Goal: Task Accomplishment & Management: Manage account settings

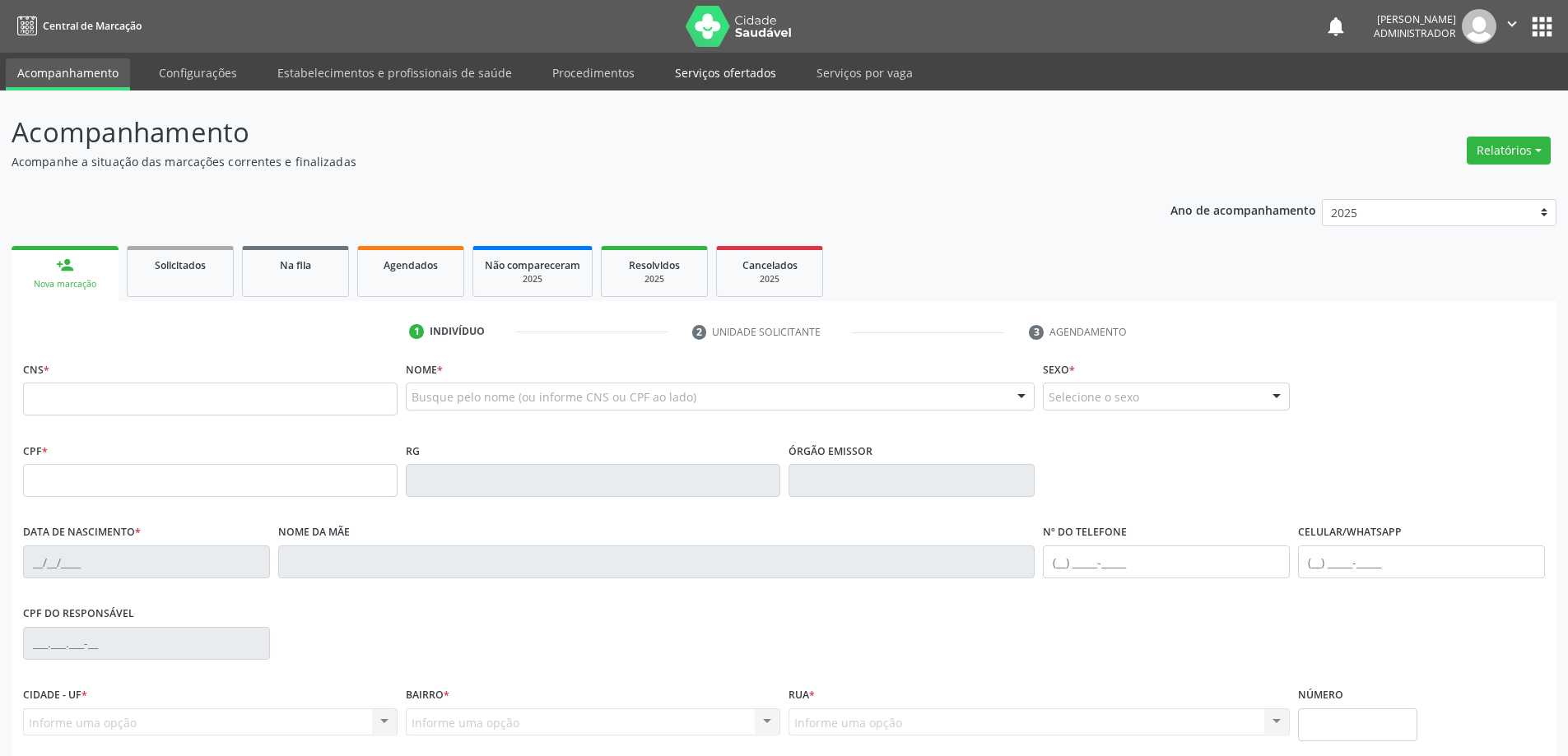
click at [693, 72] on link "Serviços ofertados" at bounding box center [725, 73] width 124 height 29
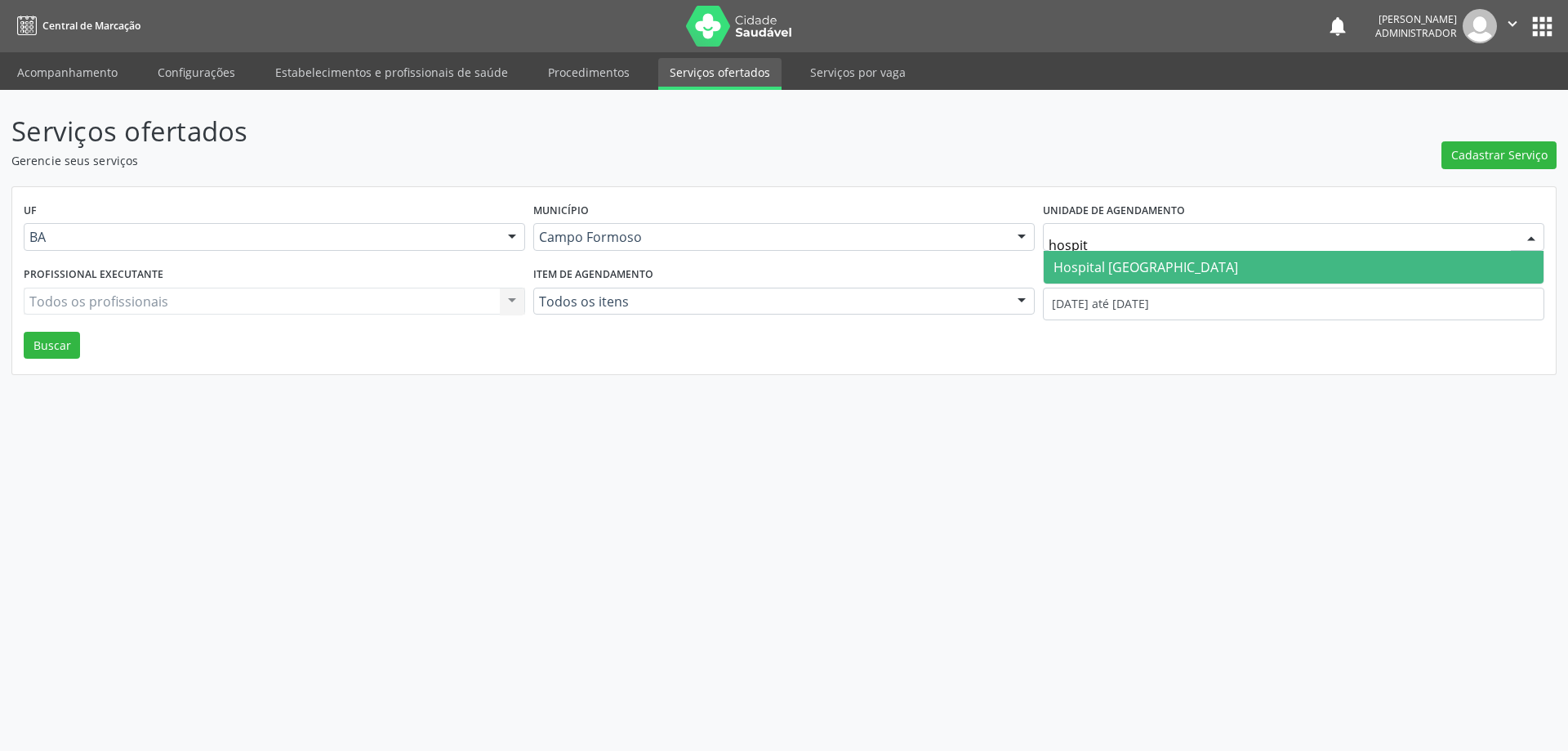
type input "hospita"
click at [1131, 263] on span "Hospital [GEOGRAPHIC_DATA]" at bounding box center [1145, 268] width 185 height 18
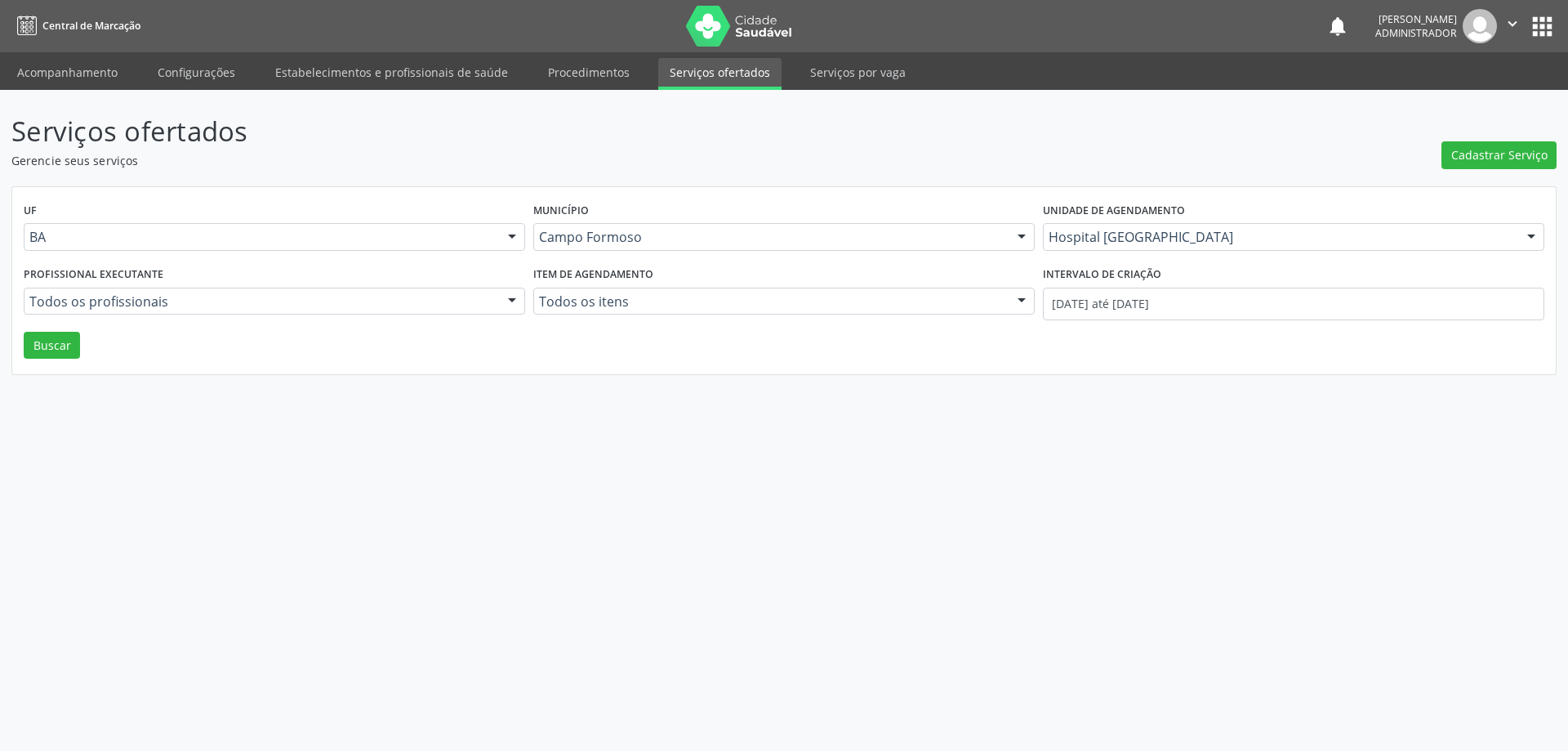
click at [510, 301] on div at bounding box center [512, 302] width 25 height 28
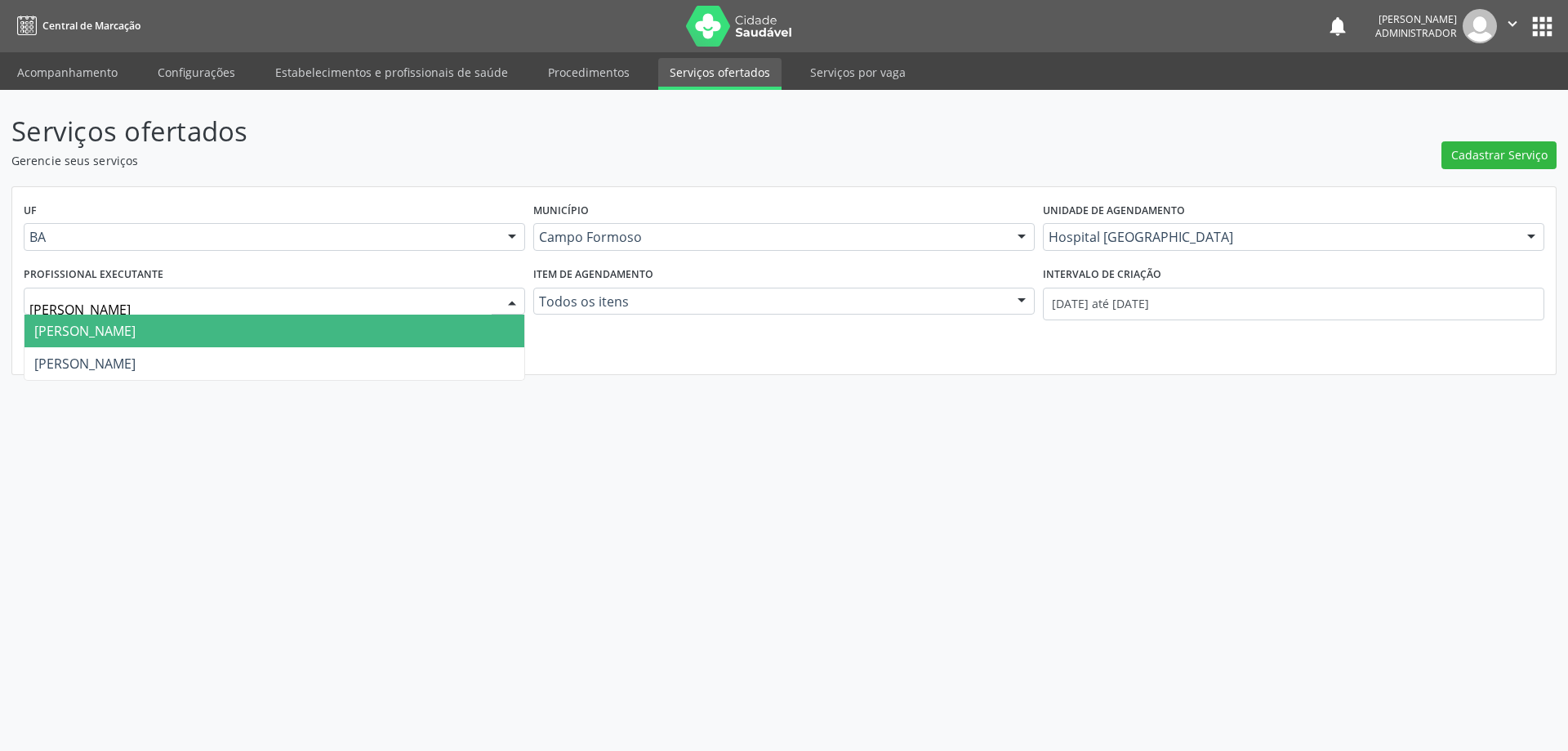
type input "joel"
click at [432, 325] on span "[PERSON_NAME]" at bounding box center [274, 331] width 500 height 33
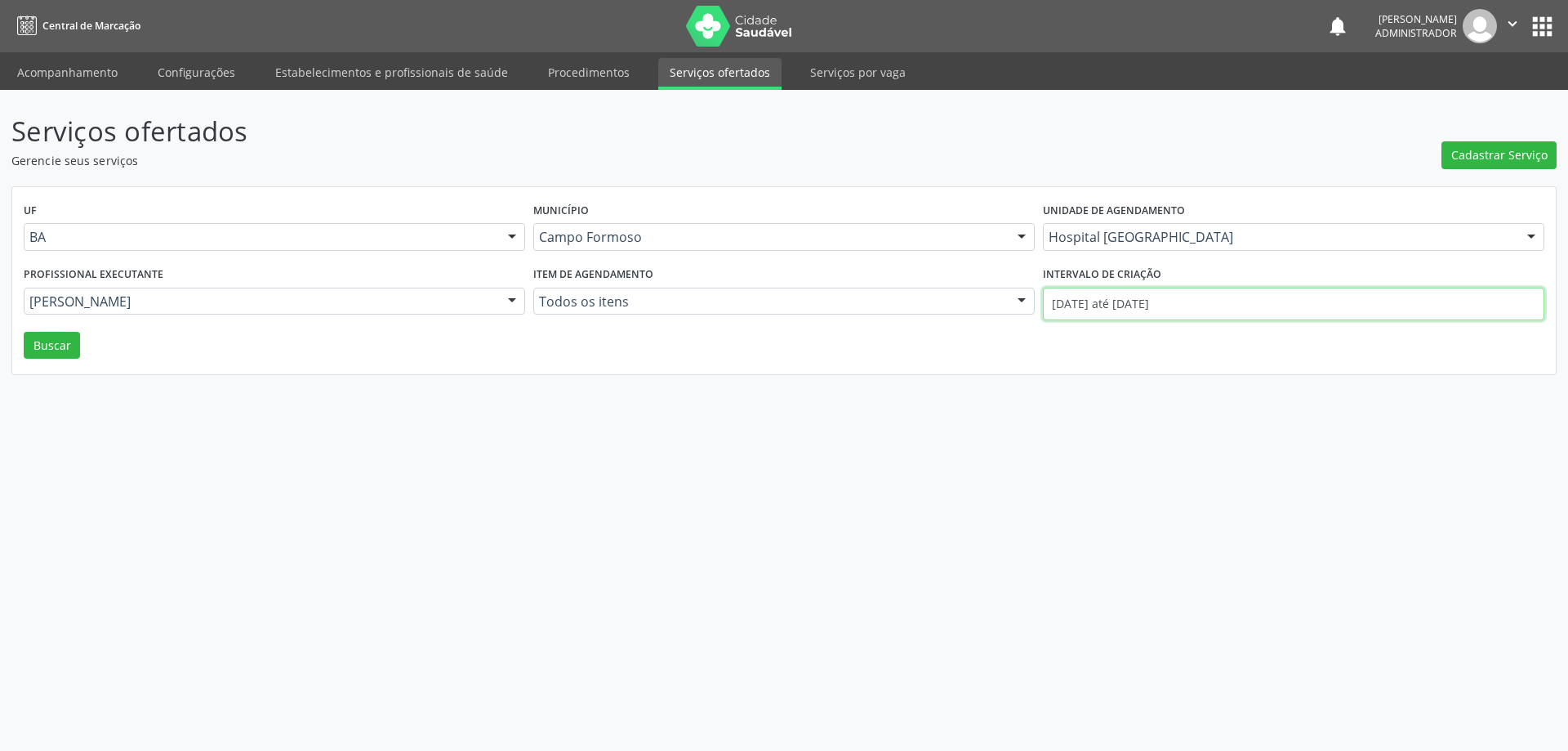
click at [1099, 305] on input "01/08/2025 até 22/08/2025" at bounding box center [1293, 304] width 501 height 33
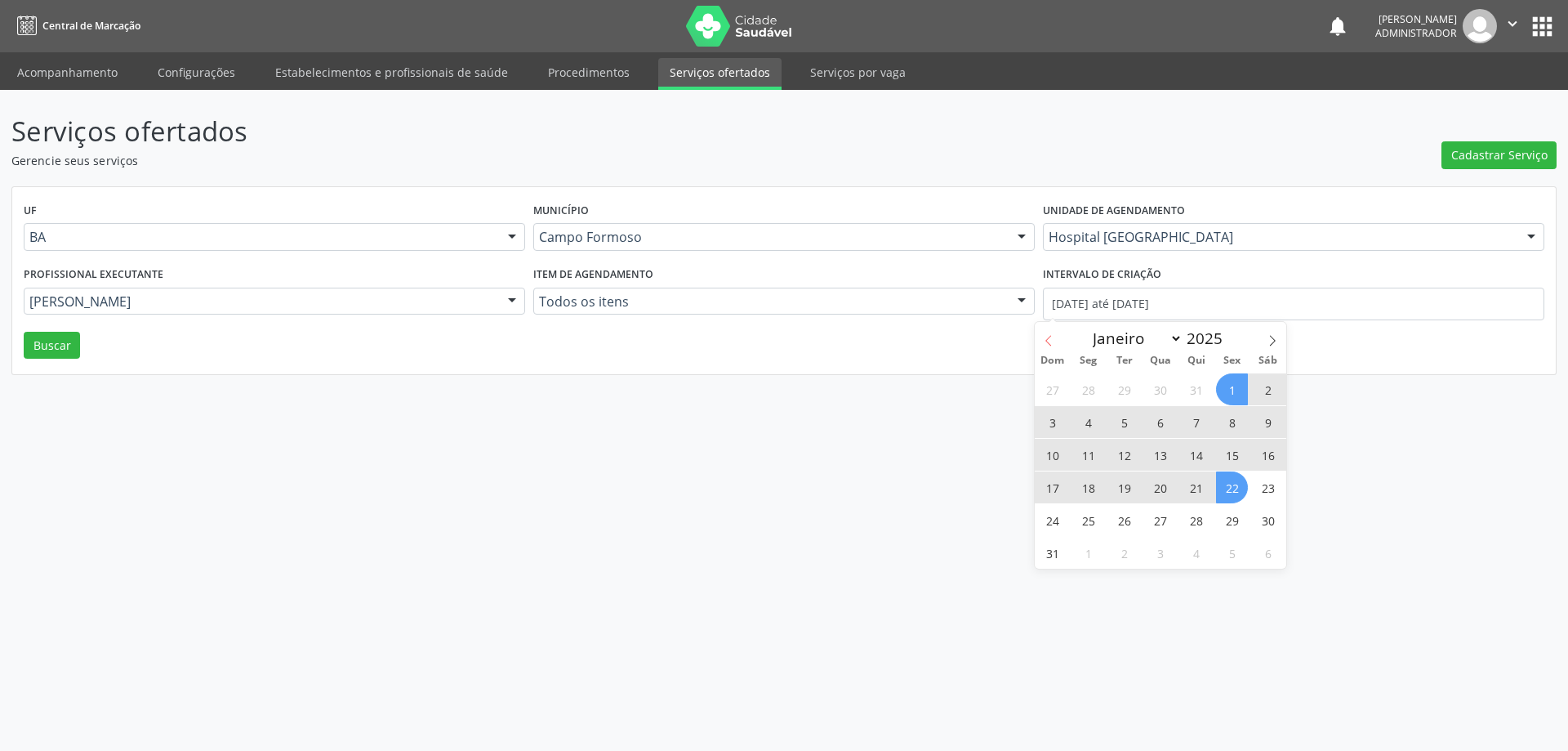
click at [1048, 333] on span at bounding box center [1049, 336] width 28 height 28
select select "6"
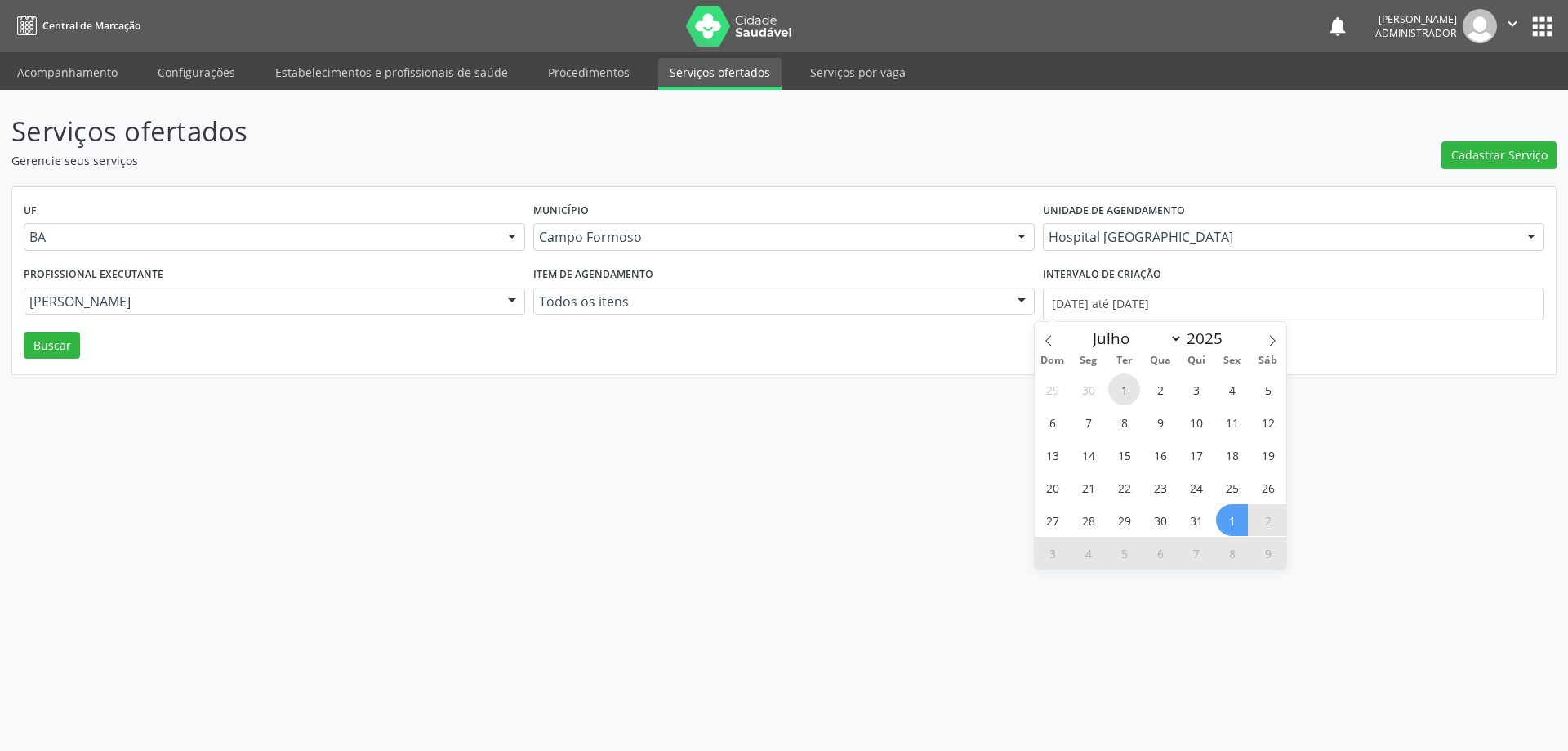
click at [1128, 392] on span "1" at bounding box center [1124, 389] width 32 height 32
type input "01/07/2025"
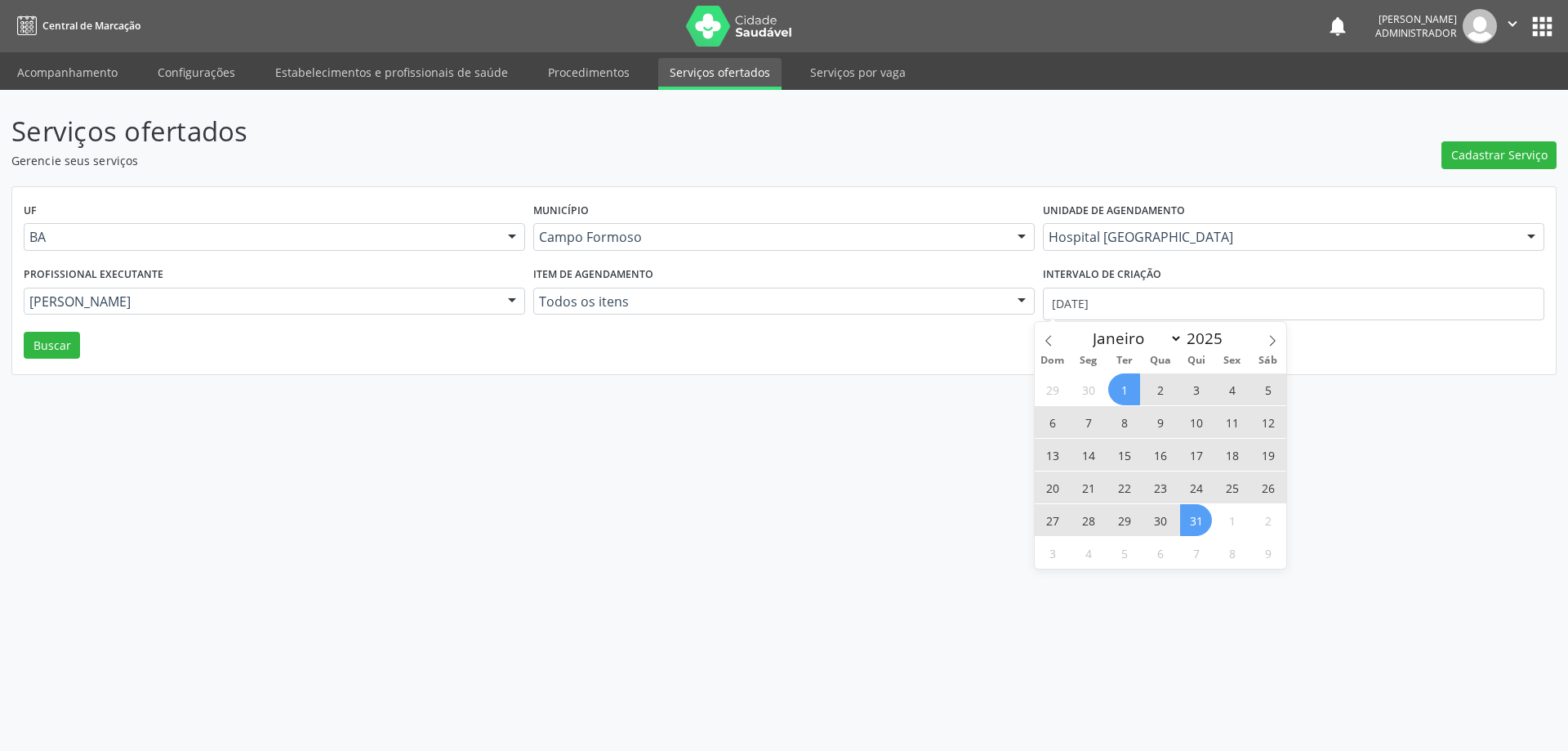
click at [1195, 523] on span "31" at bounding box center [1196, 520] width 32 height 32
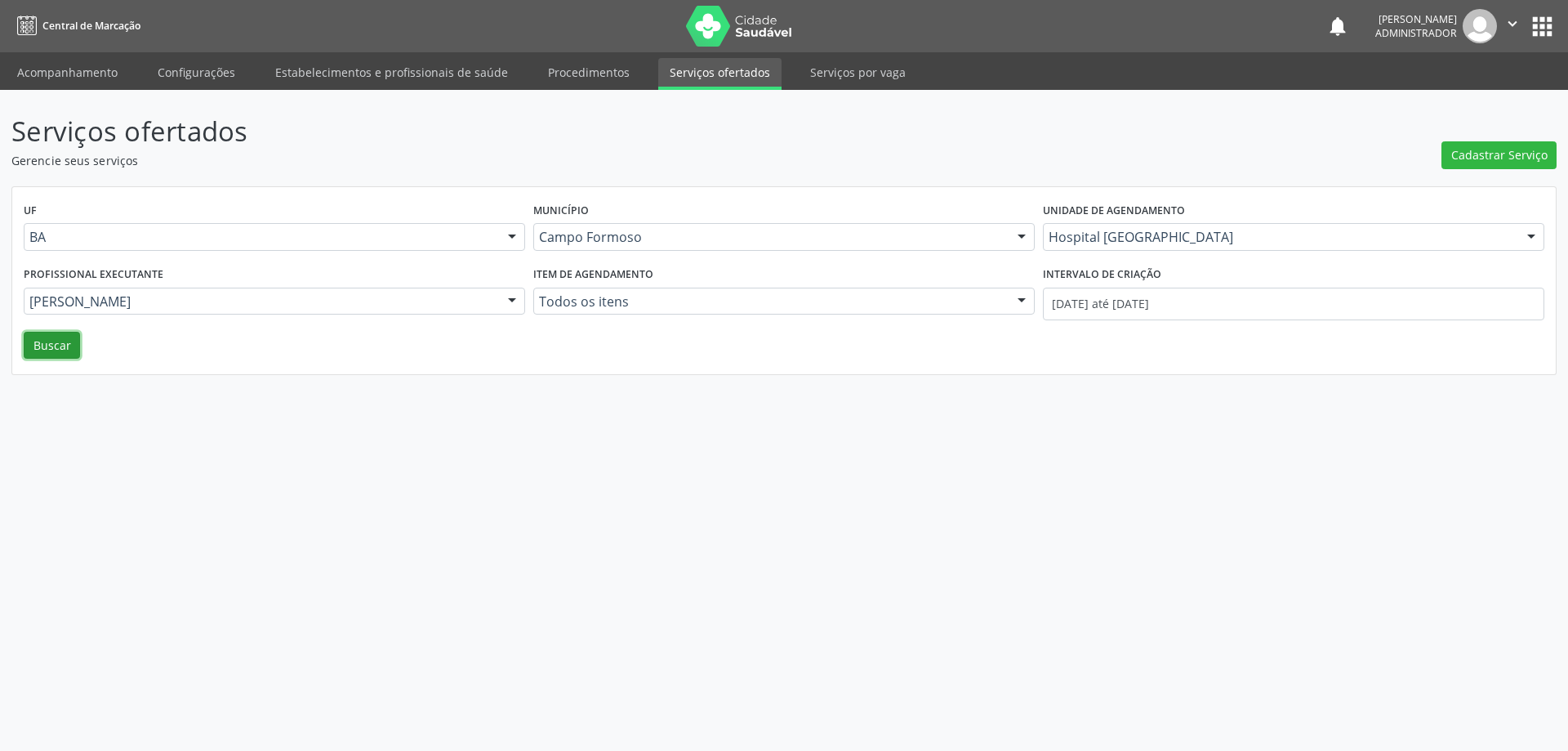
click at [50, 346] on button "Buscar" at bounding box center [52, 346] width 57 height 28
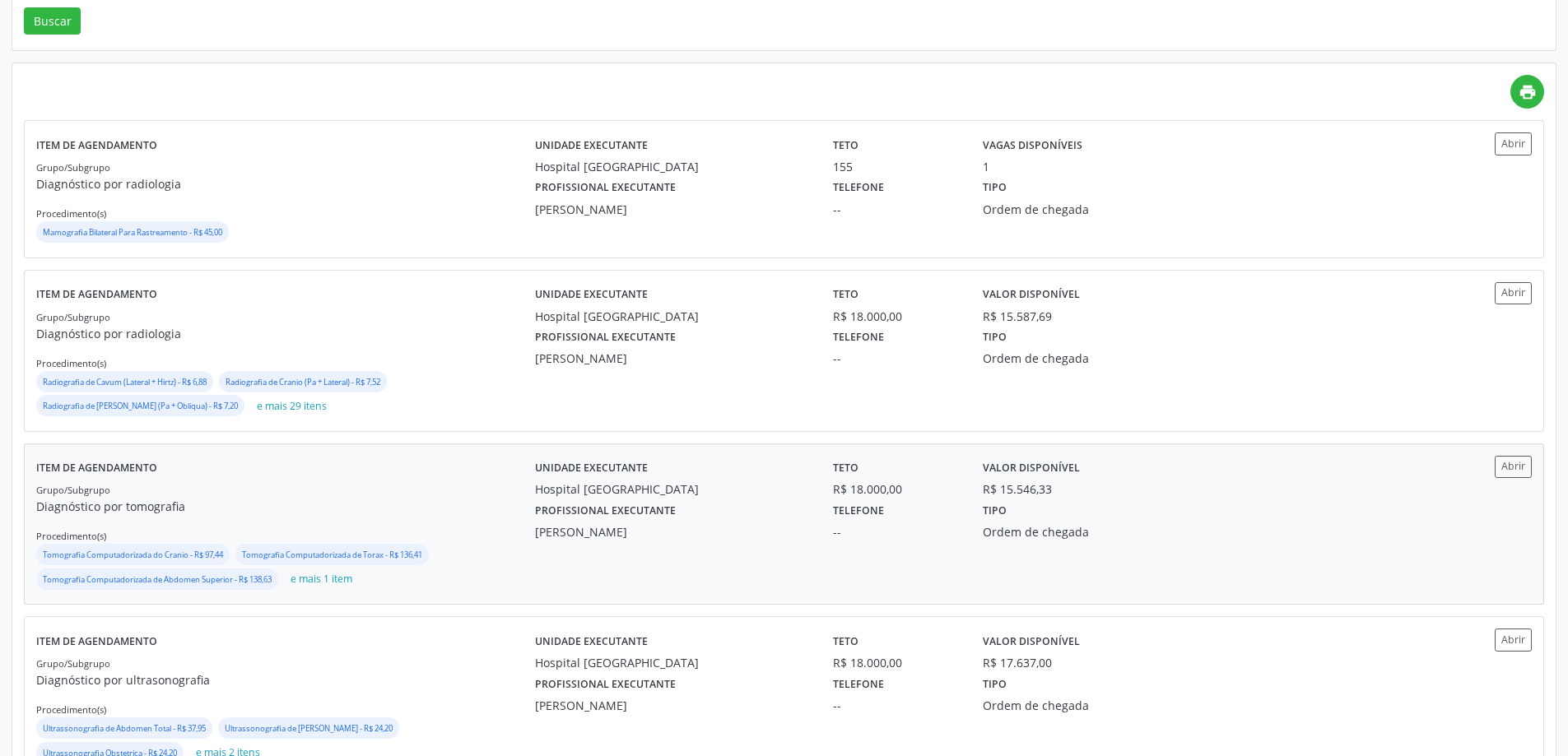
scroll to position [329, 0]
click at [1515, 467] on button "Abrir" at bounding box center [1513, 464] width 37 height 22
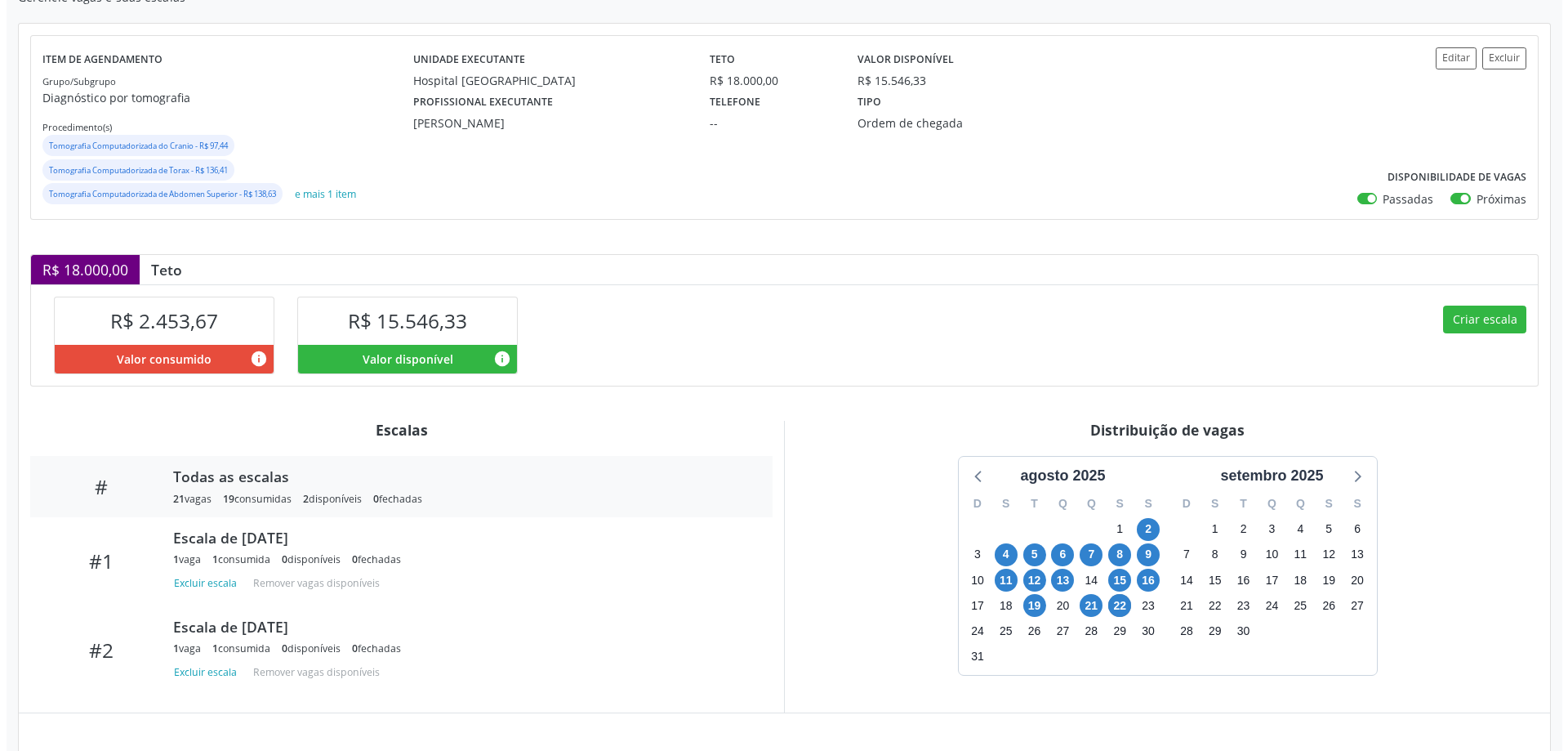
scroll to position [245, 0]
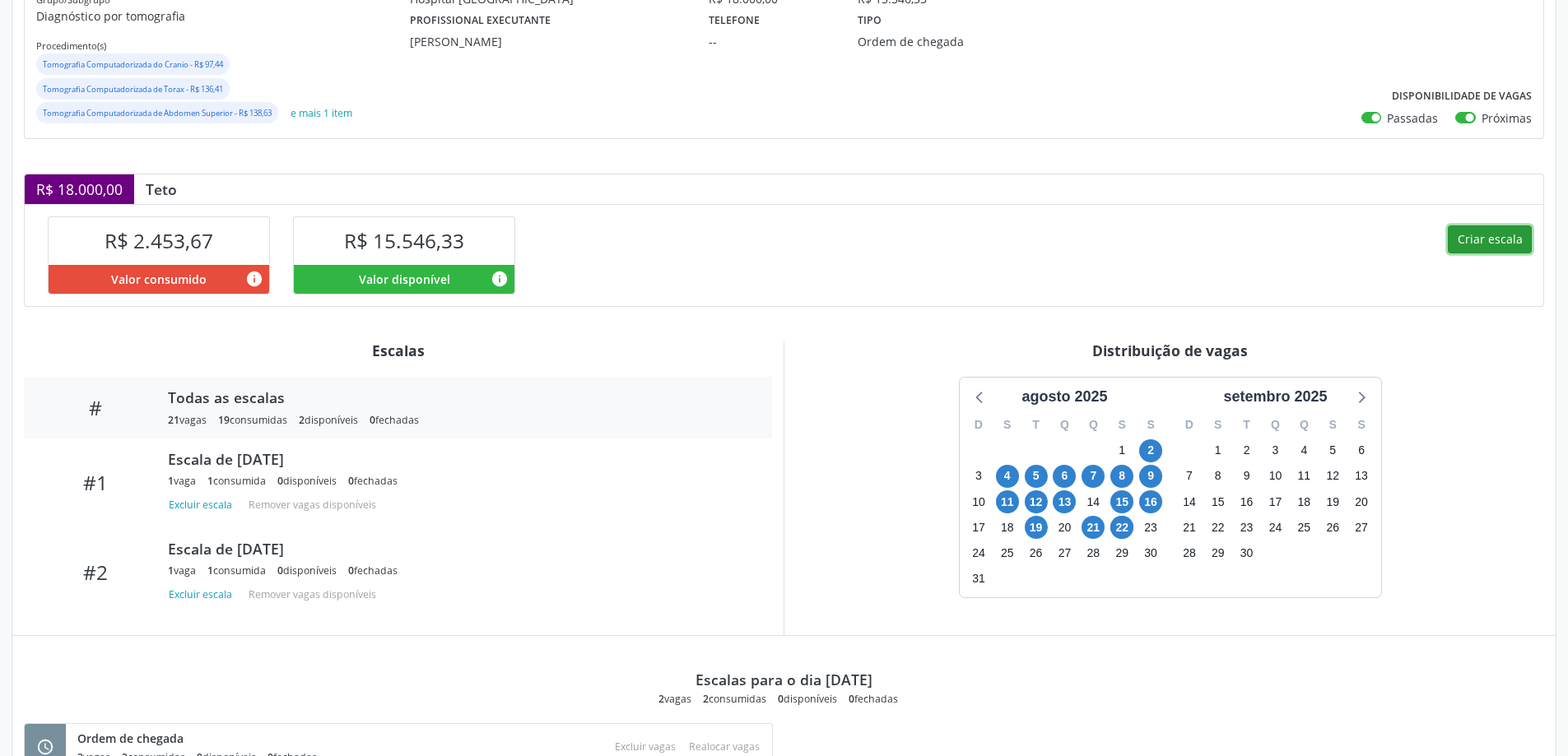
click at [1466, 236] on button "Criar escala" at bounding box center [1489, 240] width 84 height 28
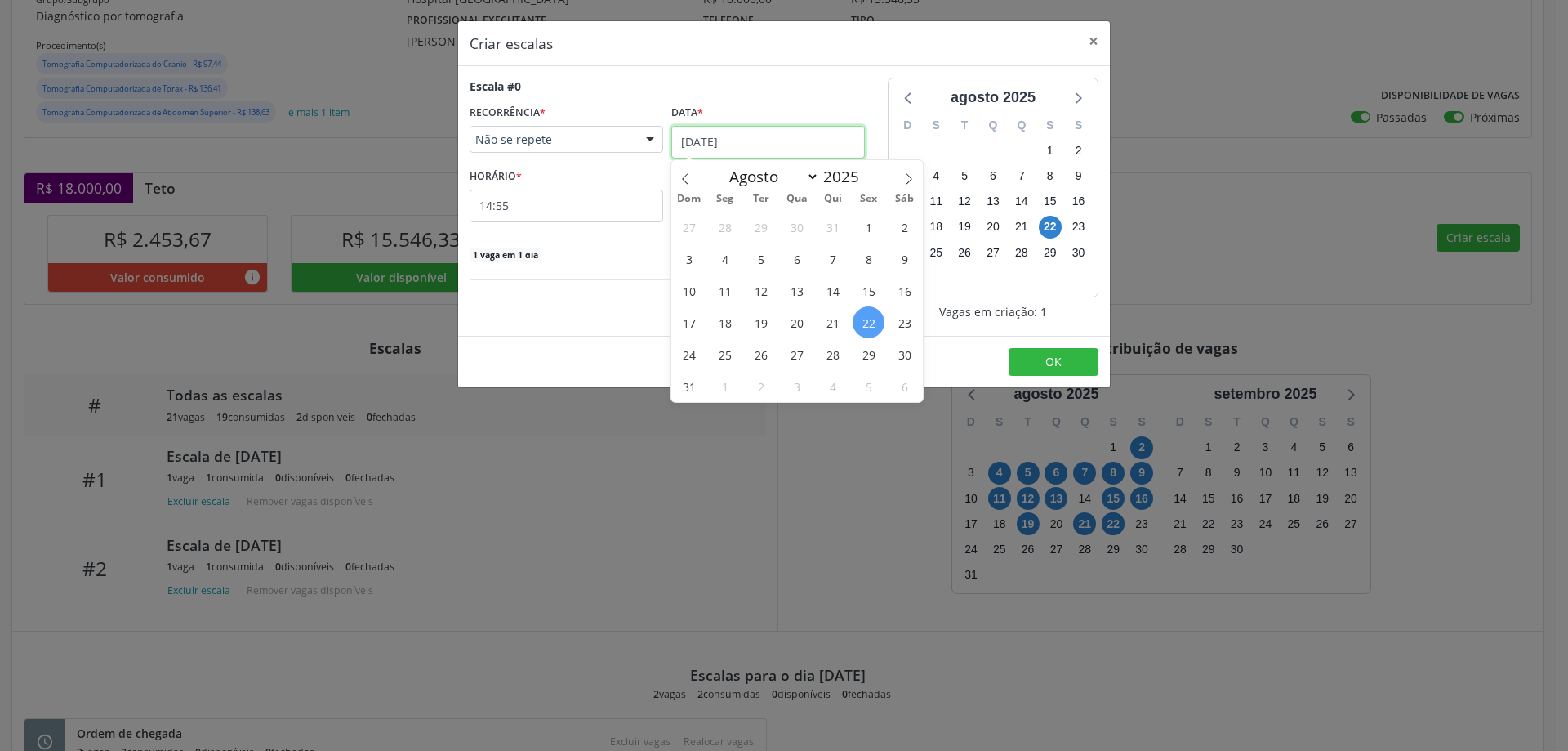
click at [733, 140] on input "22/08/2025" at bounding box center [768, 142] width 194 height 33
click at [756, 355] on span "26" at bounding box center [761, 354] width 32 height 32
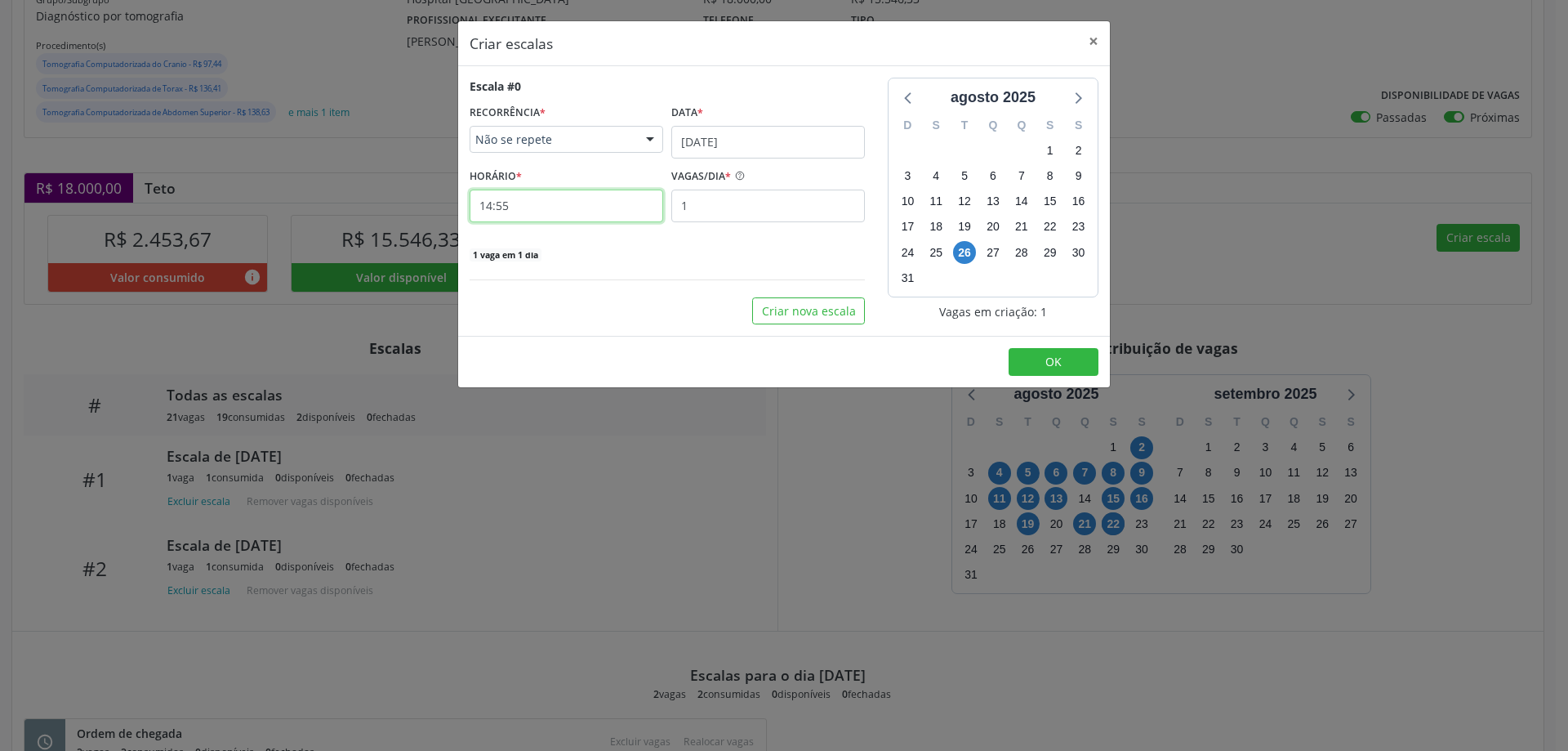
click at [595, 209] on input "14:55" at bounding box center [566, 206] width 194 height 33
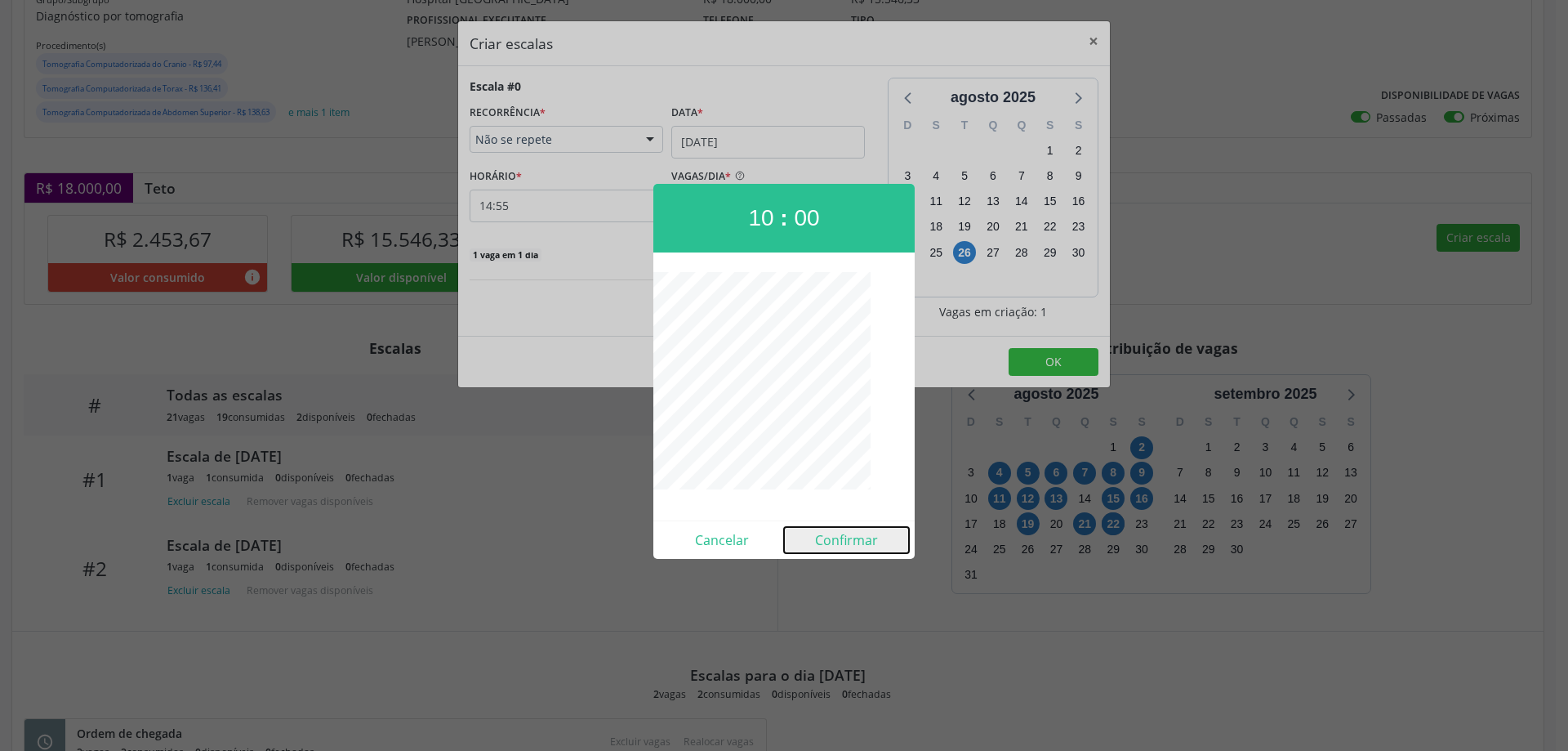
click at [854, 537] on button "Confirmar" at bounding box center [847, 540] width 125 height 26
type input "10:00"
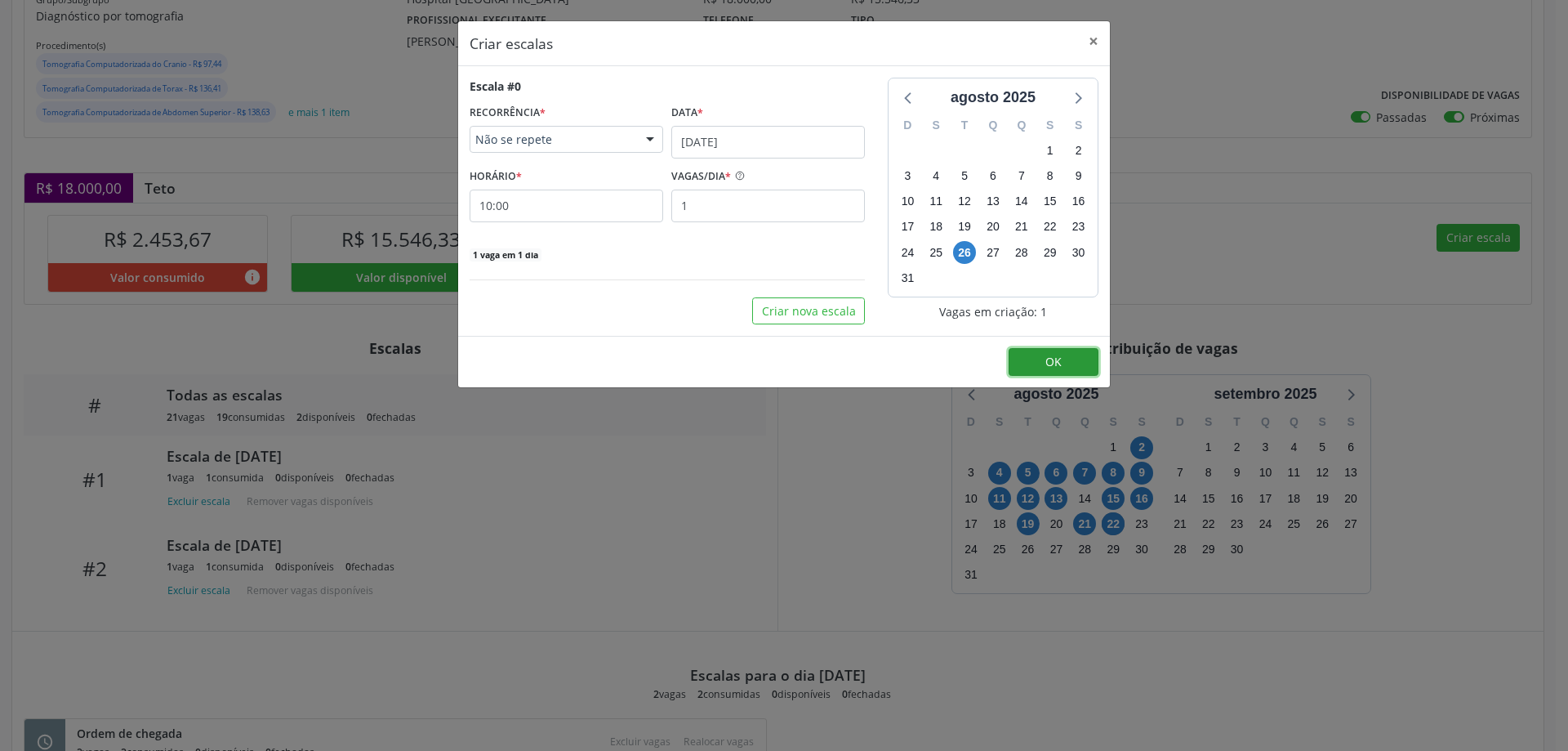
click at [1071, 362] on button "OK" at bounding box center [1054, 362] width 90 height 28
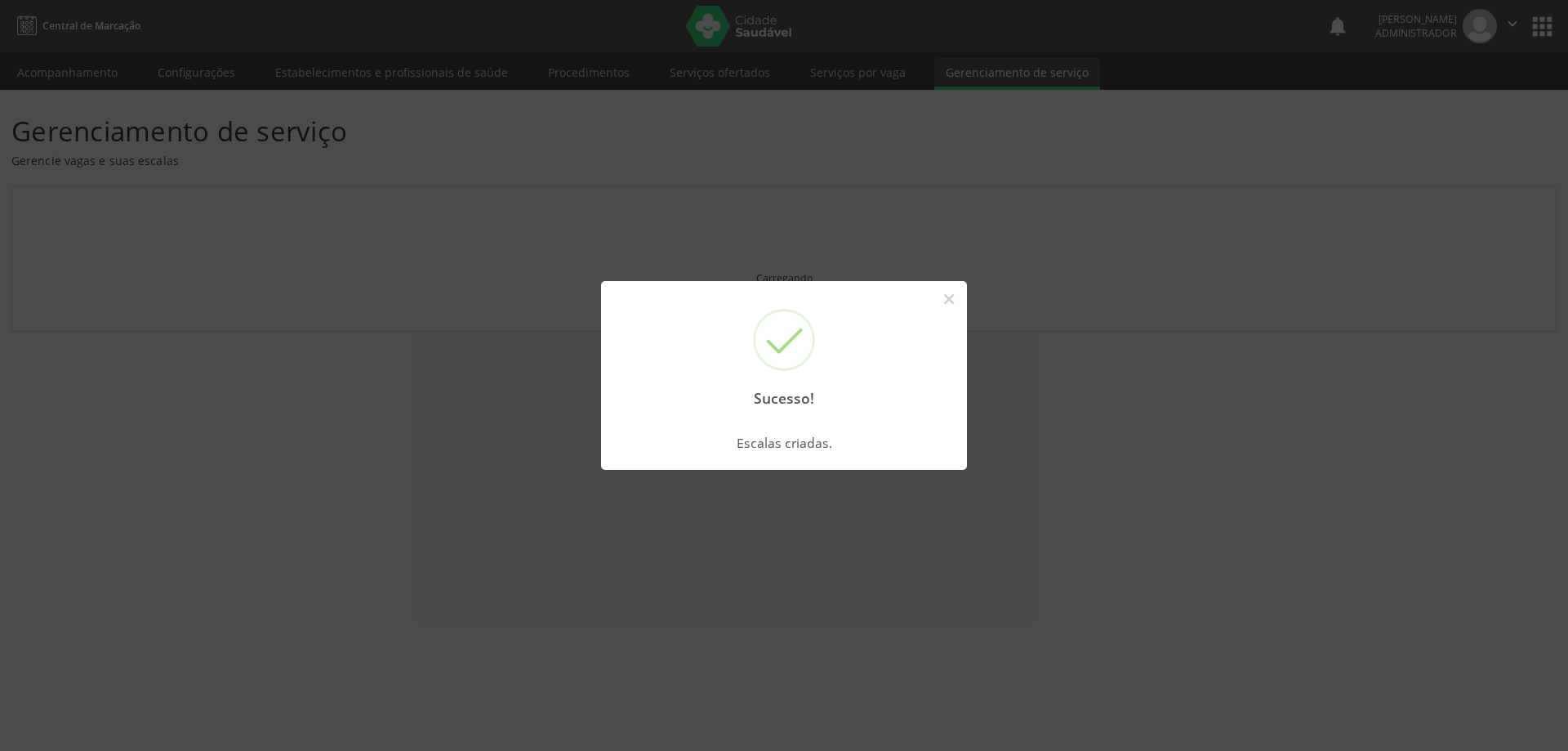
scroll to position [0, 0]
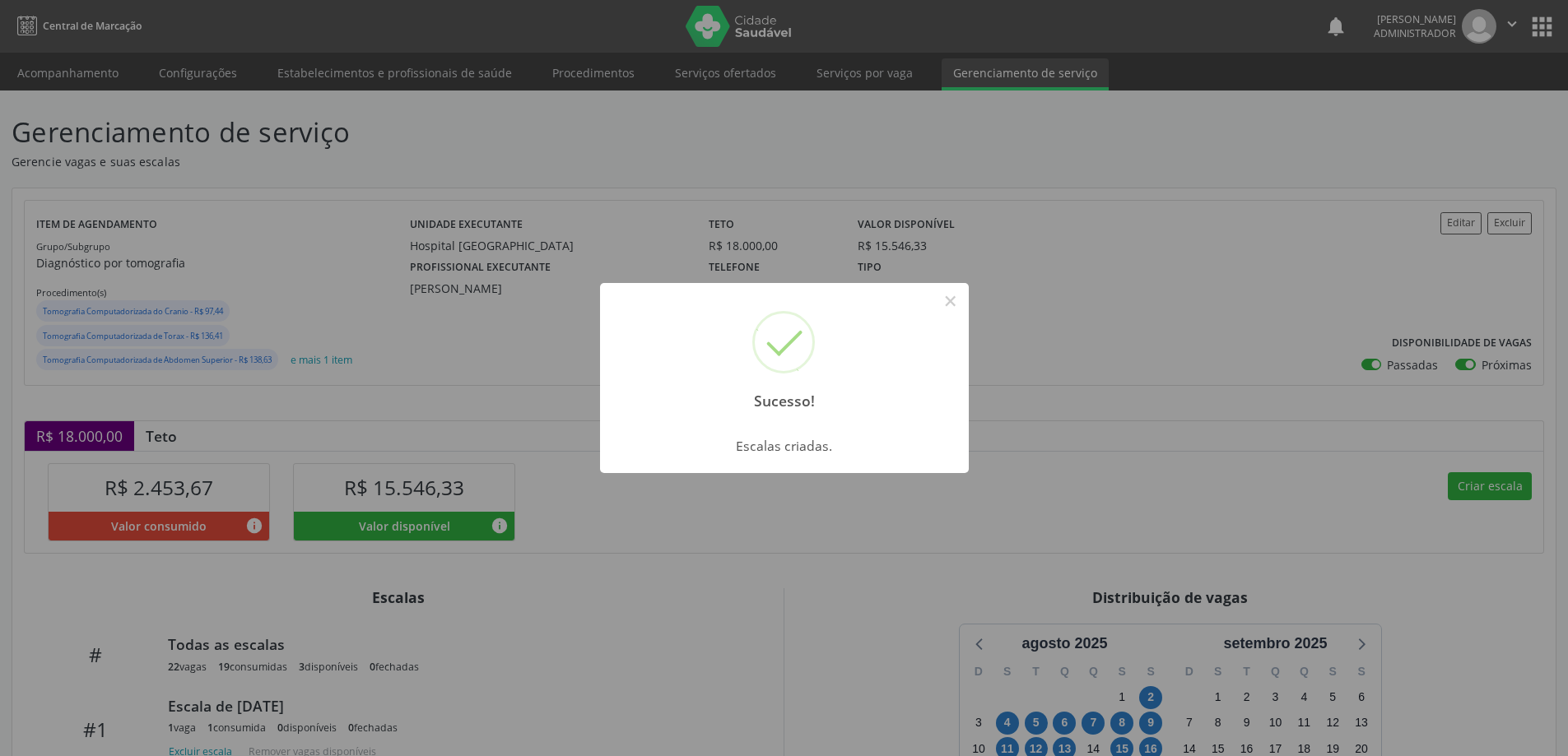
click at [949, 295] on button "×" at bounding box center [951, 301] width 28 height 28
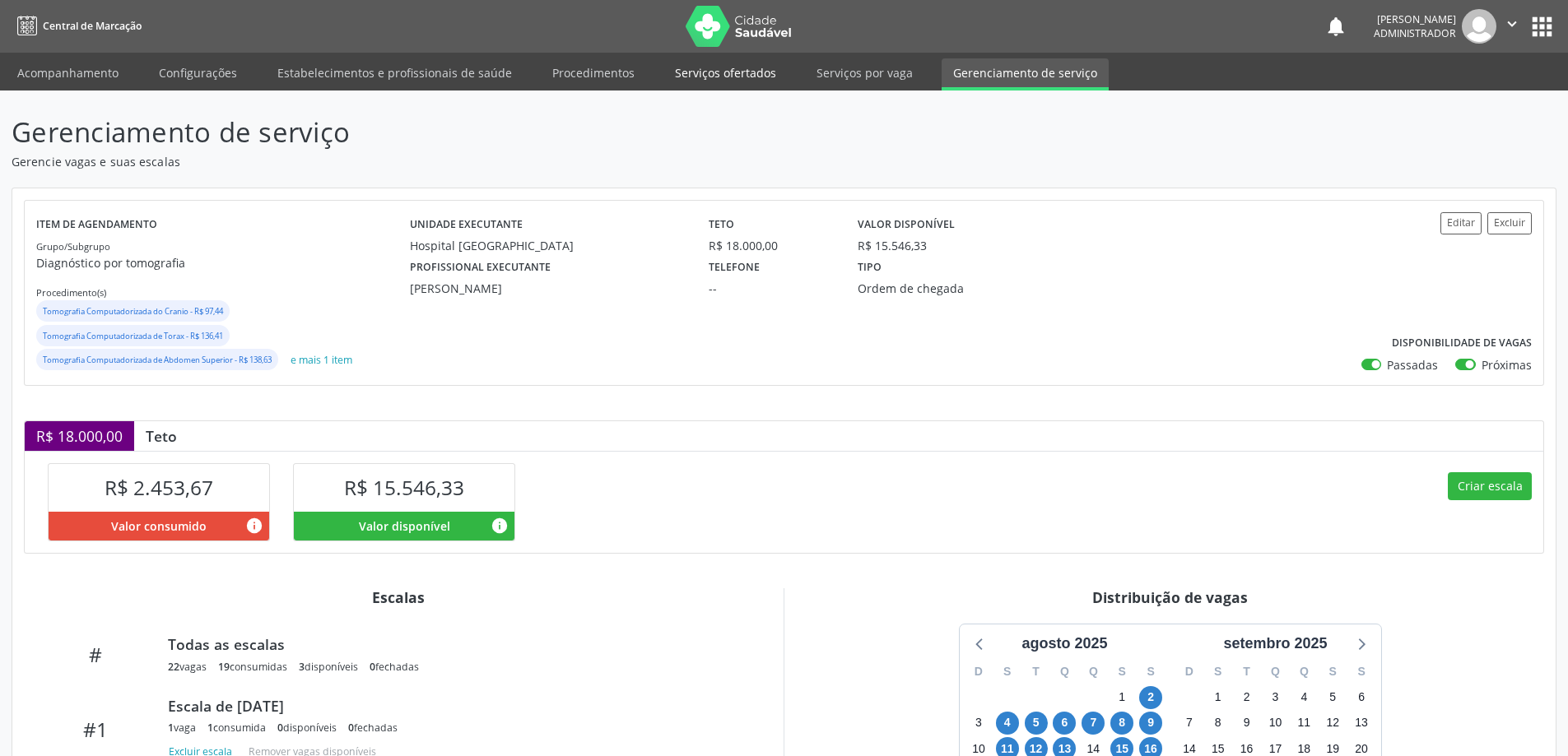
click at [696, 67] on link "Serviços ofertados" at bounding box center [725, 73] width 124 height 29
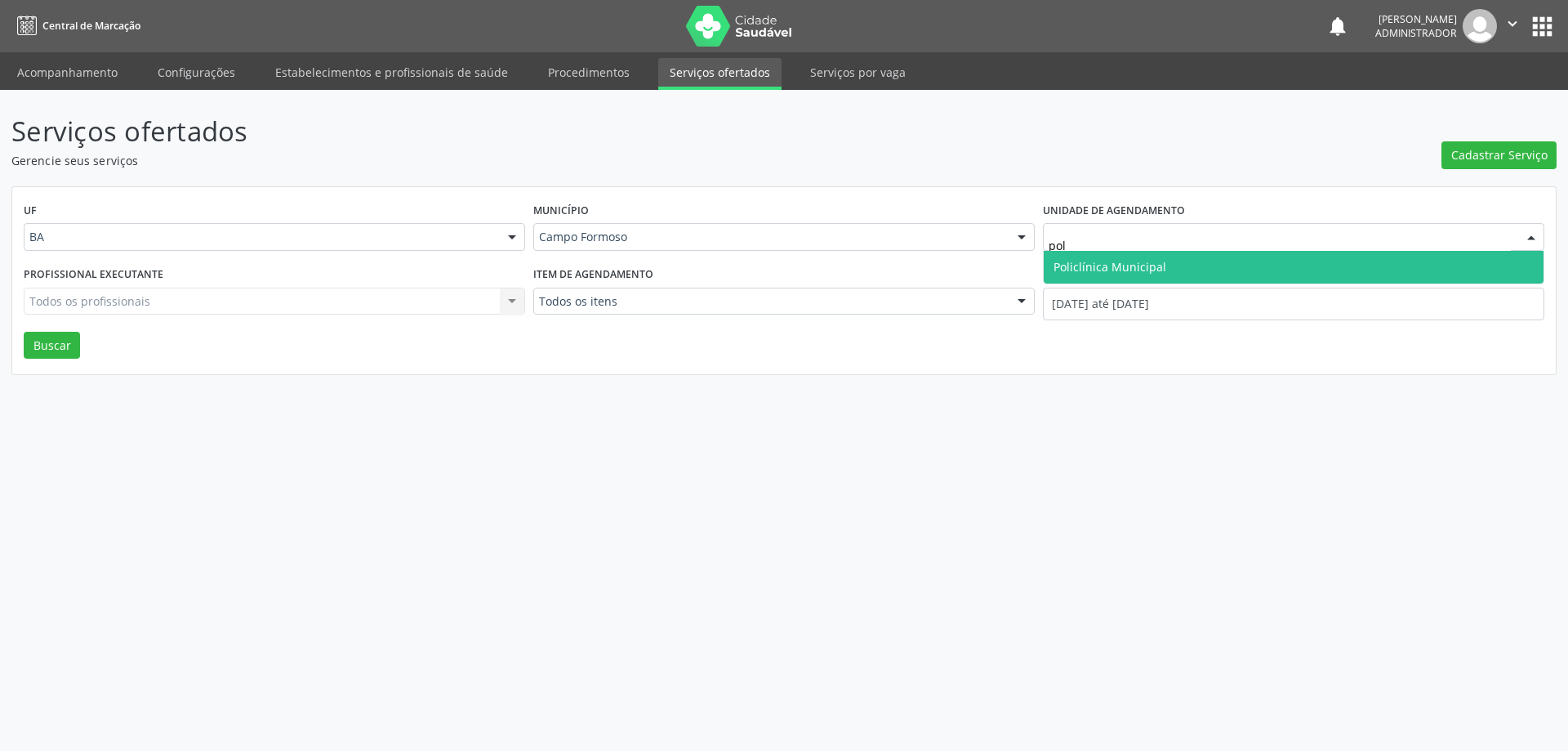
type input "poli"
drag, startPoint x: 1081, startPoint y: 267, endPoint x: 968, endPoint y: 254, distance: 113.7
click at [1080, 264] on span "Policlínica Municipal" at bounding box center [1109, 267] width 112 height 16
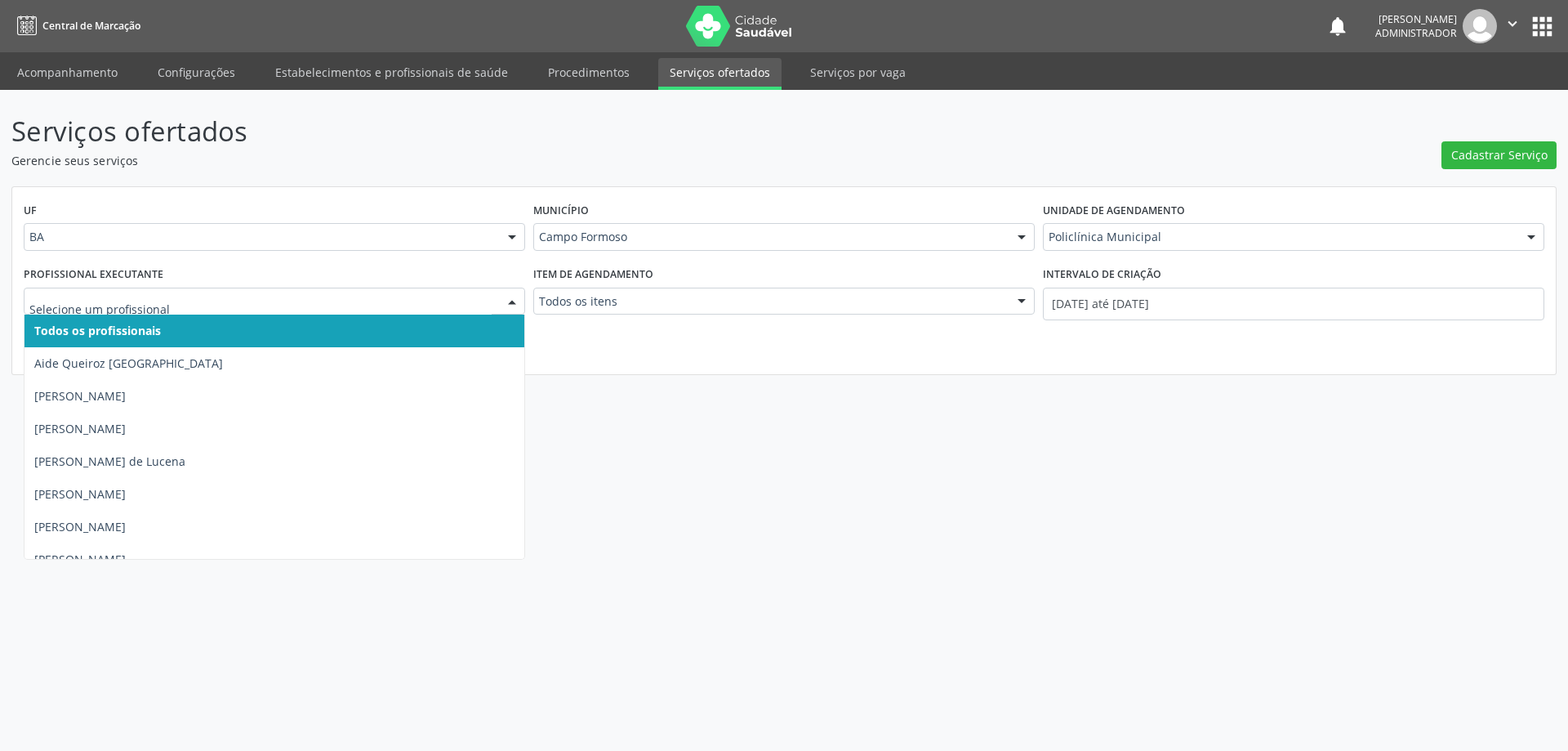
click at [507, 297] on div at bounding box center [512, 302] width 25 height 28
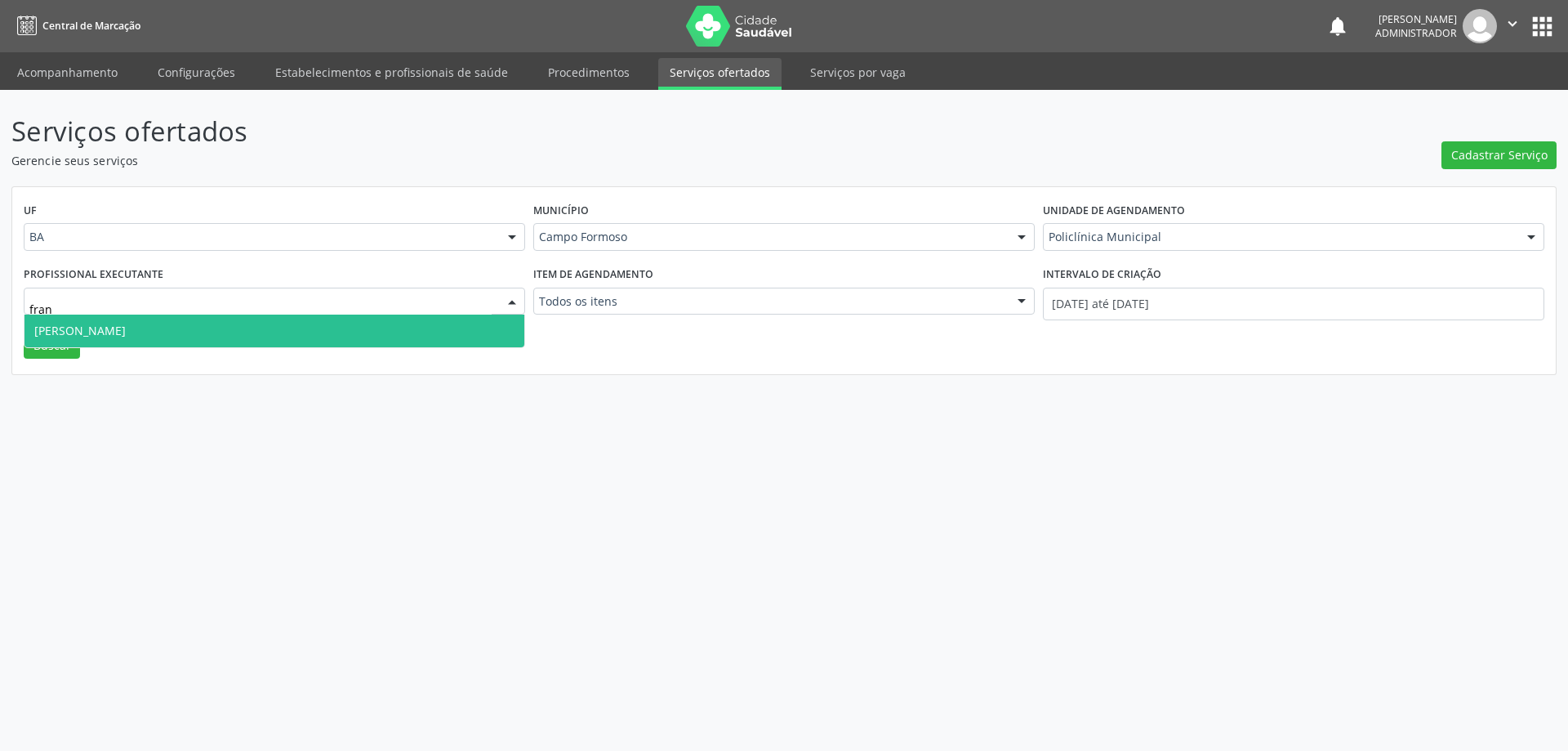
type input "franc"
drag, startPoint x: 414, startPoint y: 331, endPoint x: 422, endPoint y: 330, distance: 8.1
click at [416, 330] on span "Francisco Carlos Lustiago Junior" at bounding box center [274, 331] width 500 height 33
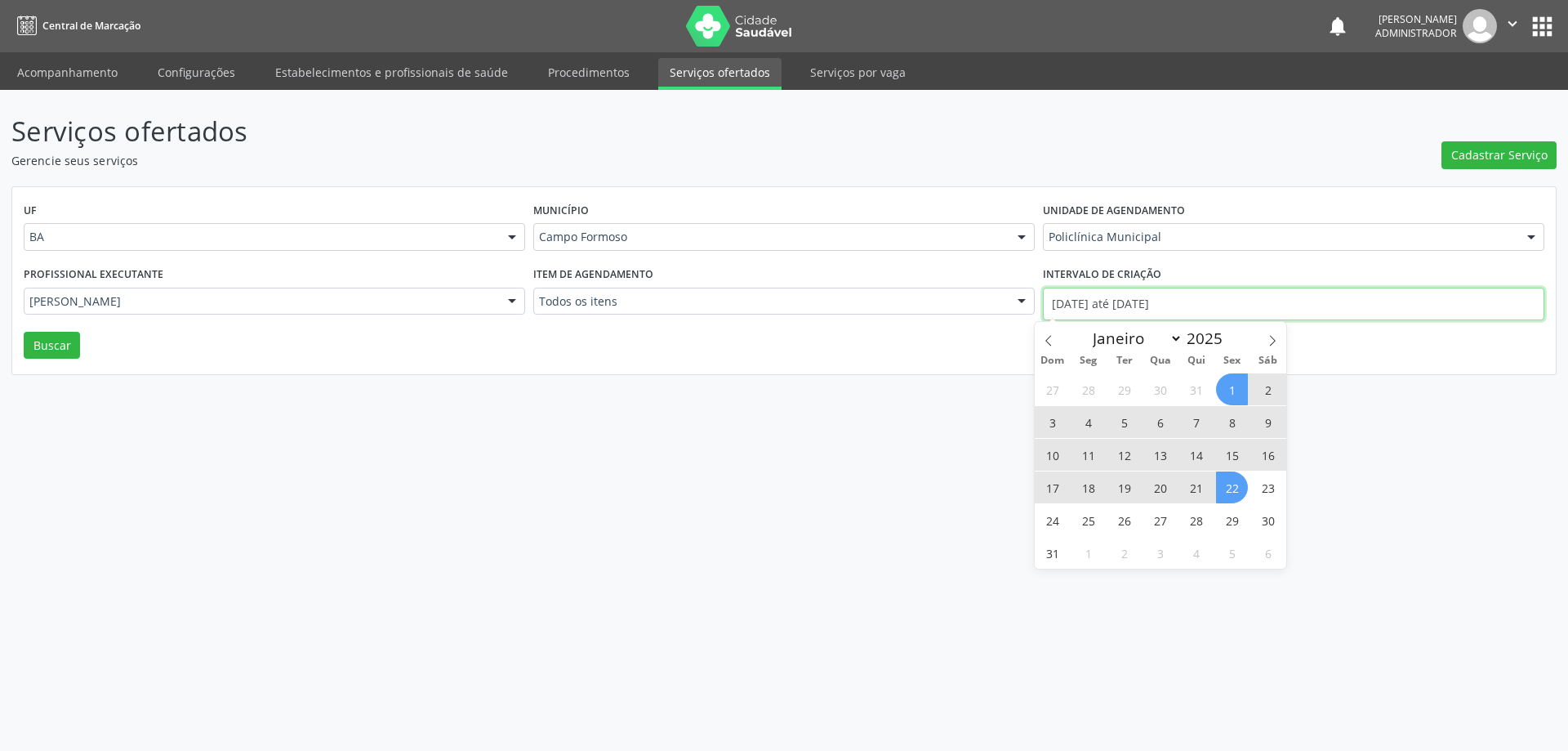
click at [1161, 299] on input "01/08/2025 até 22/08/2025" at bounding box center [1293, 304] width 501 height 33
click at [1046, 345] on icon at bounding box center [1049, 341] width 11 height 11
select select "6"
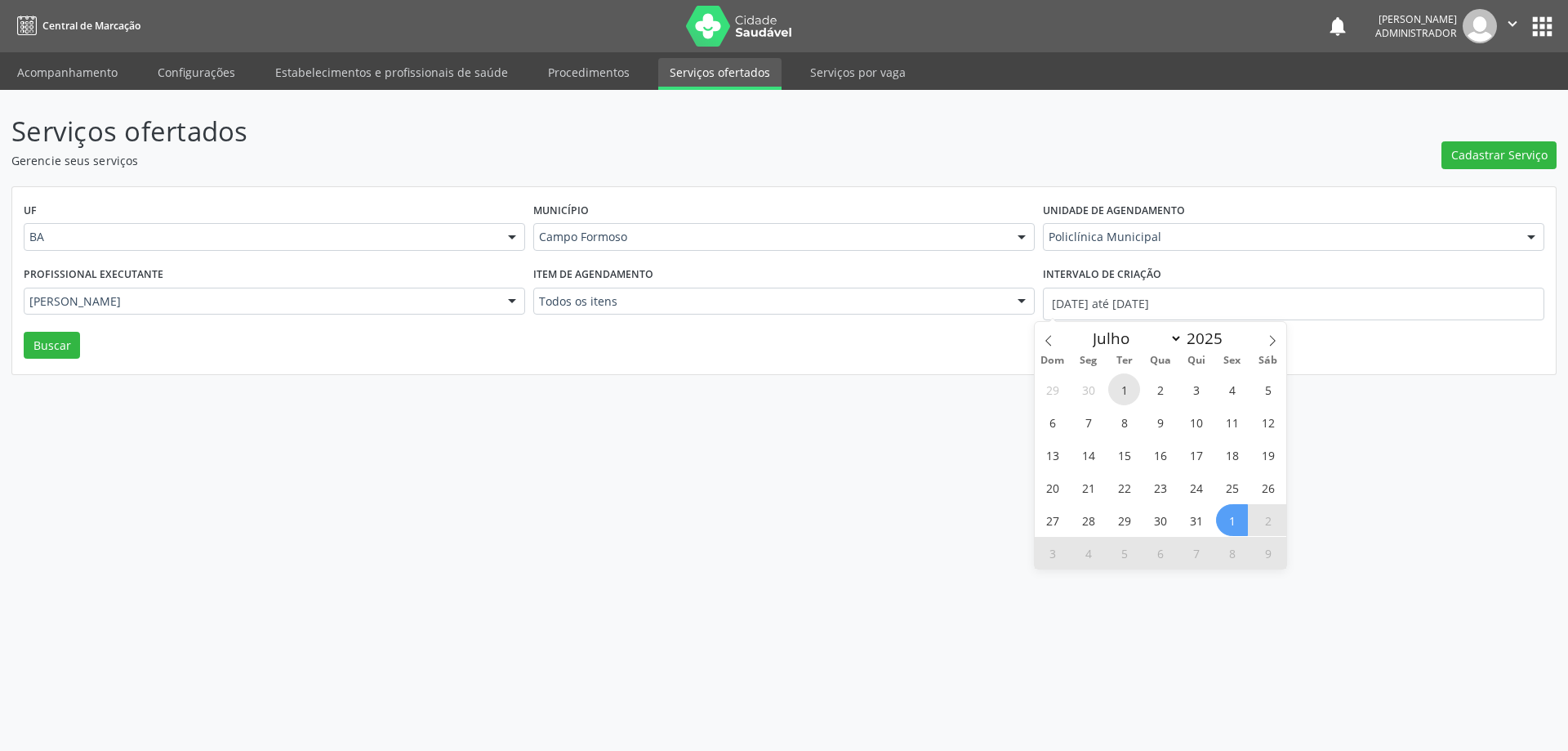
click at [1120, 396] on span "1" at bounding box center [1124, 389] width 32 height 32
type input "01/07/2025"
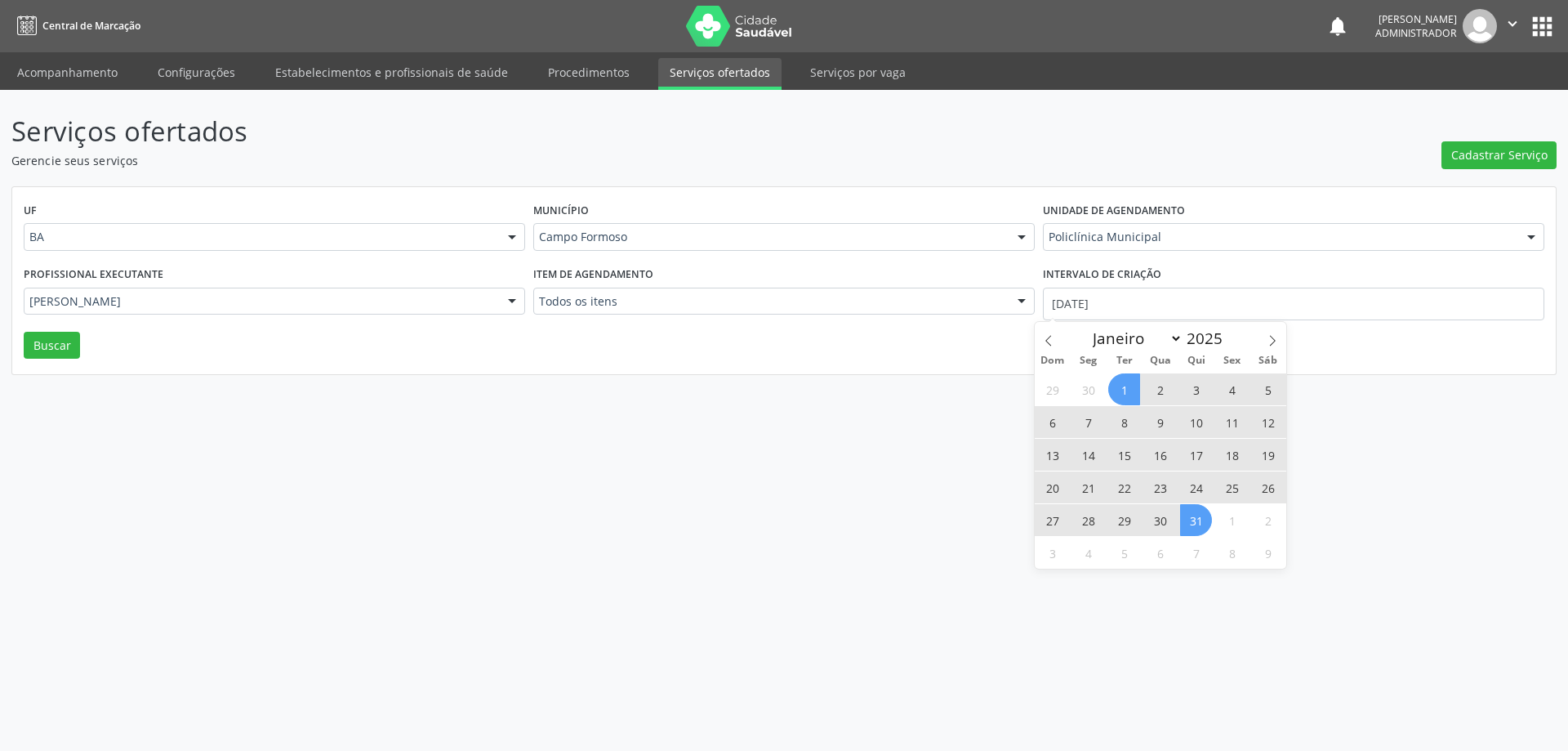
click at [1204, 520] on span "31" at bounding box center [1196, 520] width 32 height 32
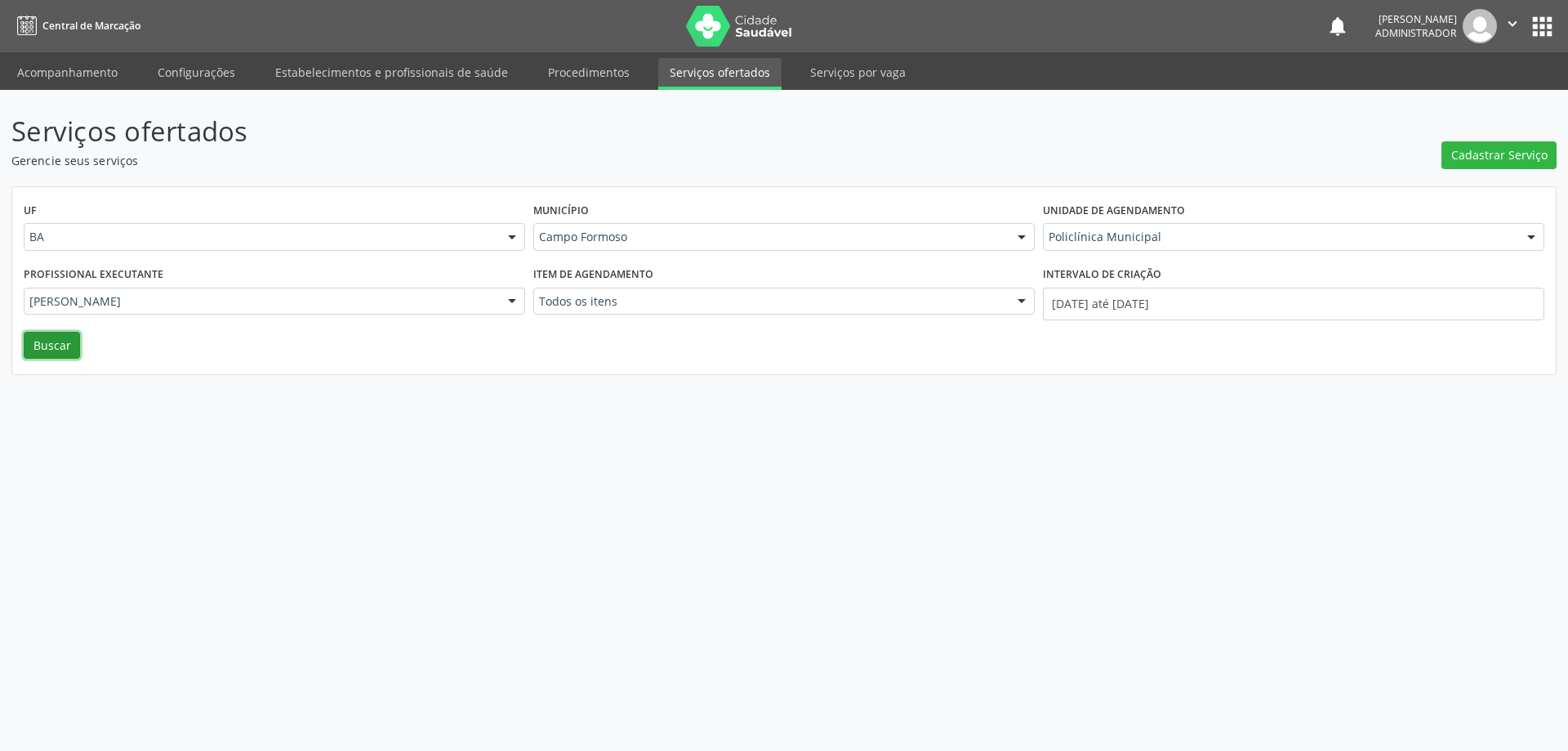
click at [39, 349] on button "Buscar" at bounding box center [52, 346] width 57 height 28
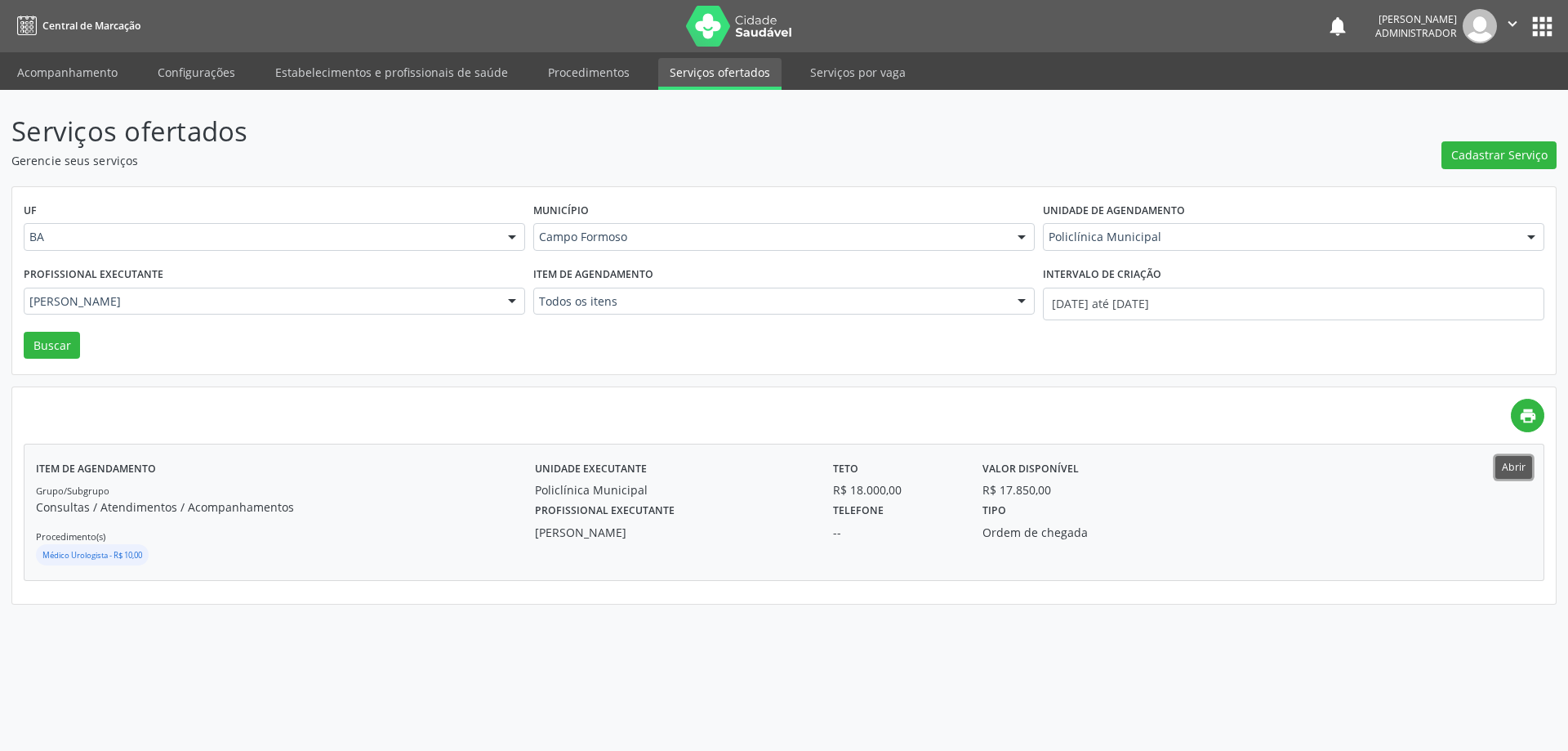
click at [1507, 467] on button "Abrir" at bounding box center [1514, 467] width 37 height 22
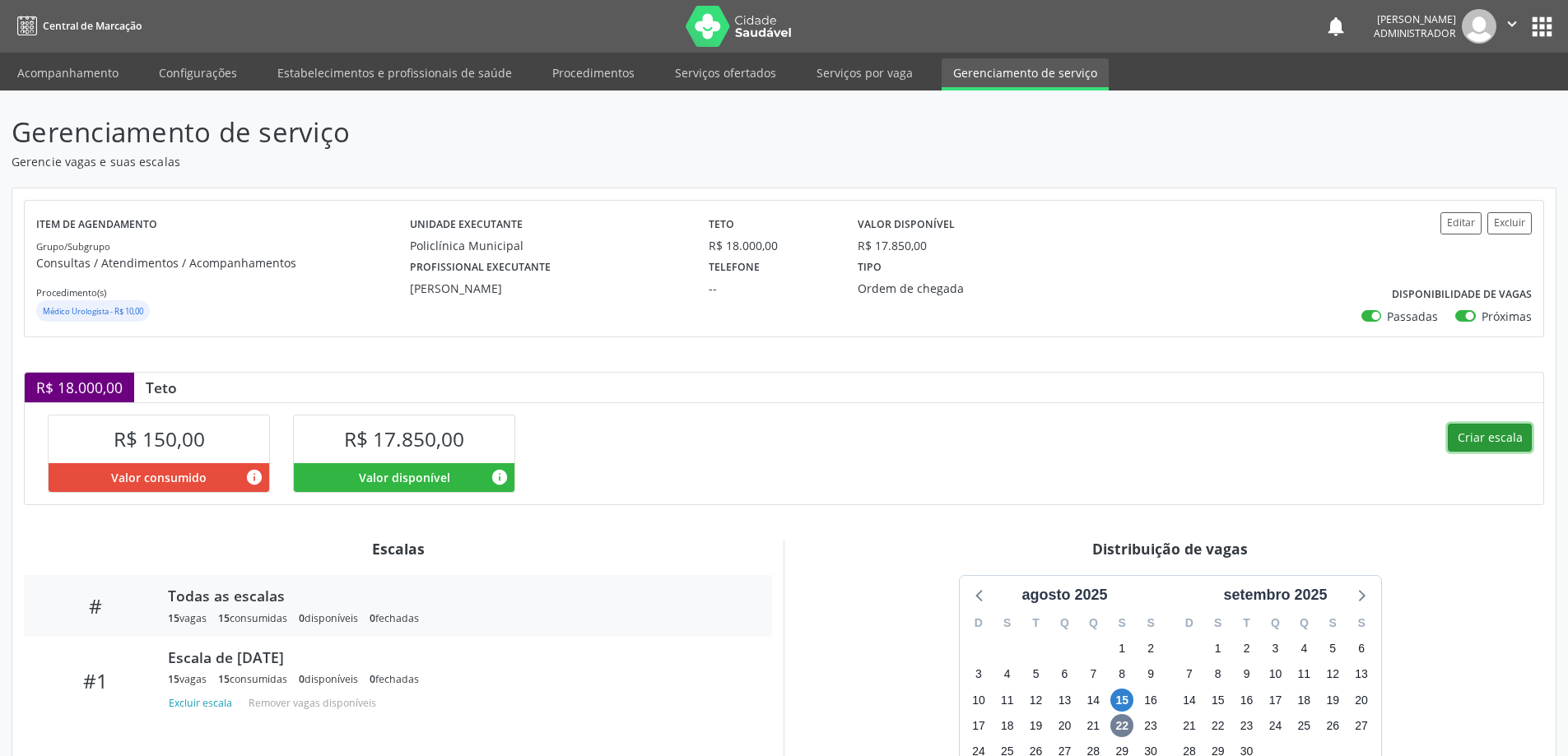
click at [1467, 435] on button "Criar escala" at bounding box center [1489, 438] width 84 height 28
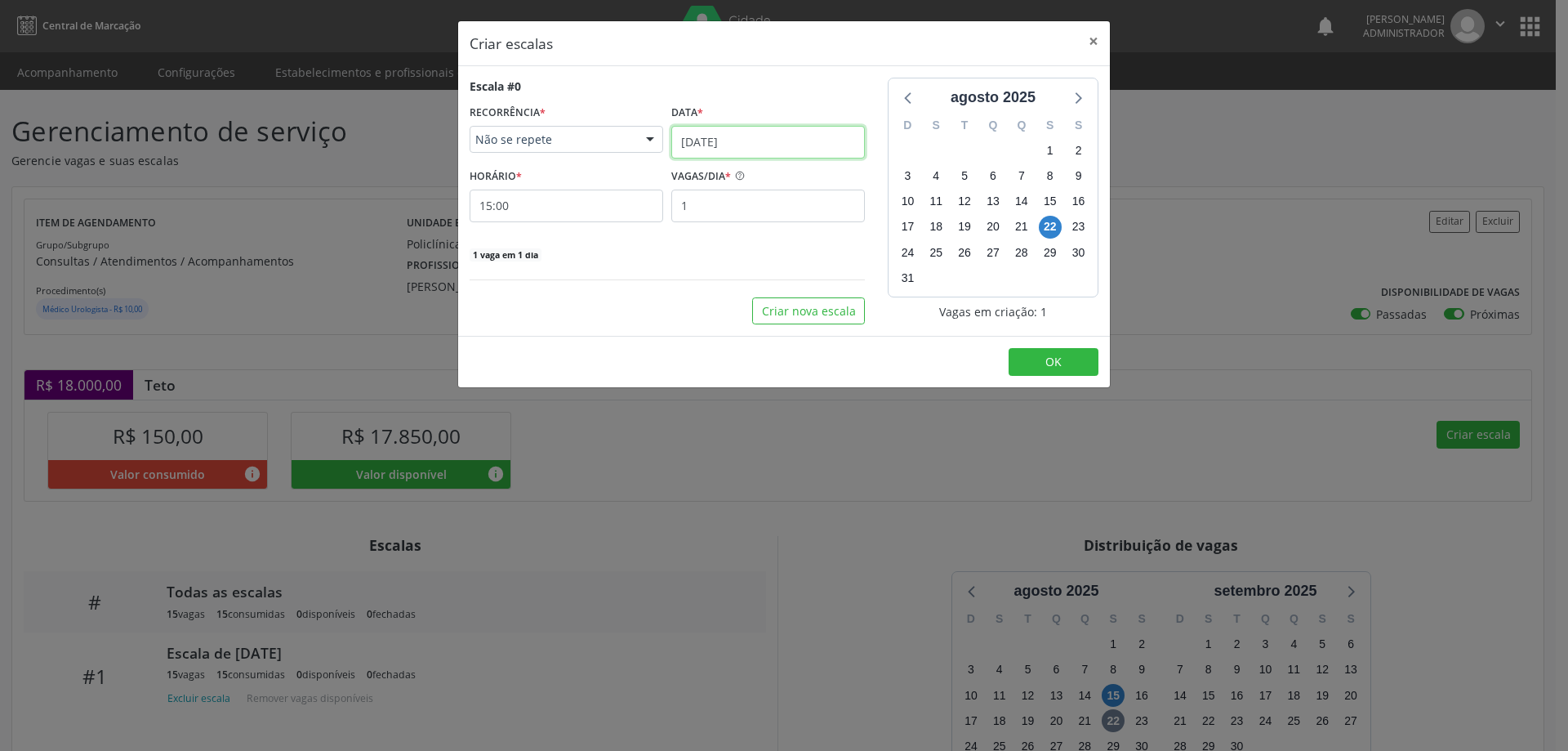
click at [692, 135] on input "22/08/2025" at bounding box center [768, 142] width 194 height 33
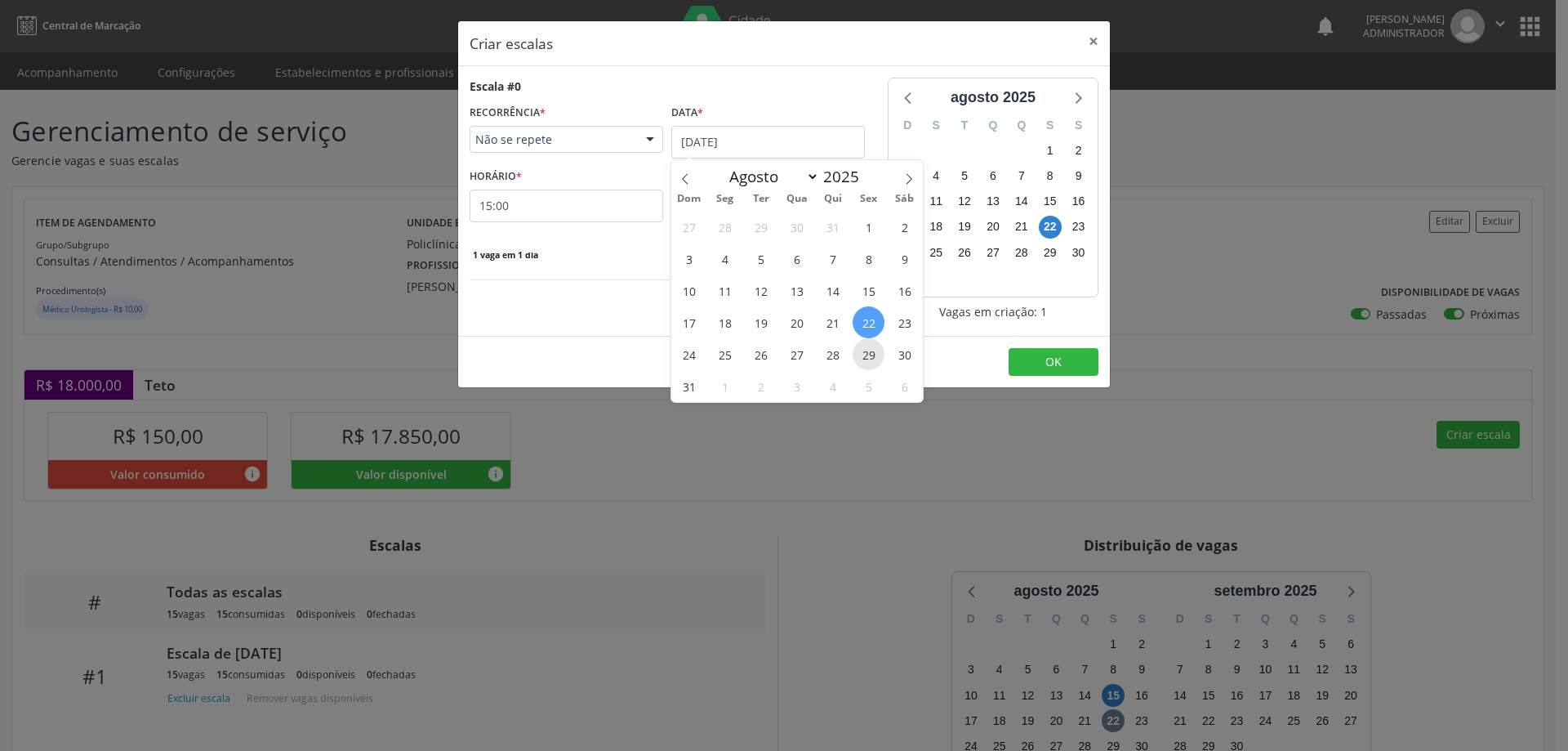
click at [862, 350] on span "29" at bounding box center [868, 354] width 32 height 32
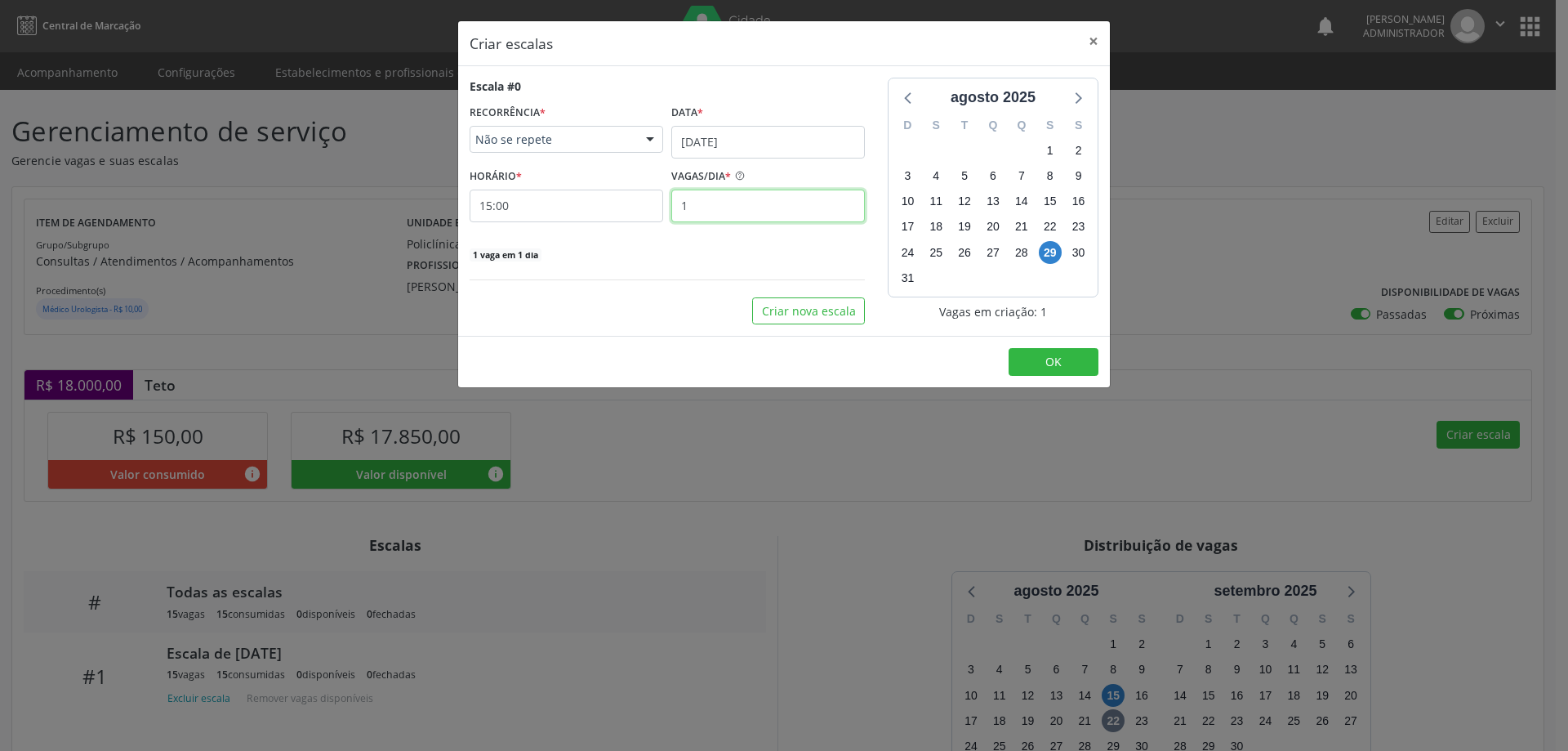
click at [716, 211] on input "1" at bounding box center [768, 206] width 194 height 33
type input "15"
click at [632, 201] on input "15:00" at bounding box center [566, 206] width 194 height 33
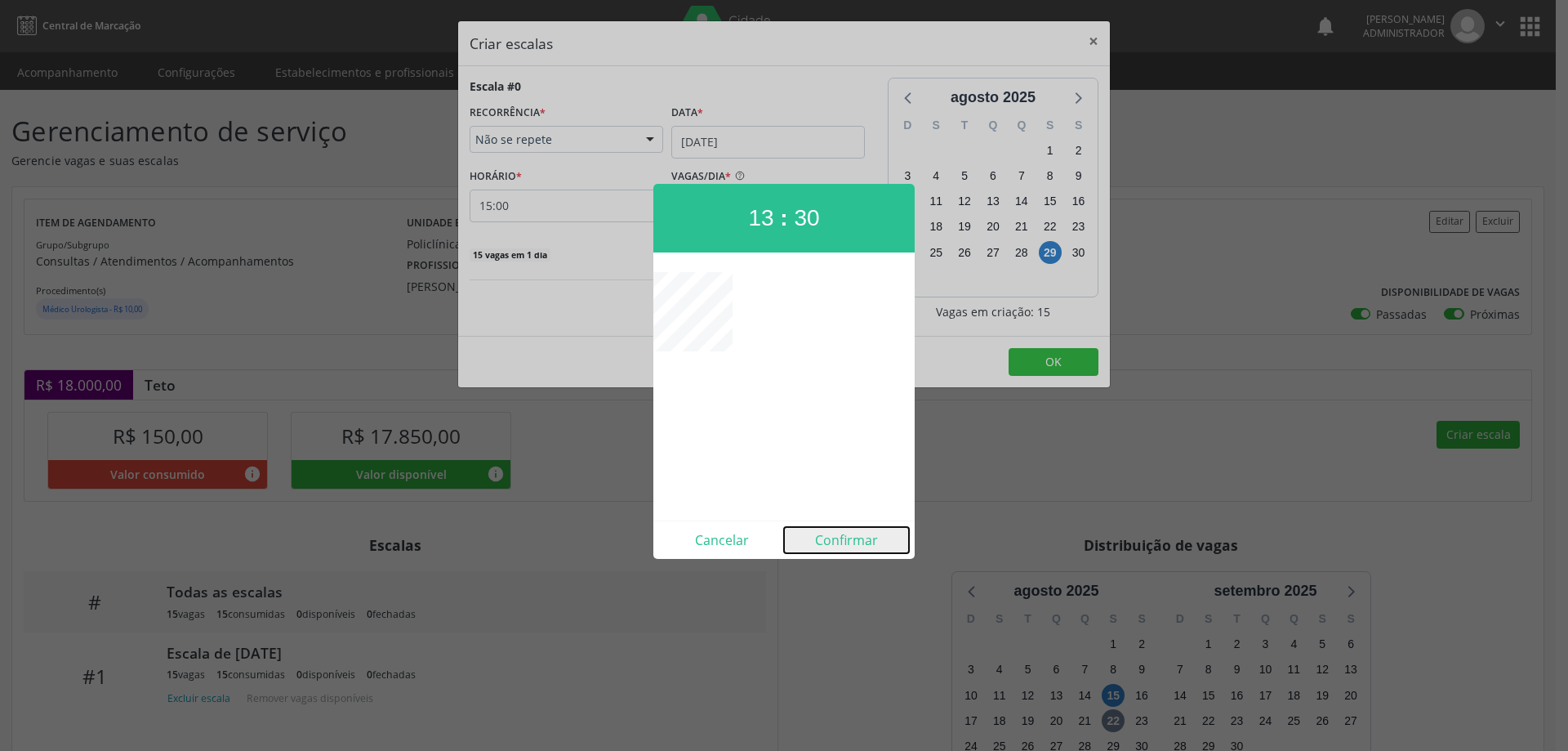
click at [835, 538] on button "Confirmar" at bounding box center [847, 540] width 125 height 26
type input "13:30"
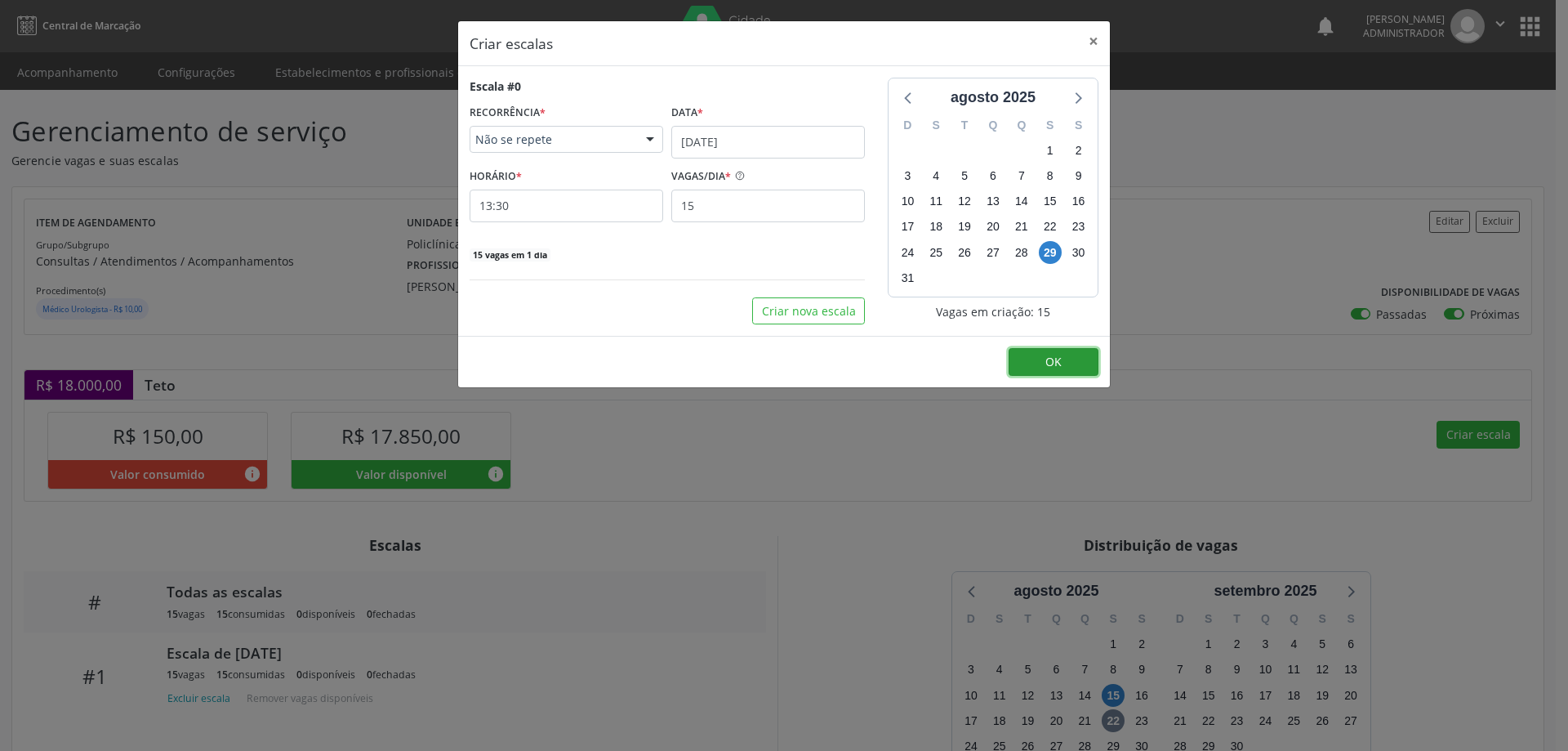
click at [1045, 375] on button "OK" at bounding box center [1054, 362] width 90 height 28
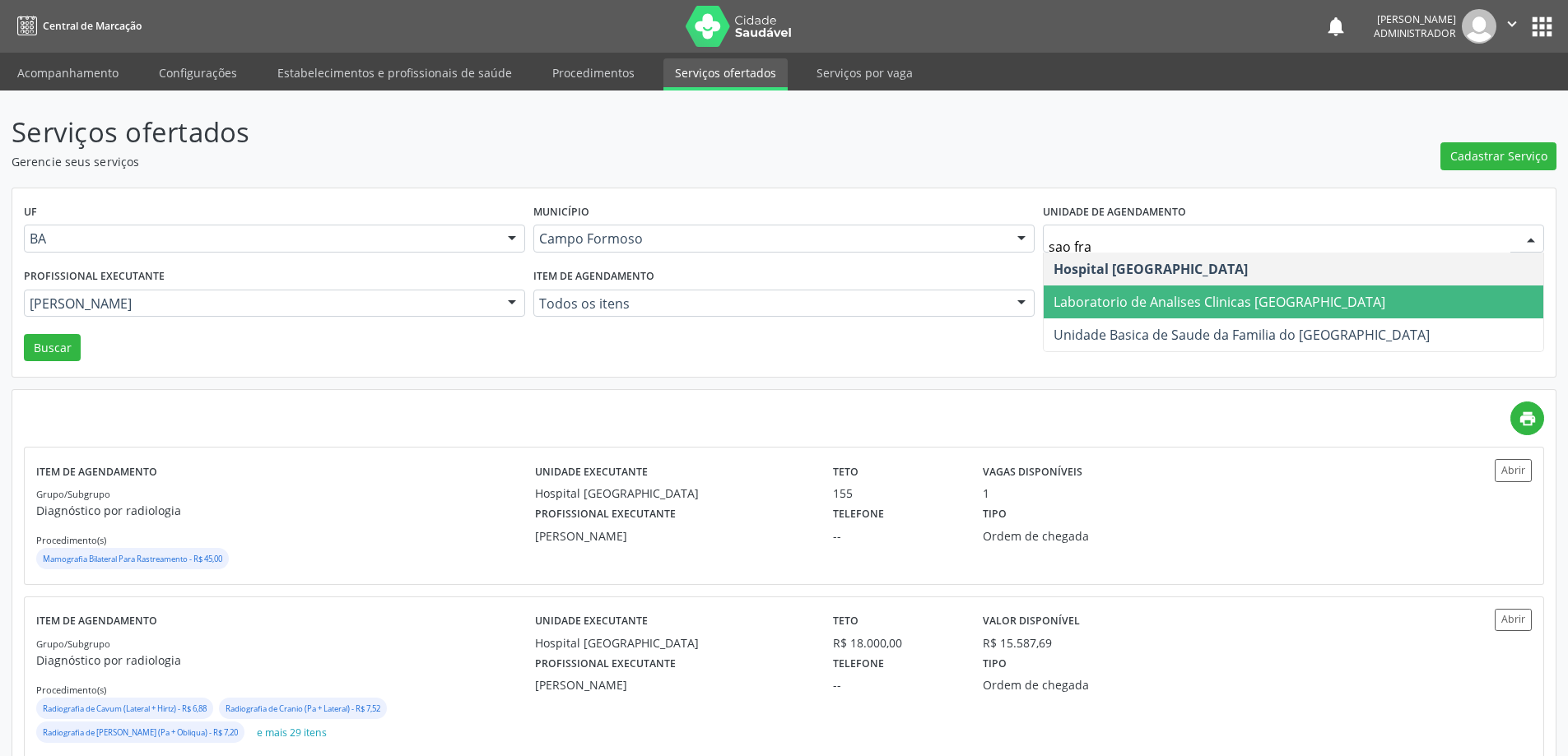
click at [1144, 297] on span "Laboratorio de Analises Clinicas [GEOGRAPHIC_DATA]" at bounding box center [1218, 302] width 331 height 18
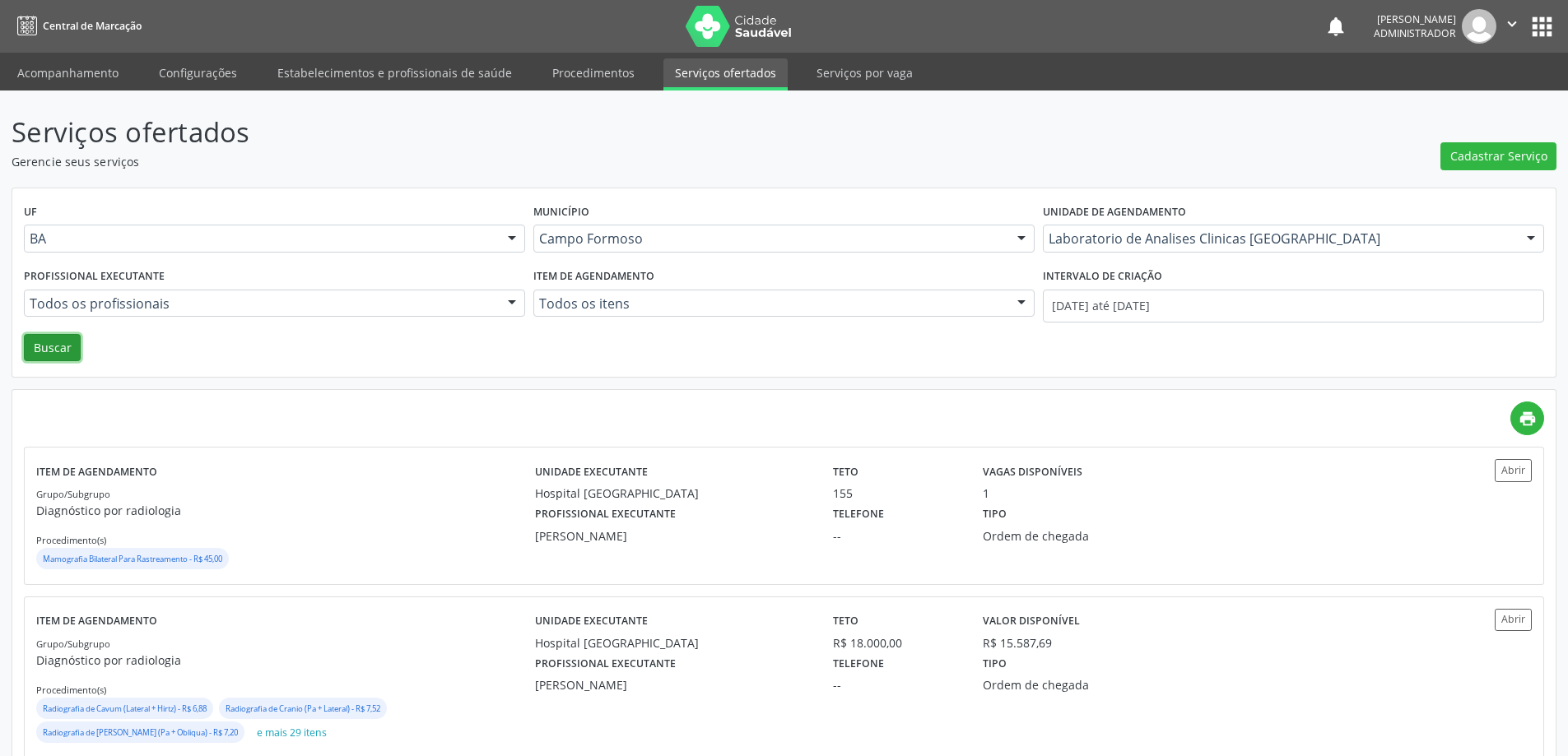
click at [49, 342] on button "Buscar" at bounding box center [52, 348] width 57 height 28
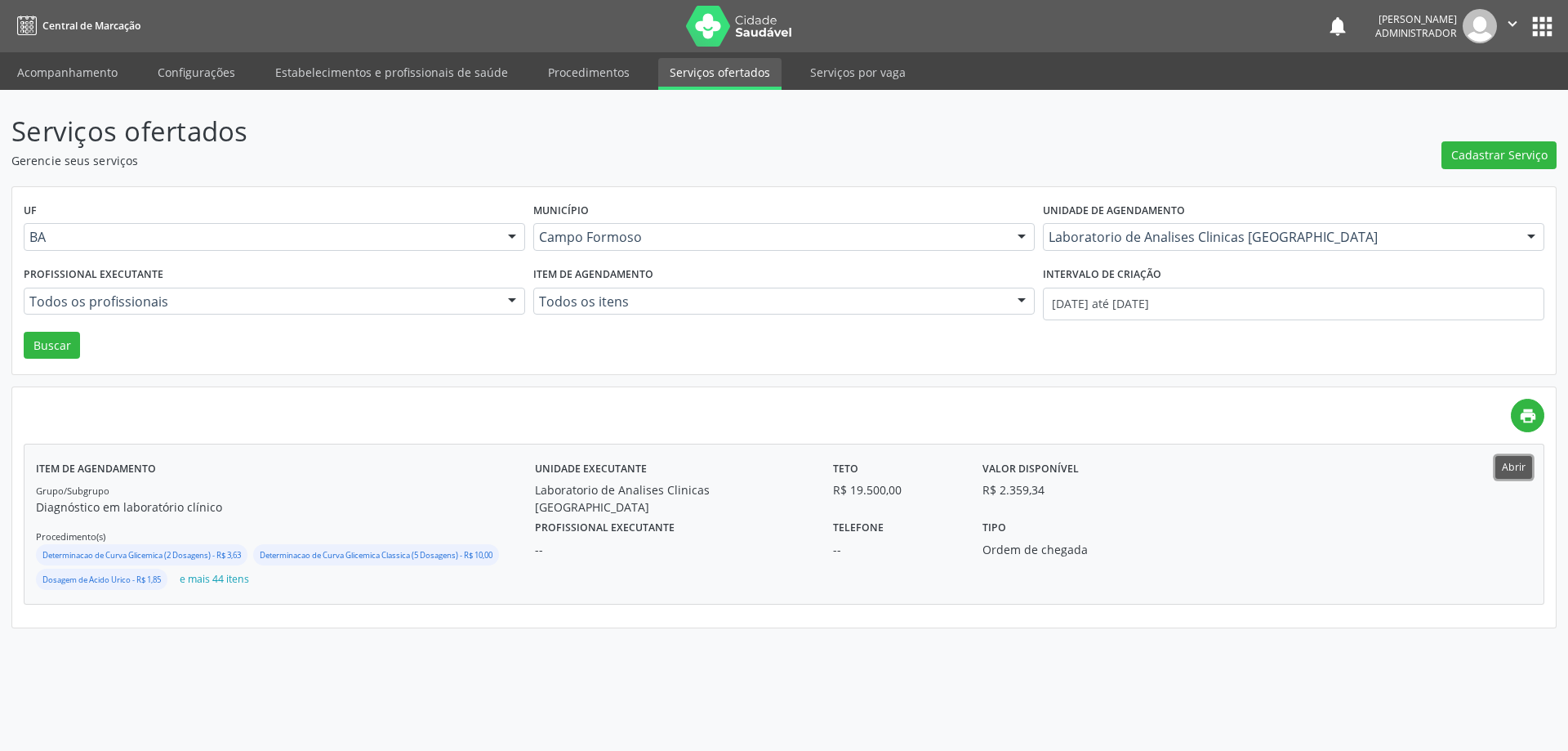
click at [1511, 474] on button "Abrir" at bounding box center [1514, 467] width 37 height 22
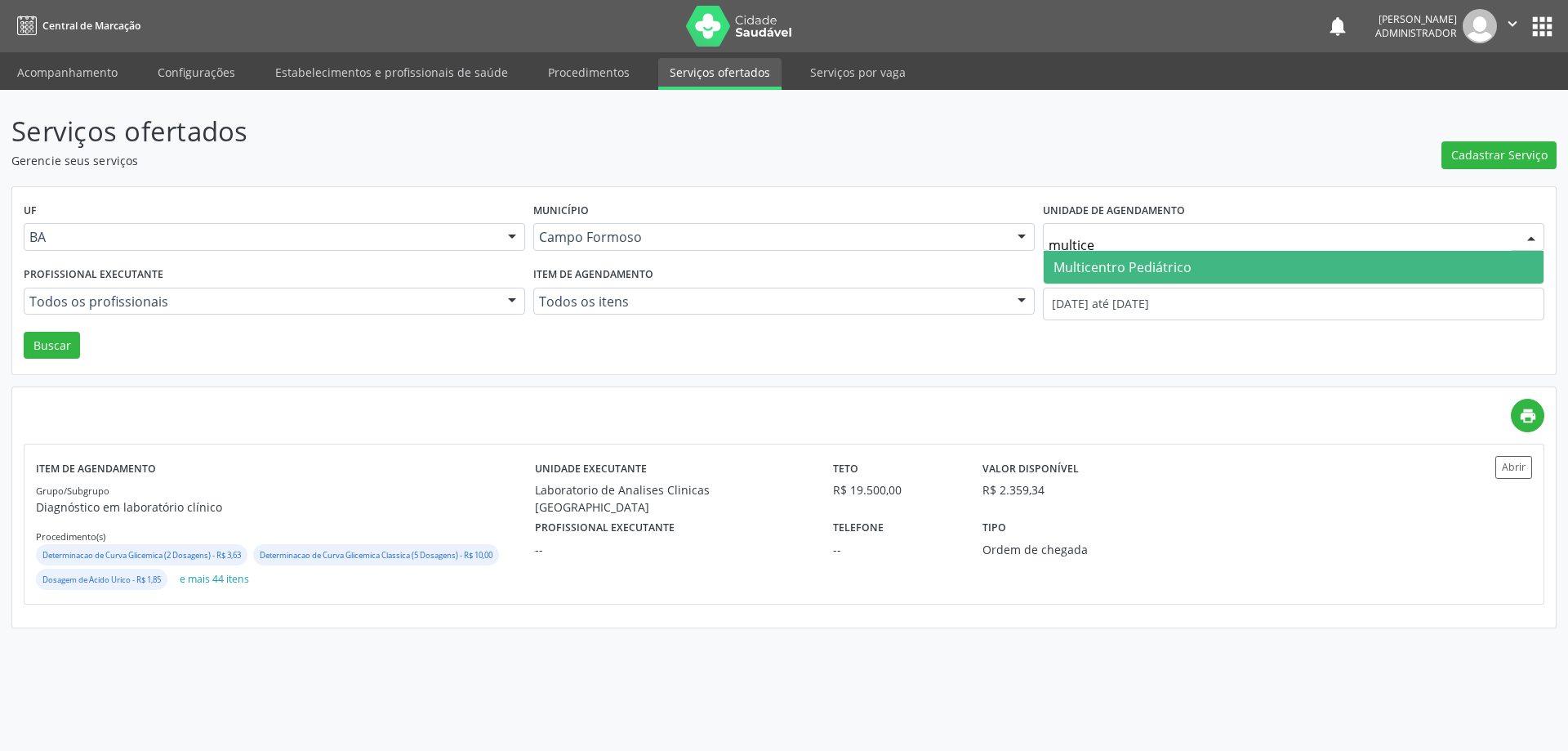
click at [1114, 266] on span "Multicentro Pediátrico" at bounding box center [1122, 268] width 138 height 18
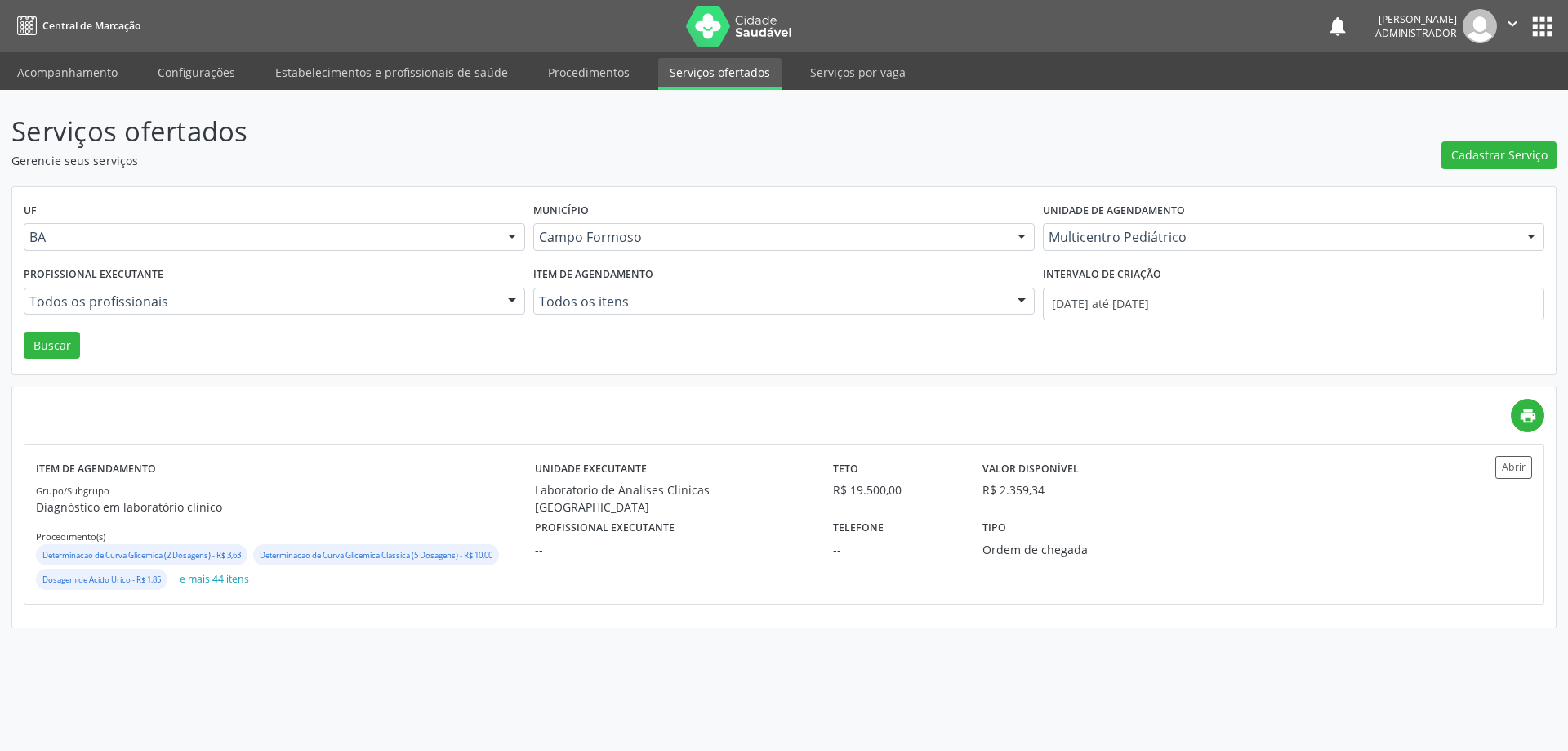
click at [509, 291] on div at bounding box center [512, 302] width 25 height 28
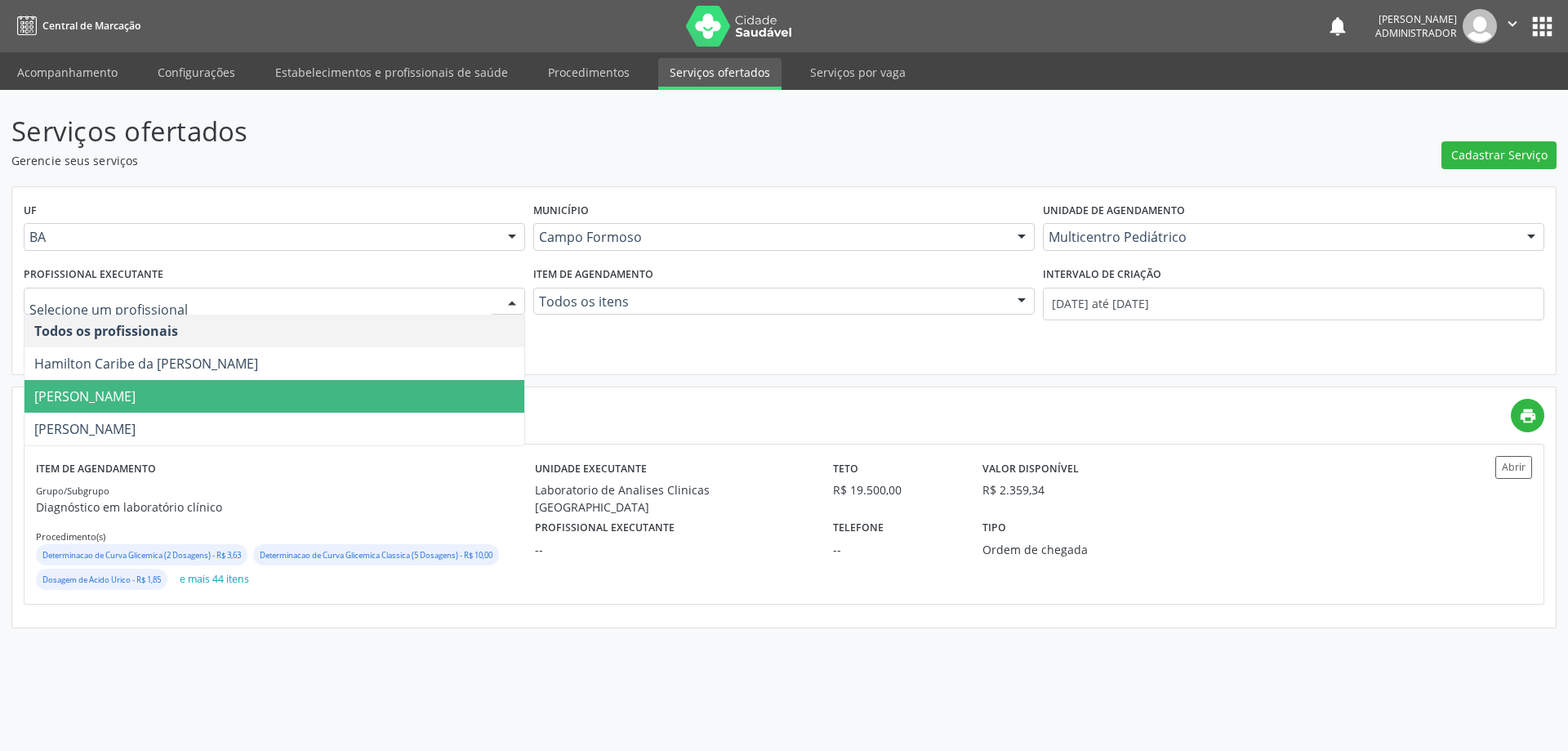
click at [450, 396] on span "Maria Eleny Goncalves de Oliveira Porto" at bounding box center [274, 396] width 500 height 33
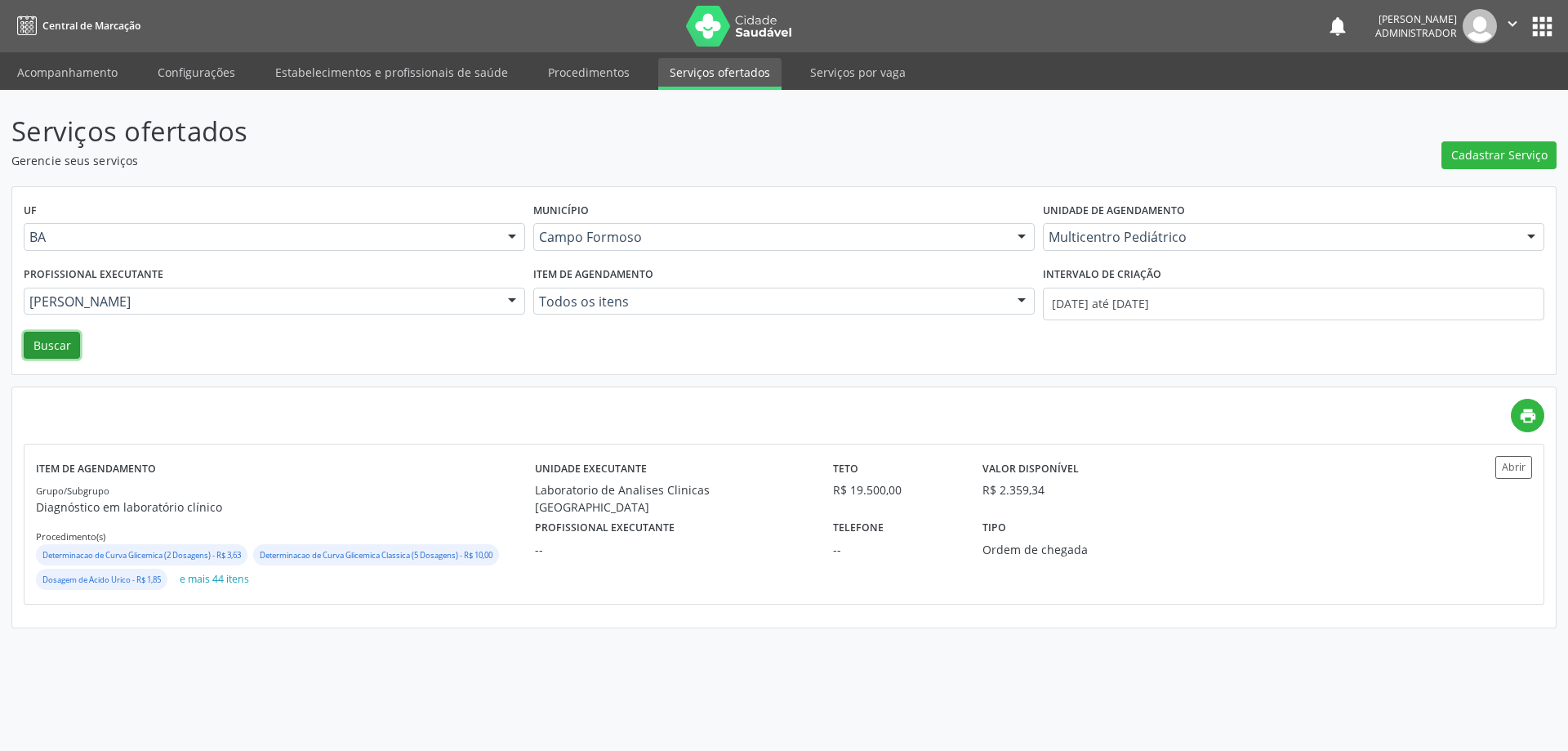
click at [70, 346] on button "Buscar" at bounding box center [52, 346] width 57 height 28
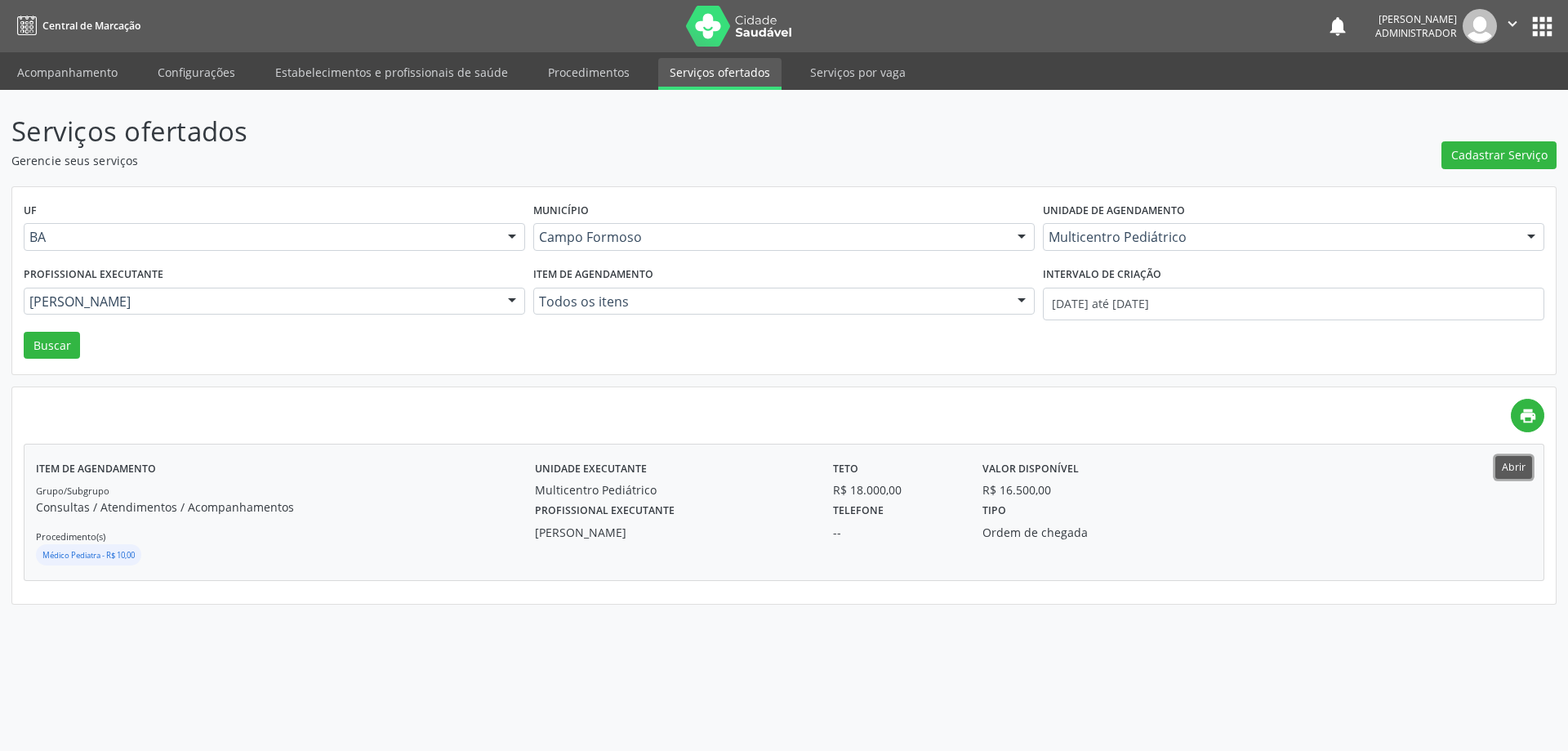
click at [1506, 466] on button "Abrir" at bounding box center [1514, 467] width 37 height 22
click at [510, 299] on div at bounding box center [512, 302] width 25 height 28
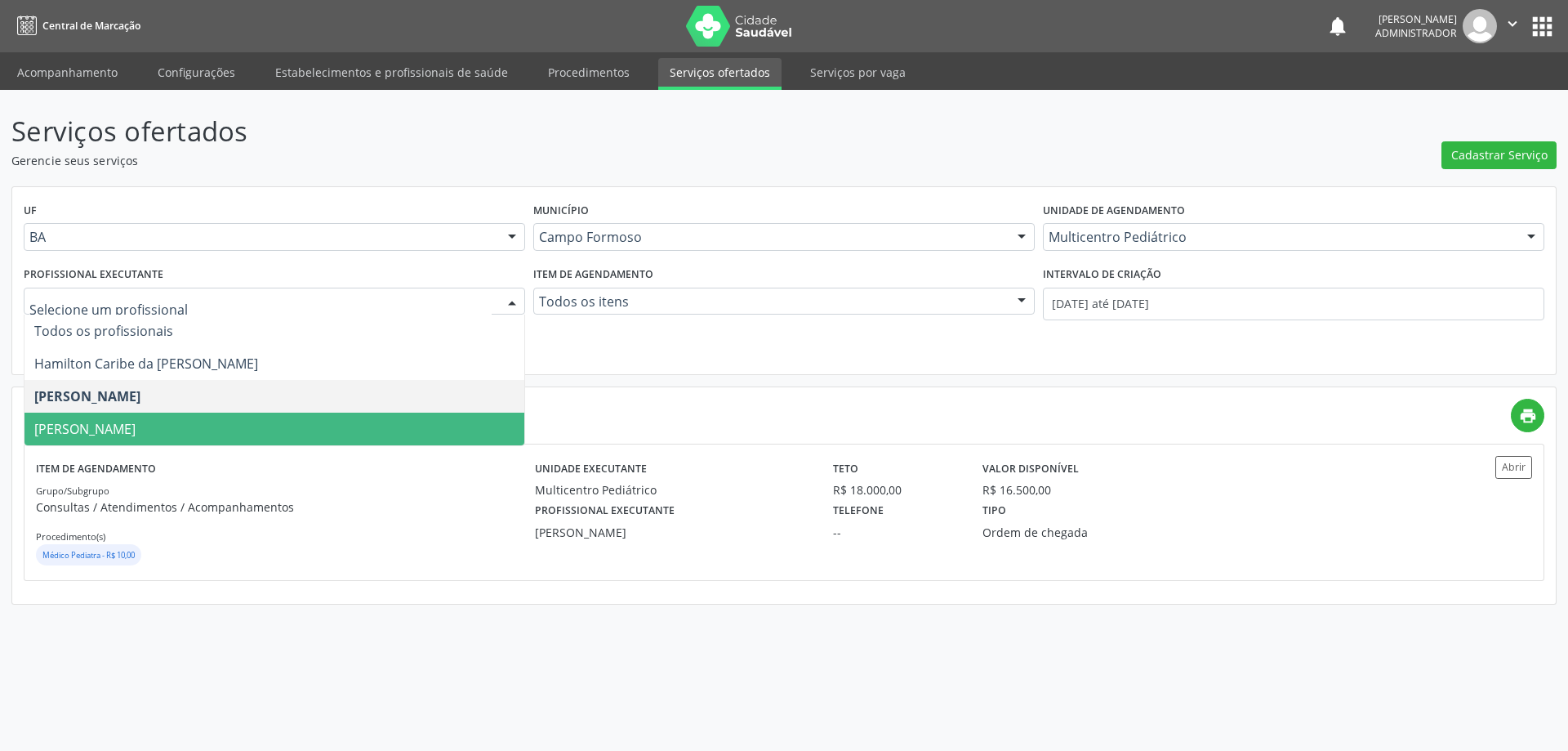
click at [427, 418] on span "[PERSON_NAME] [PERSON_NAME]" at bounding box center [274, 429] width 500 height 33
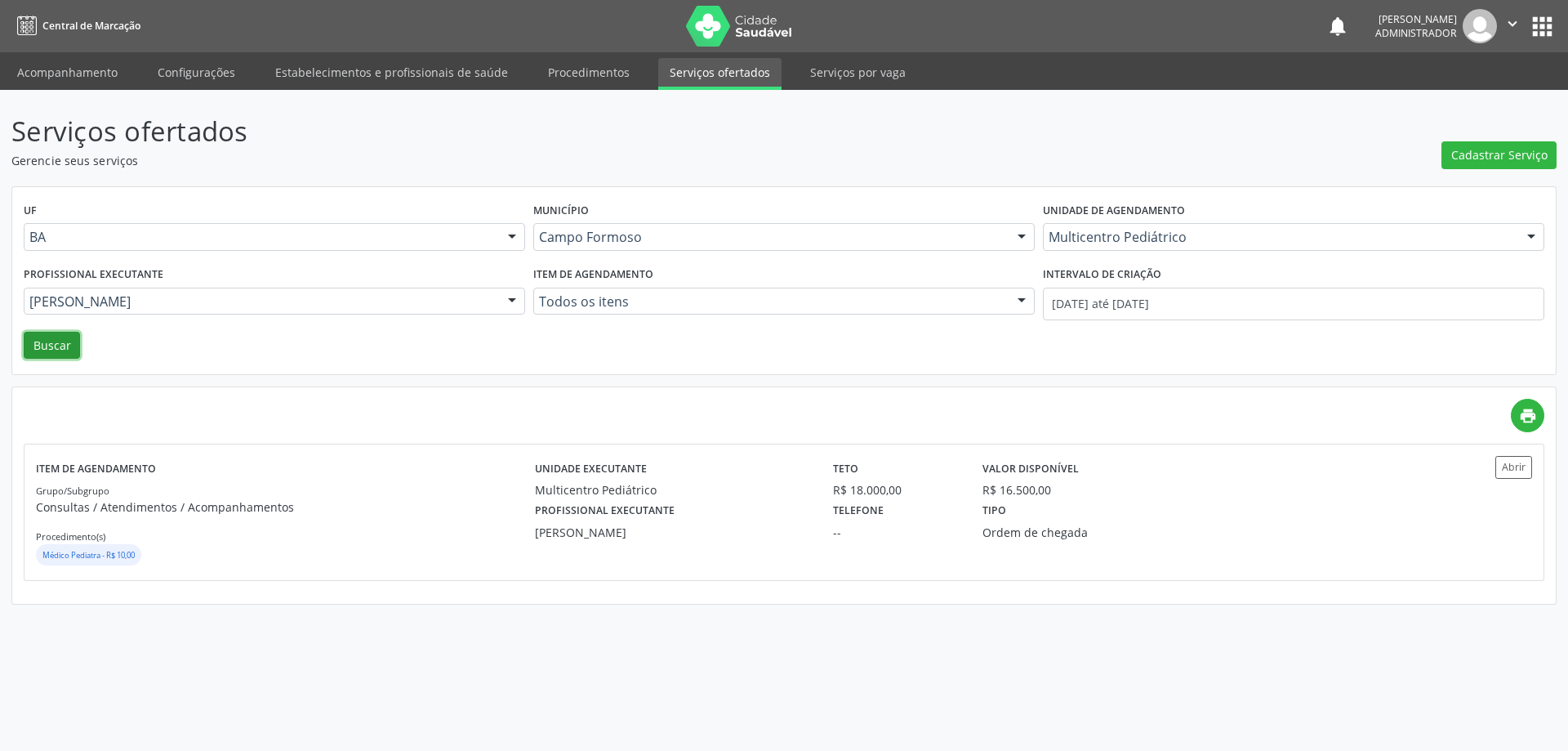
click at [47, 339] on button "Buscar" at bounding box center [52, 346] width 57 height 28
click at [1510, 465] on button "Abrir" at bounding box center [1514, 467] width 37 height 22
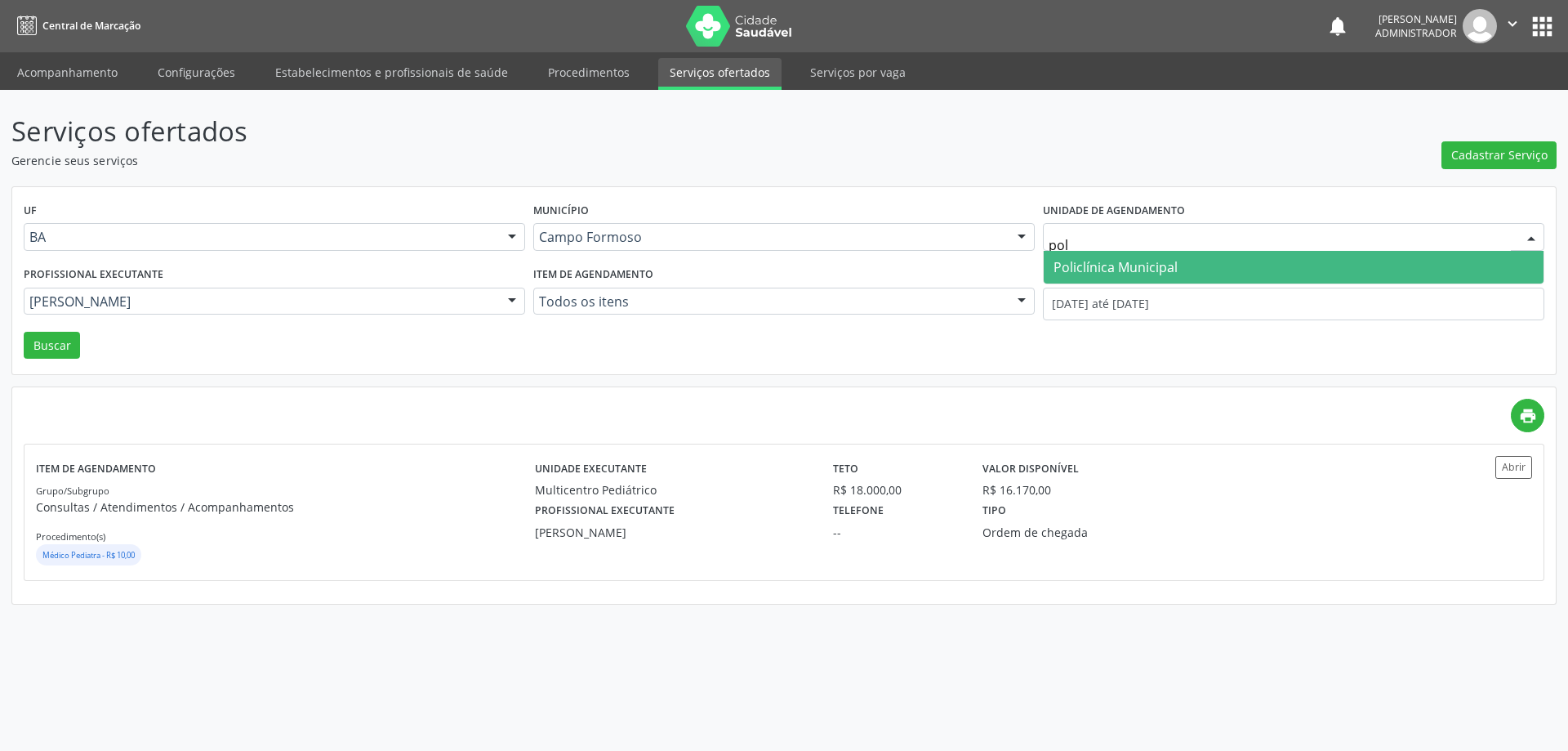
type input "poli"
click at [1149, 259] on span "Policlínica Municipal" at bounding box center [1115, 268] width 124 height 18
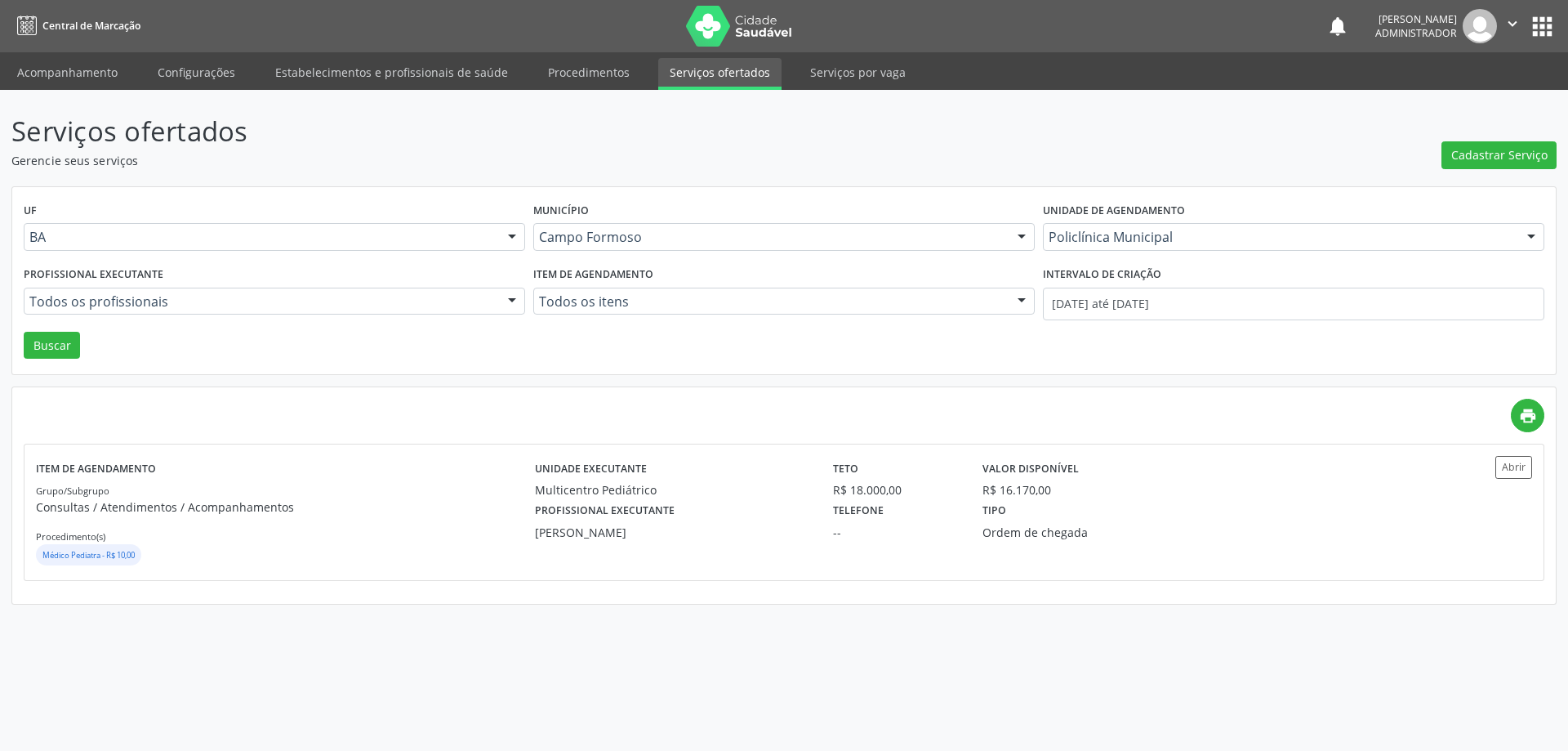
click at [510, 292] on div at bounding box center [512, 302] width 25 height 28
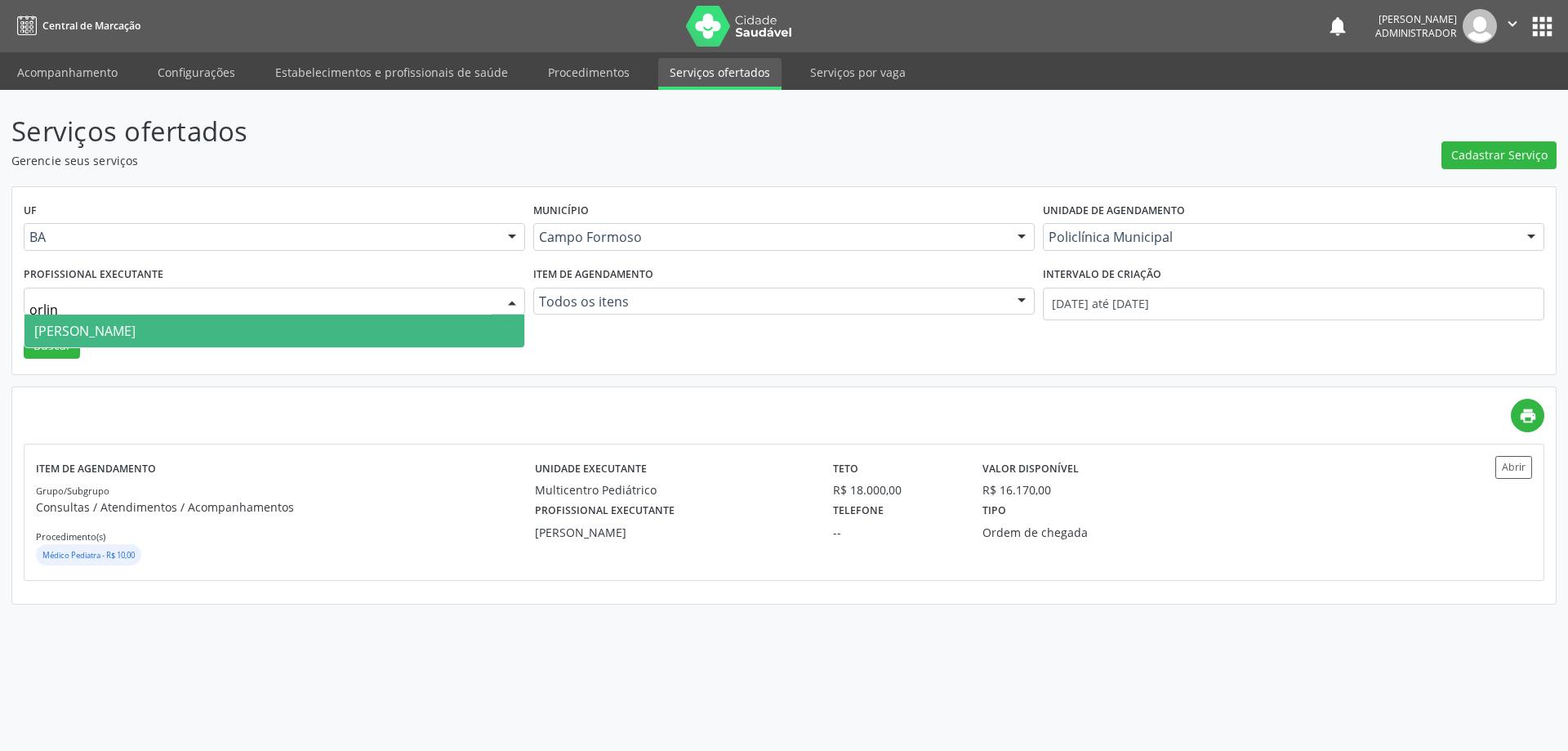
drag, startPoint x: 438, startPoint y: 328, endPoint x: 474, endPoint y: 326, distance: 36.1
click at [439, 328] on span "Orlindo Carvalho dos Santos" at bounding box center [274, 331] width 500 height 33
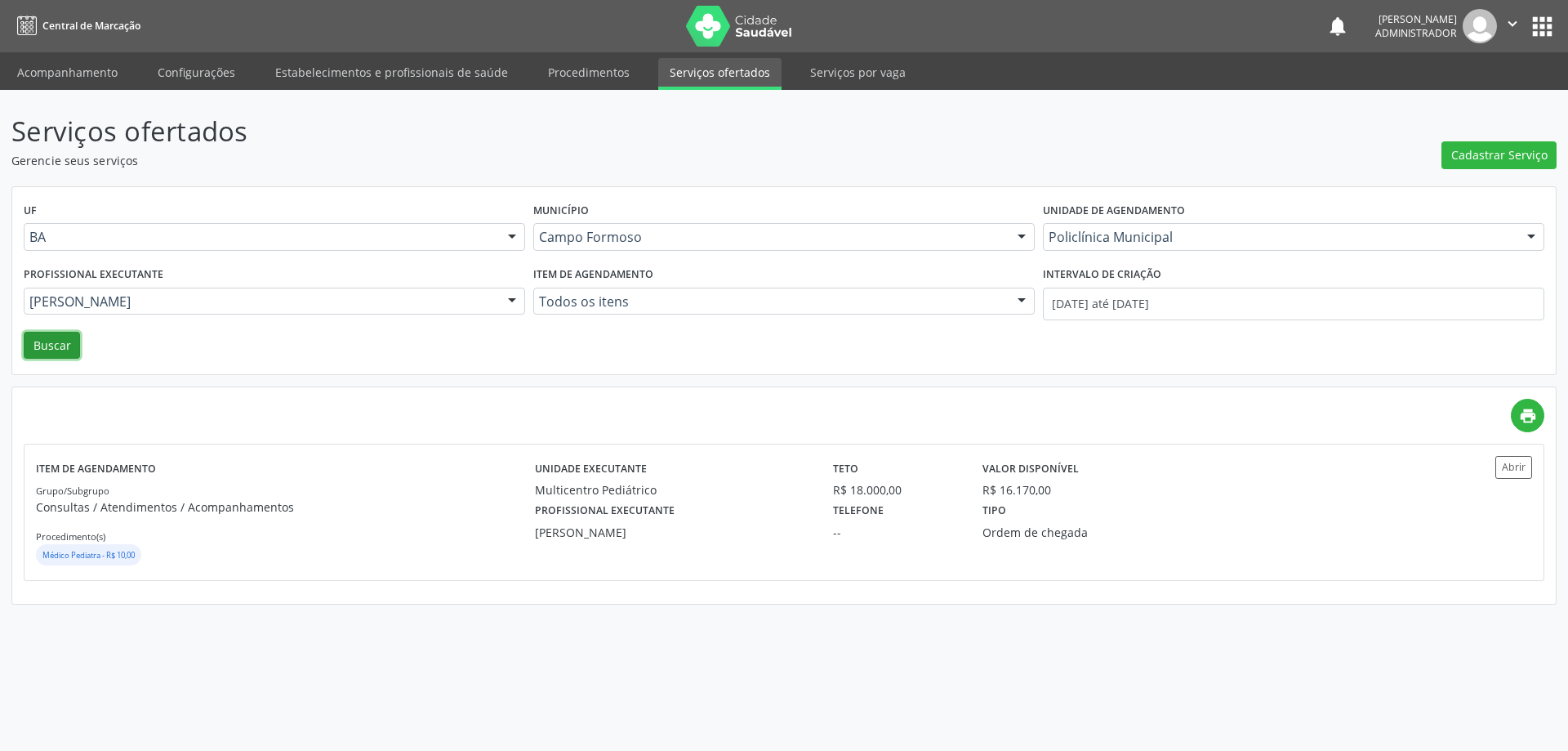
click at [43, 346] on button "Buscar" at bounding box center [52, 346] width 57 height 28
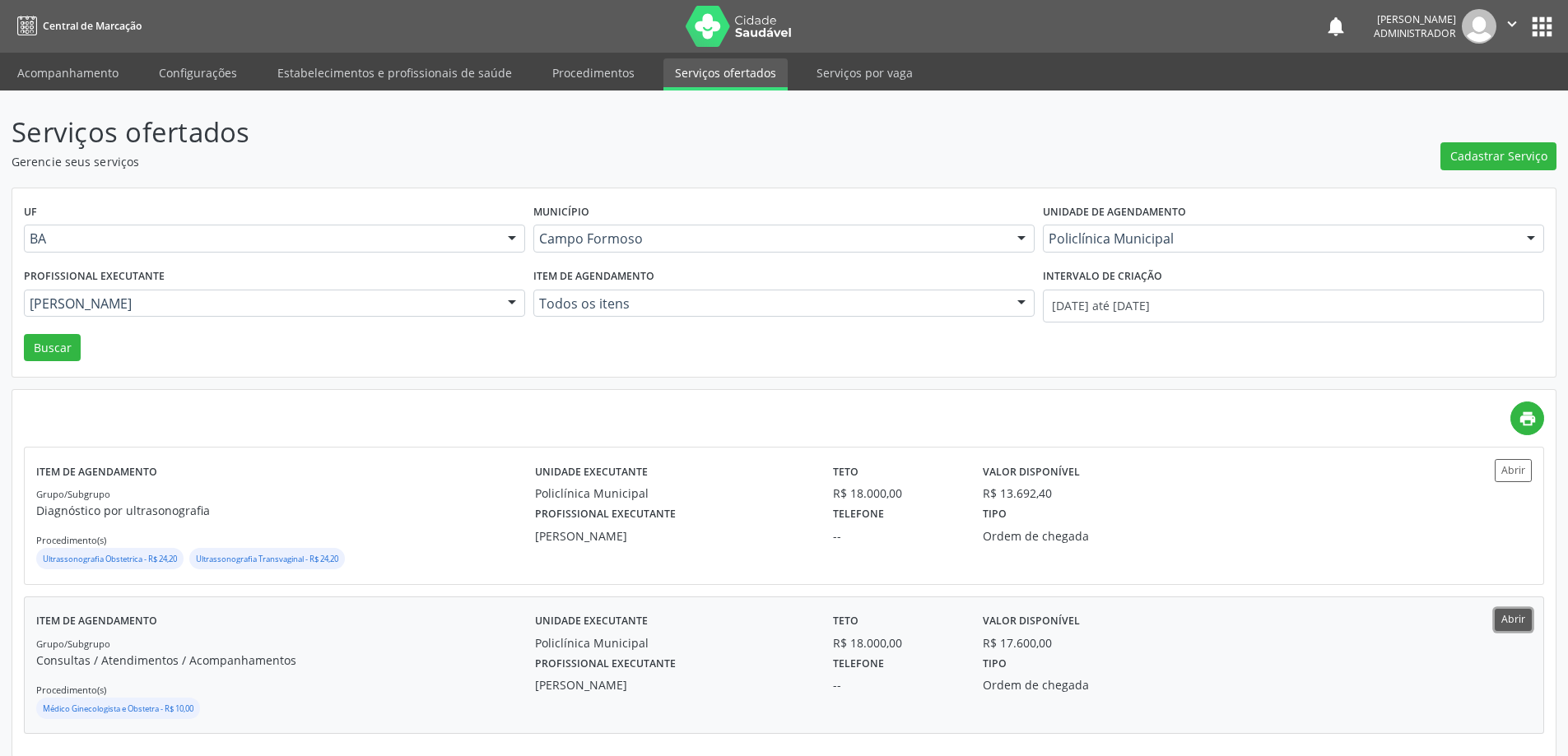
click at [1508, 621] on button "Abrir" at bounding box center [1513, 620] width 37 height 22
click at [503, 300] on div at bounding box center [512, 304] width 25 height 28
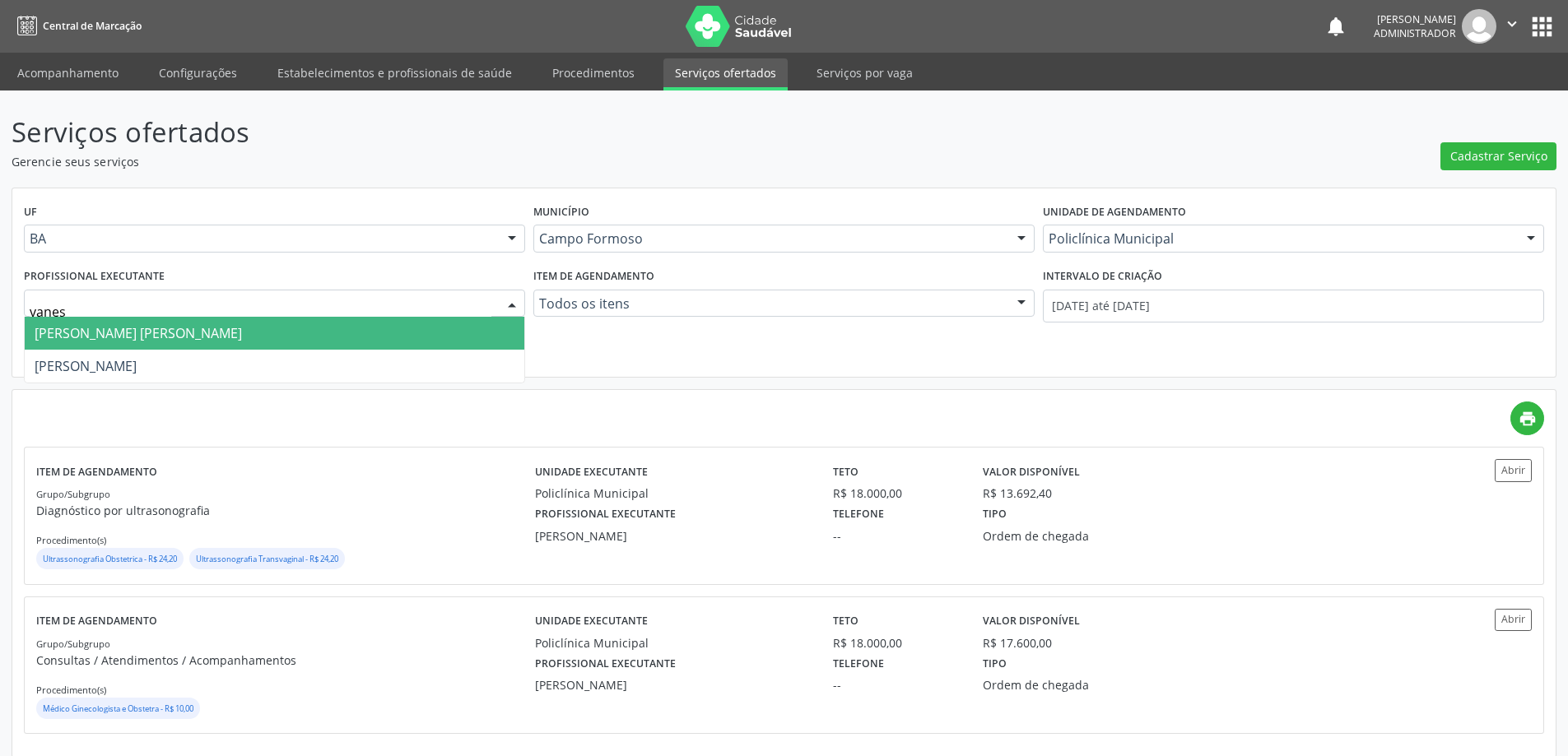
type input "vaness"
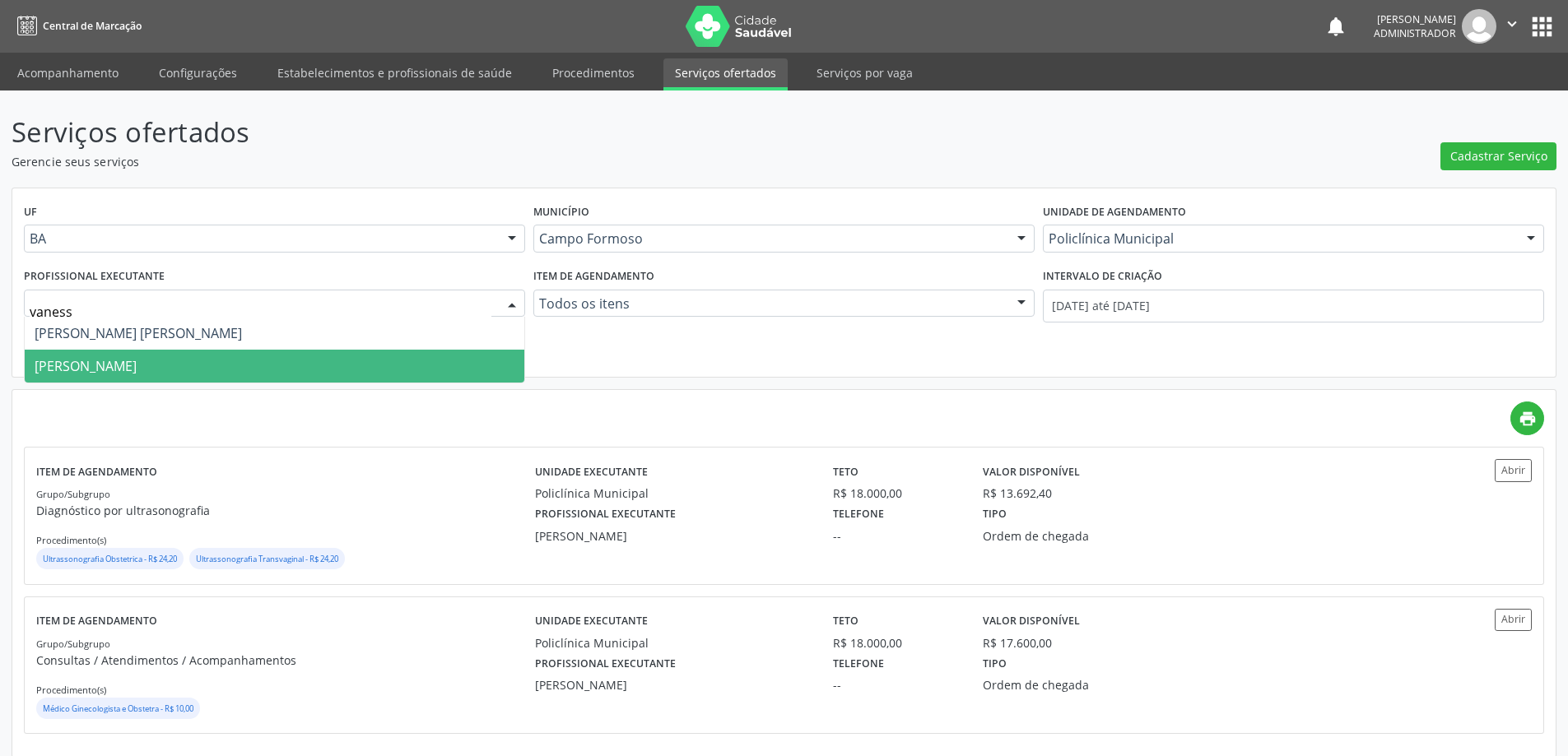
click at [136, 363] on span "[PERSON_NAME]" at bounding box center [85, 366] width 102 height 18
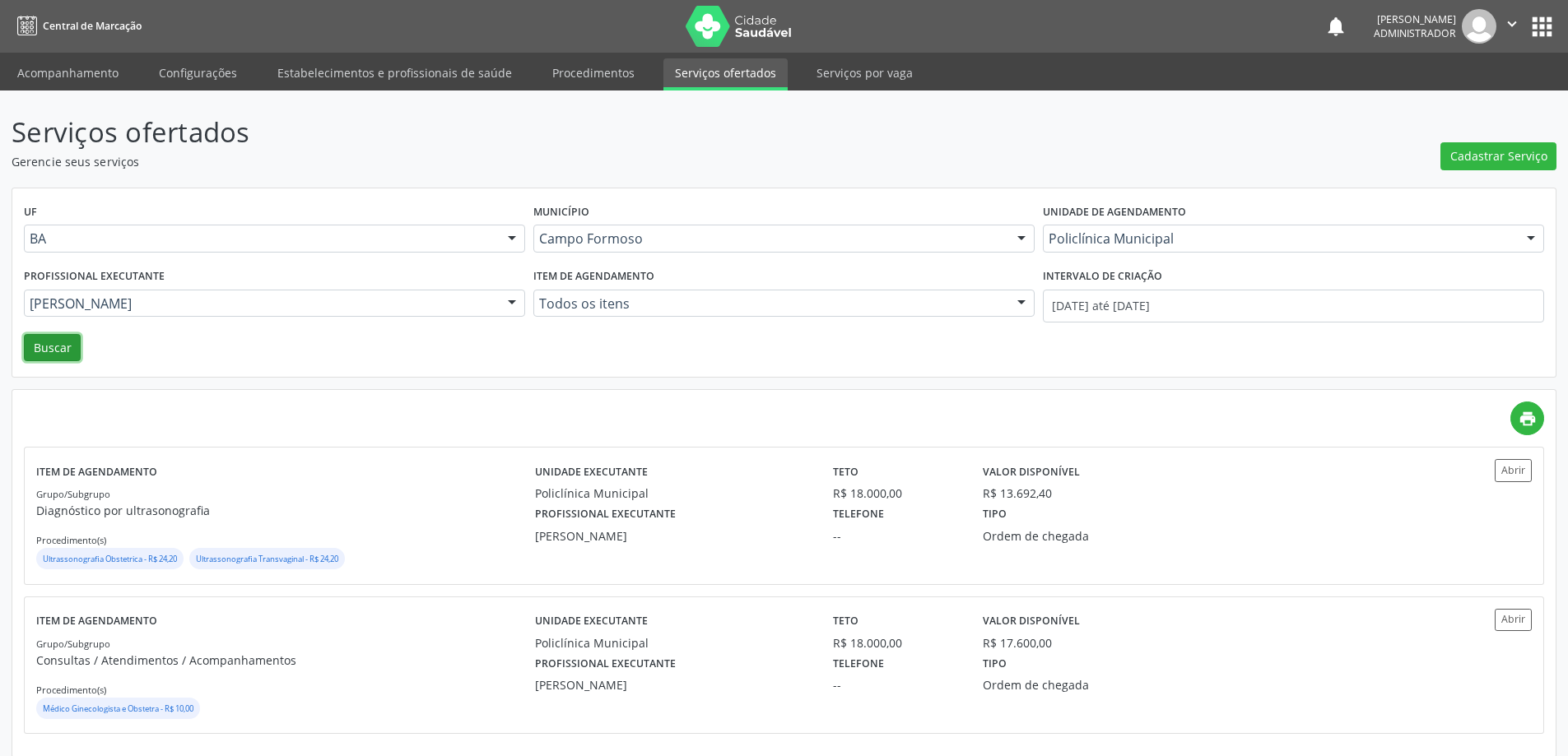
click at [58, 344] on button "Buscar" at bounding box center [52, 348] width 57 height 28
click at [1513, 468] on button "Abrir" at bounding box center [1513, 470] width 37 height 22
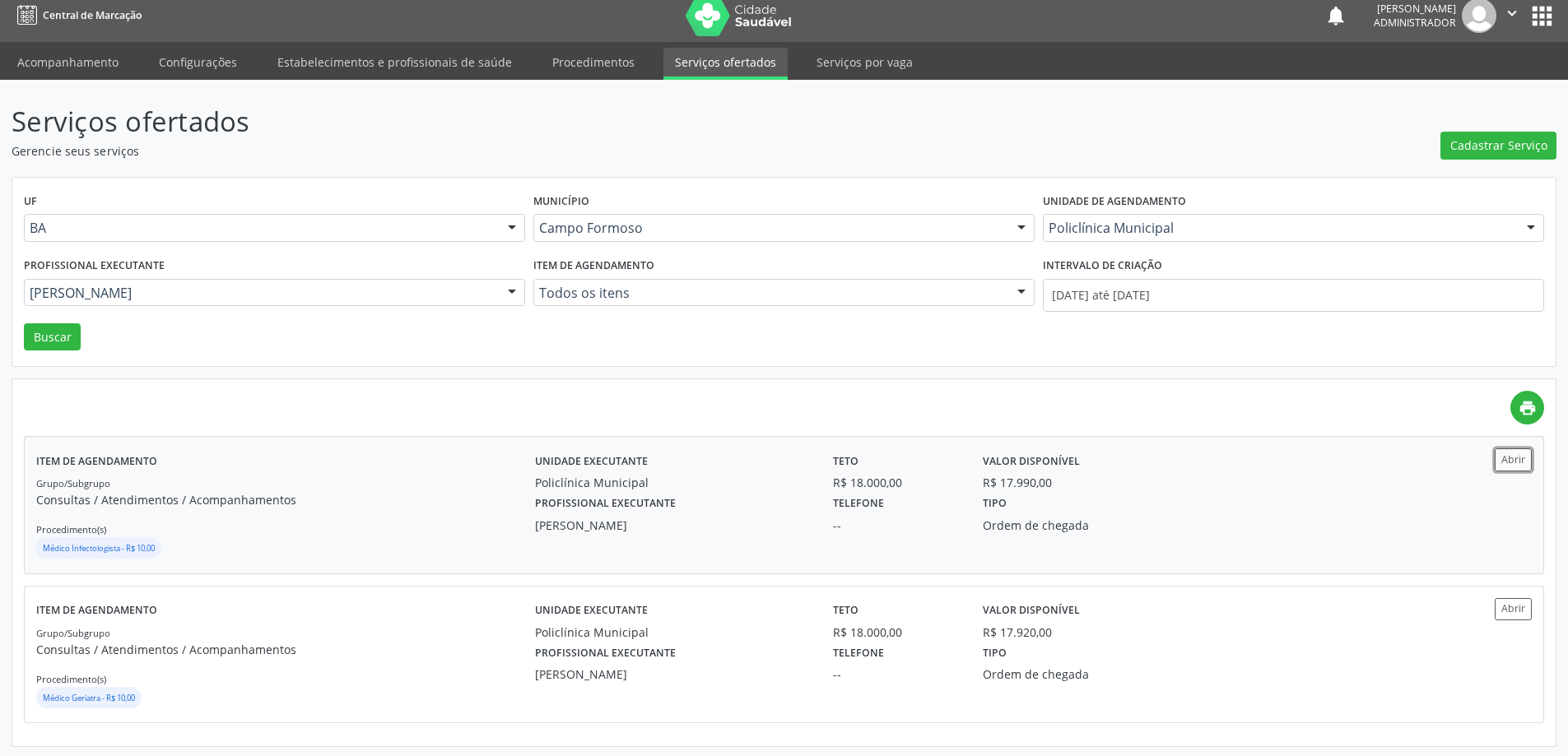
scroll to position [13, 0]
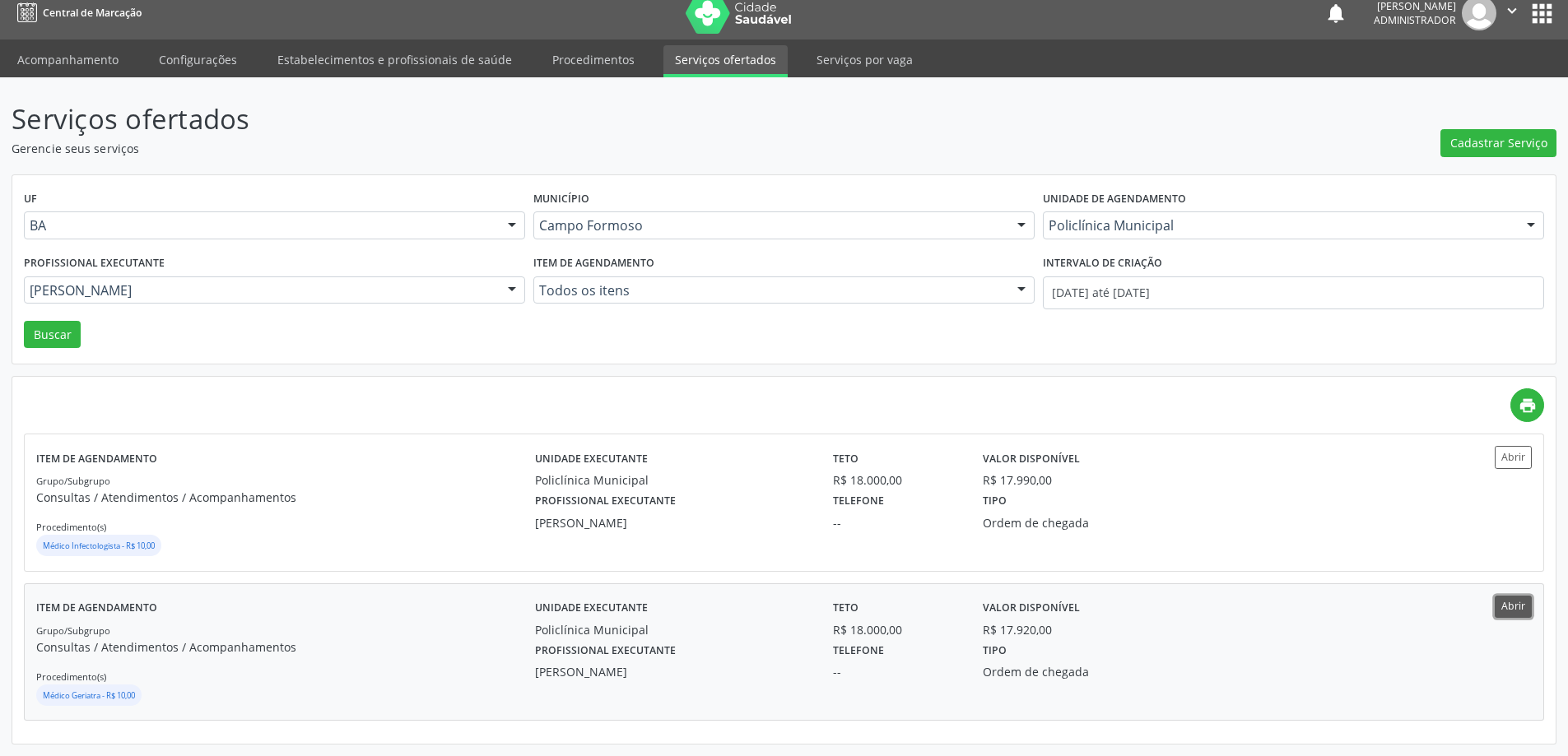
click at [1510, 601] on button "Abrir" at bounding box center [1513, 606] width 37 height 22
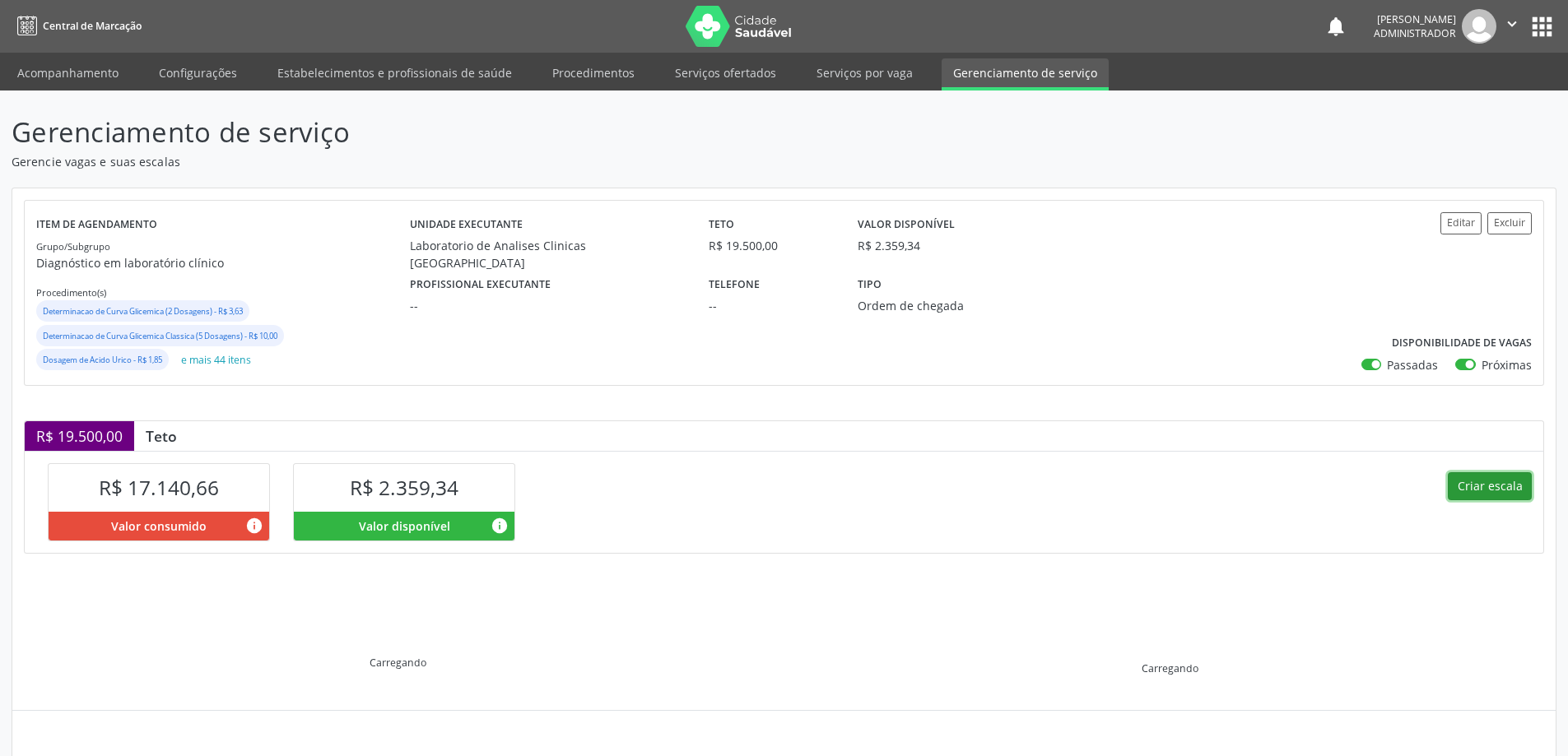
click at [1479, 490] on button "Criar escala" at bounding box center [1489, 486] width 84 height 28
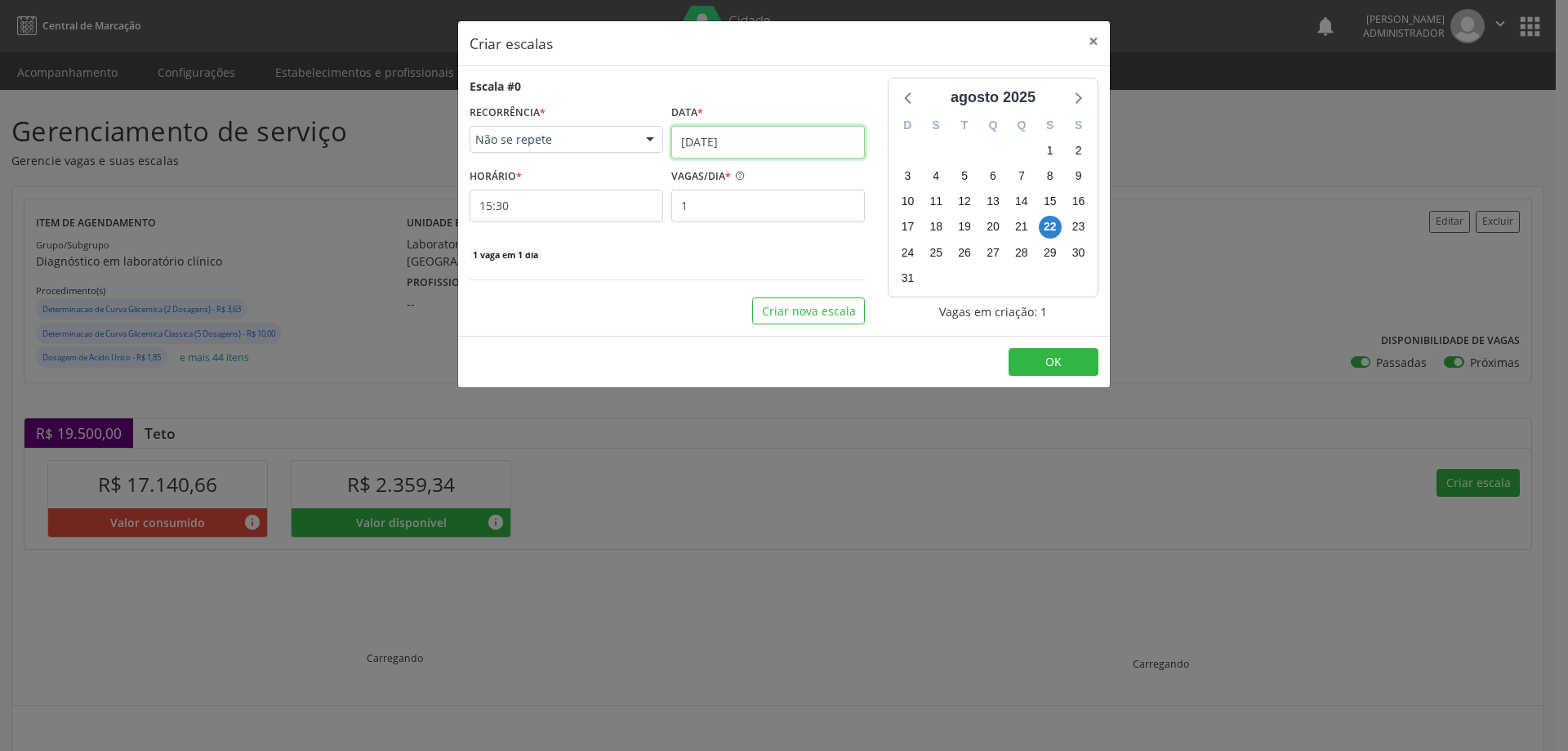
click at [719, 135] on input "[DATE]" at bounding box center [768, 142] width 194 height 33
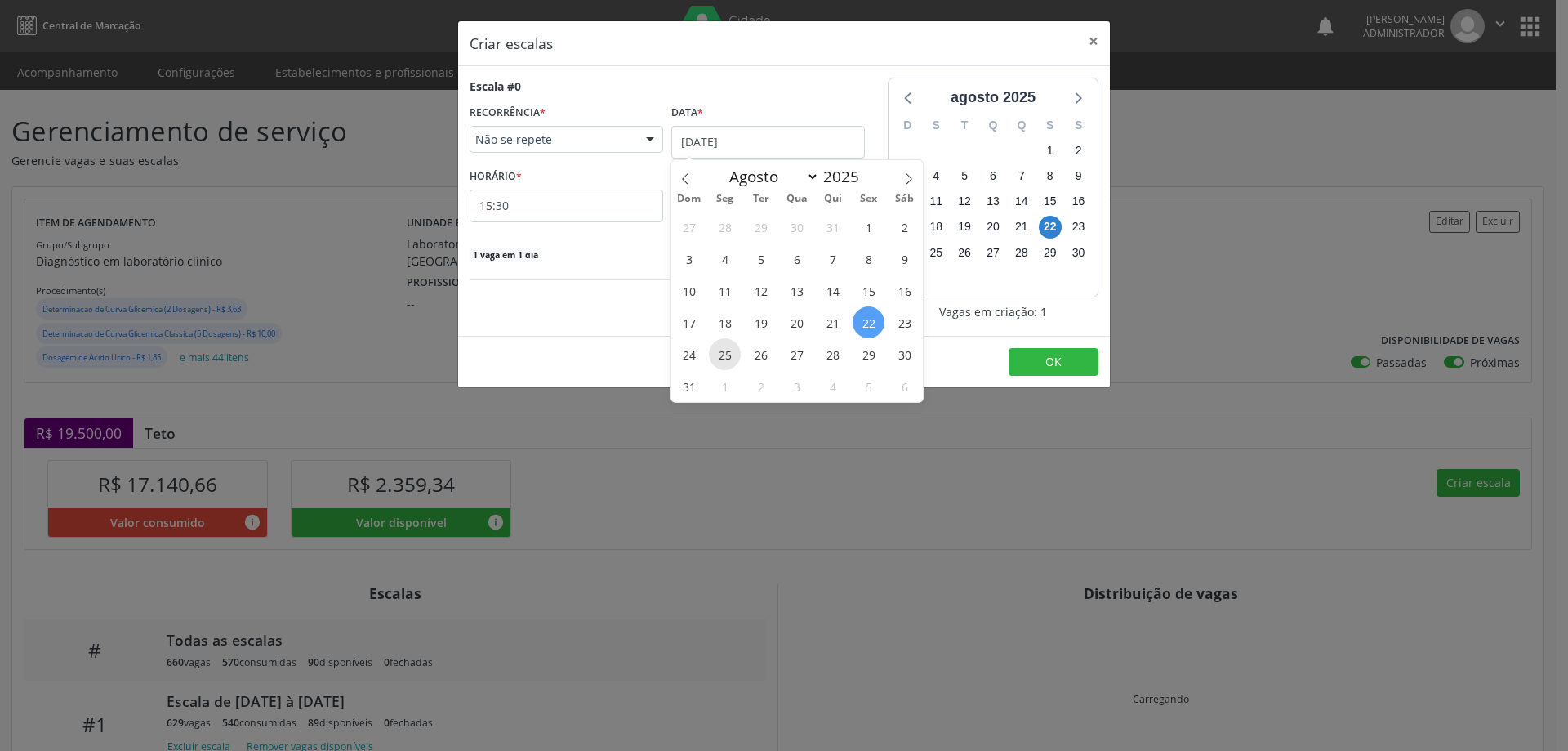
click at [726, 349] on span "25" at bounding box center [725, 354] width 32 height 32
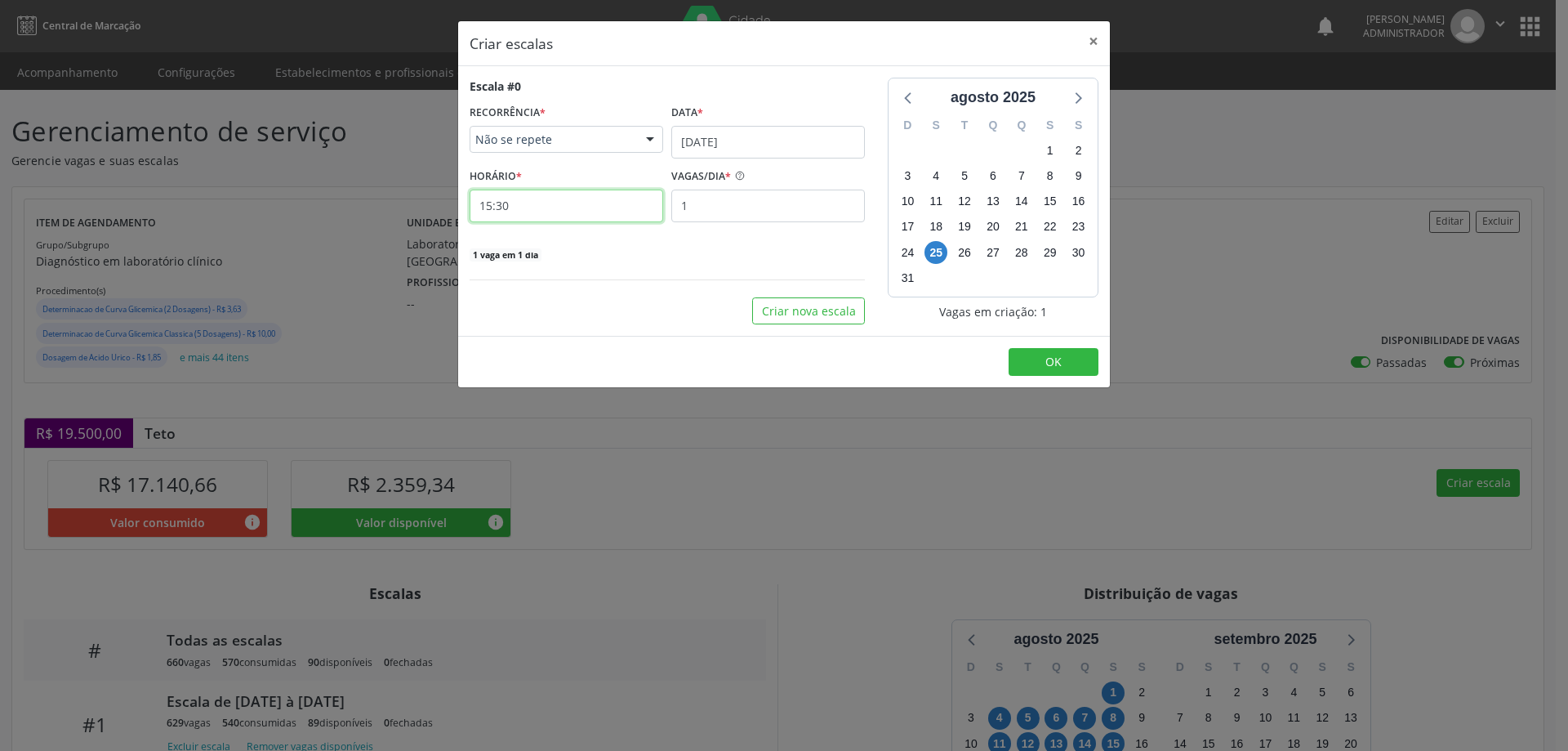
click at [605, 207] on input "15:30" at bounding box center [566, 206] width 194 height 33
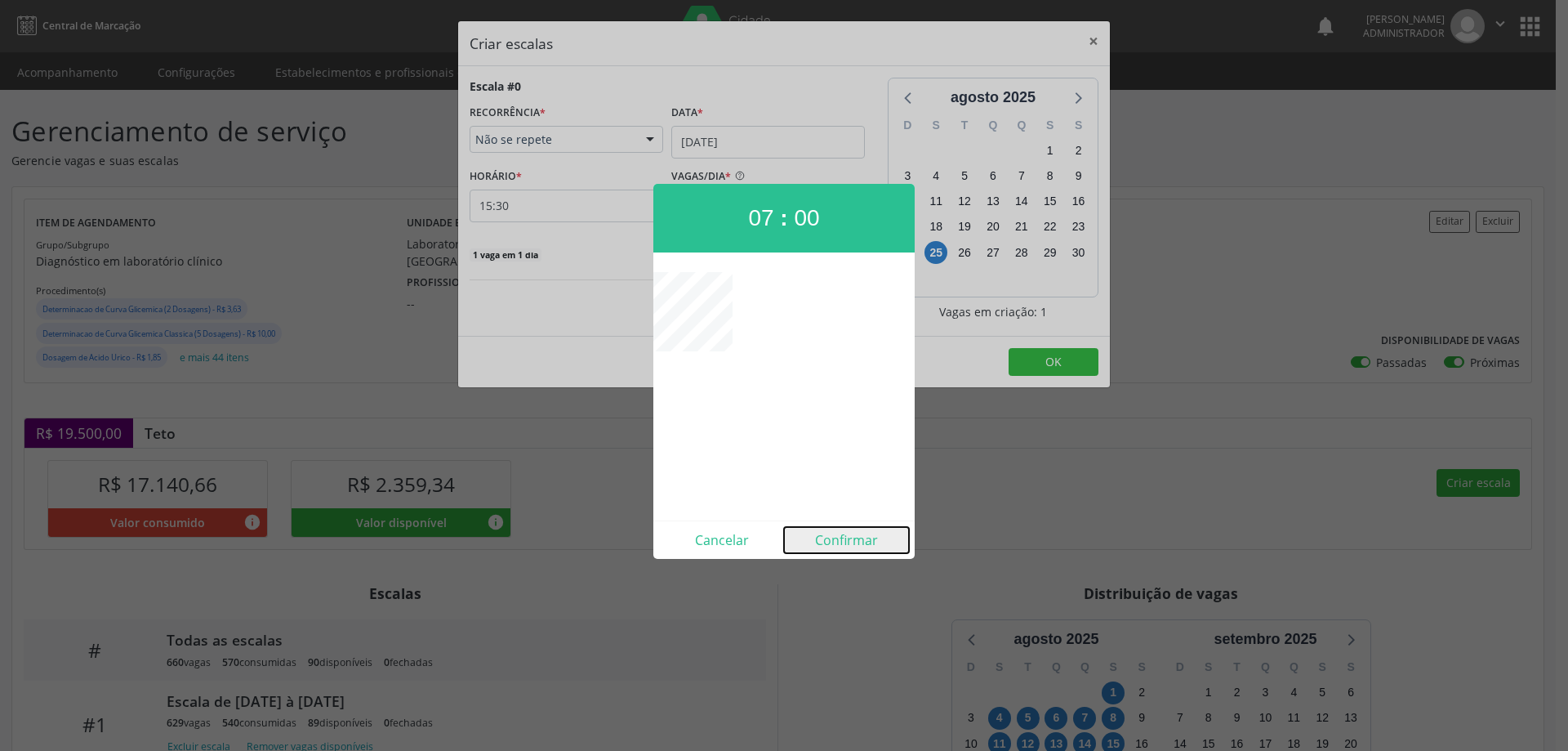
click at [849, 537] on button "Confirmar" at bounding box center [847, 540] width 125 height 26
type input "07:00"
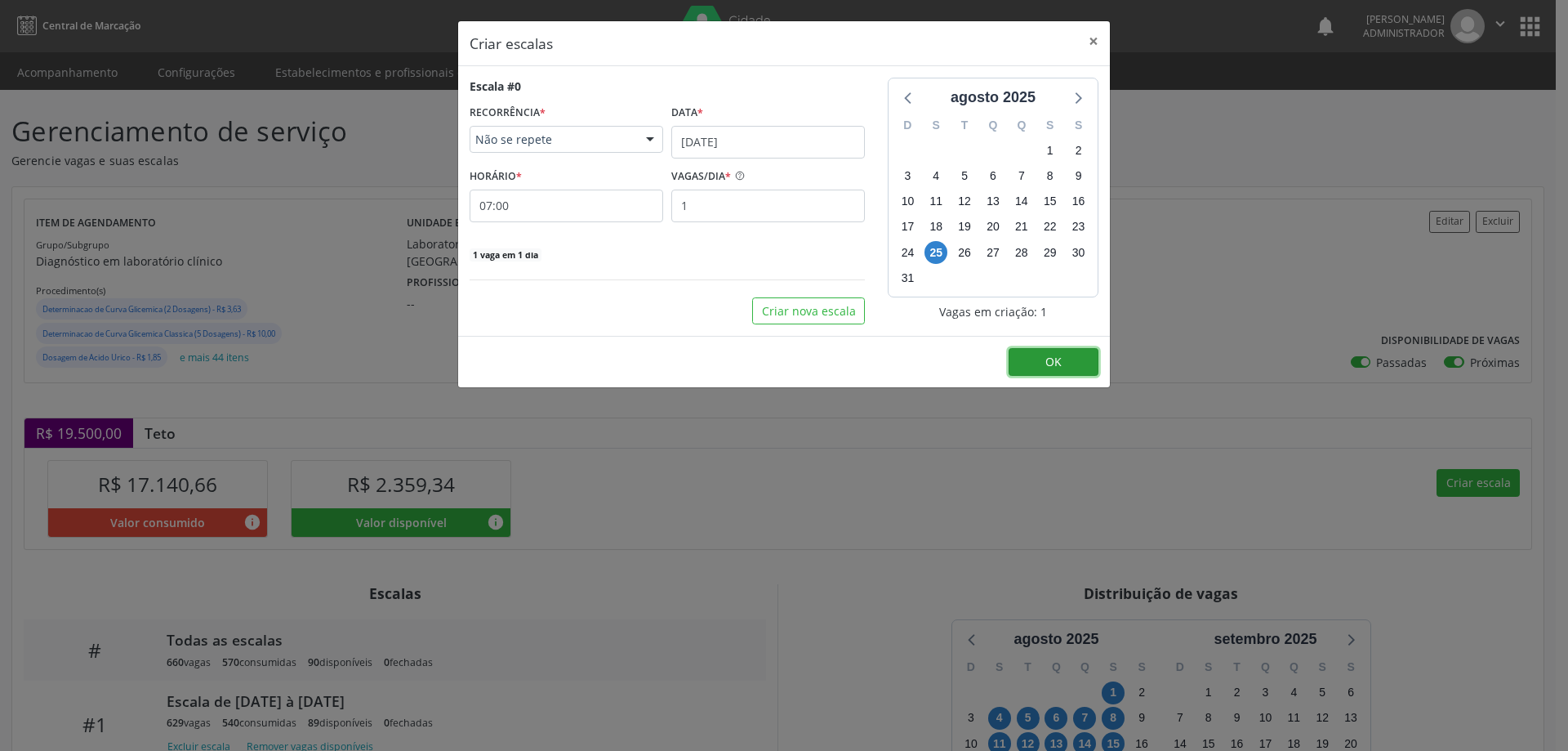
click at [1043, 363] on button "OK" at bounding box center [1054, 362] width 90 height 28
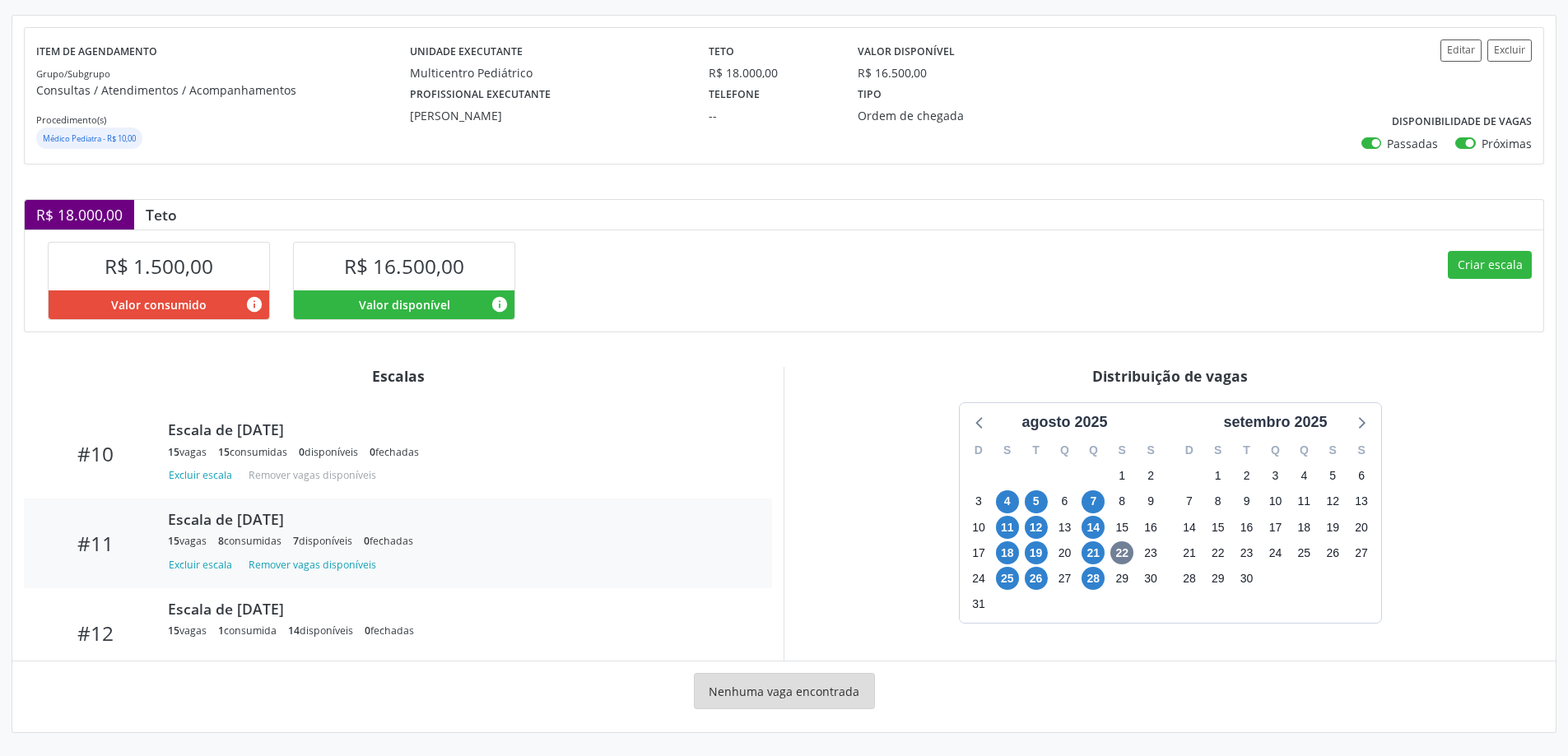
scroll to position [890, 0]
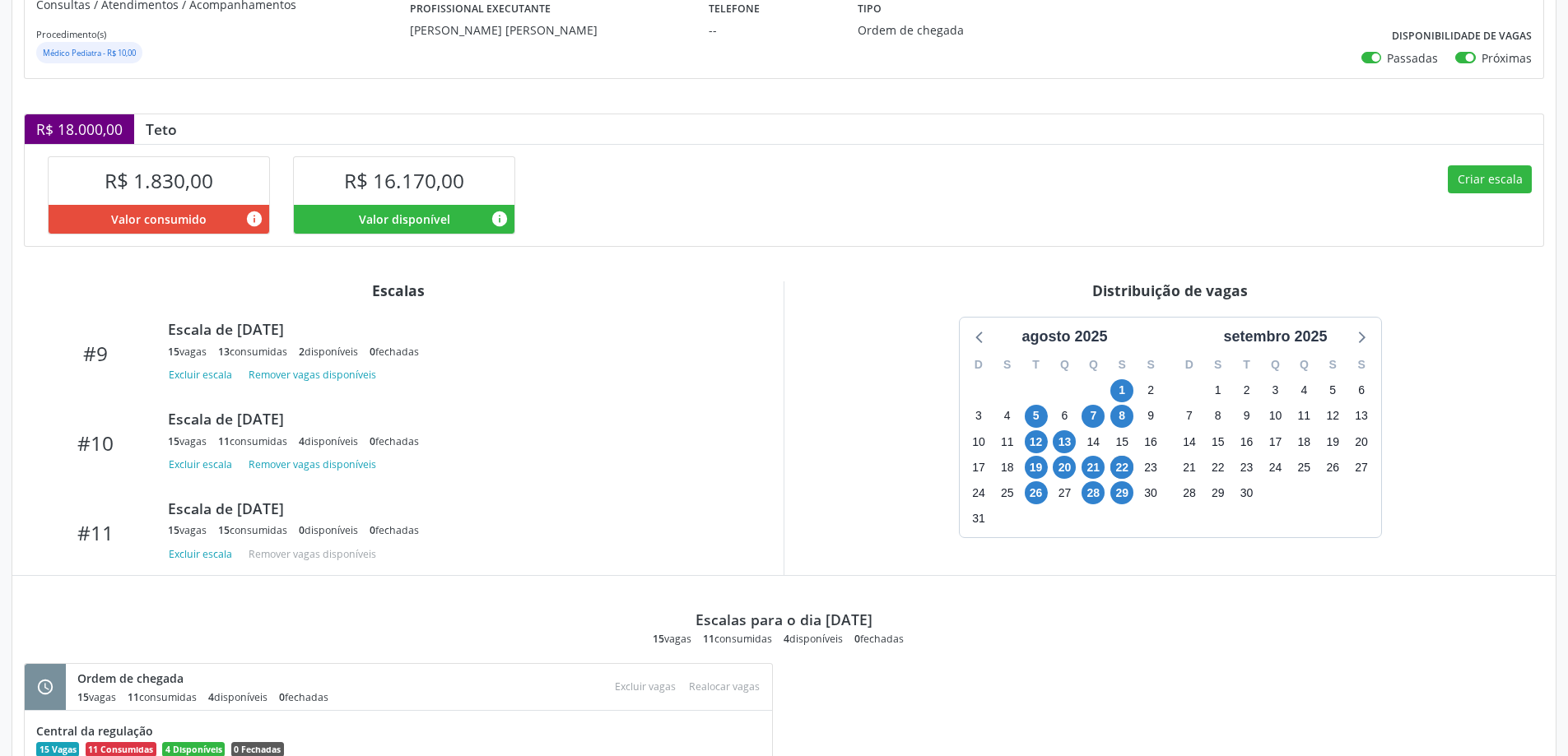
scroll to position [980, 0]
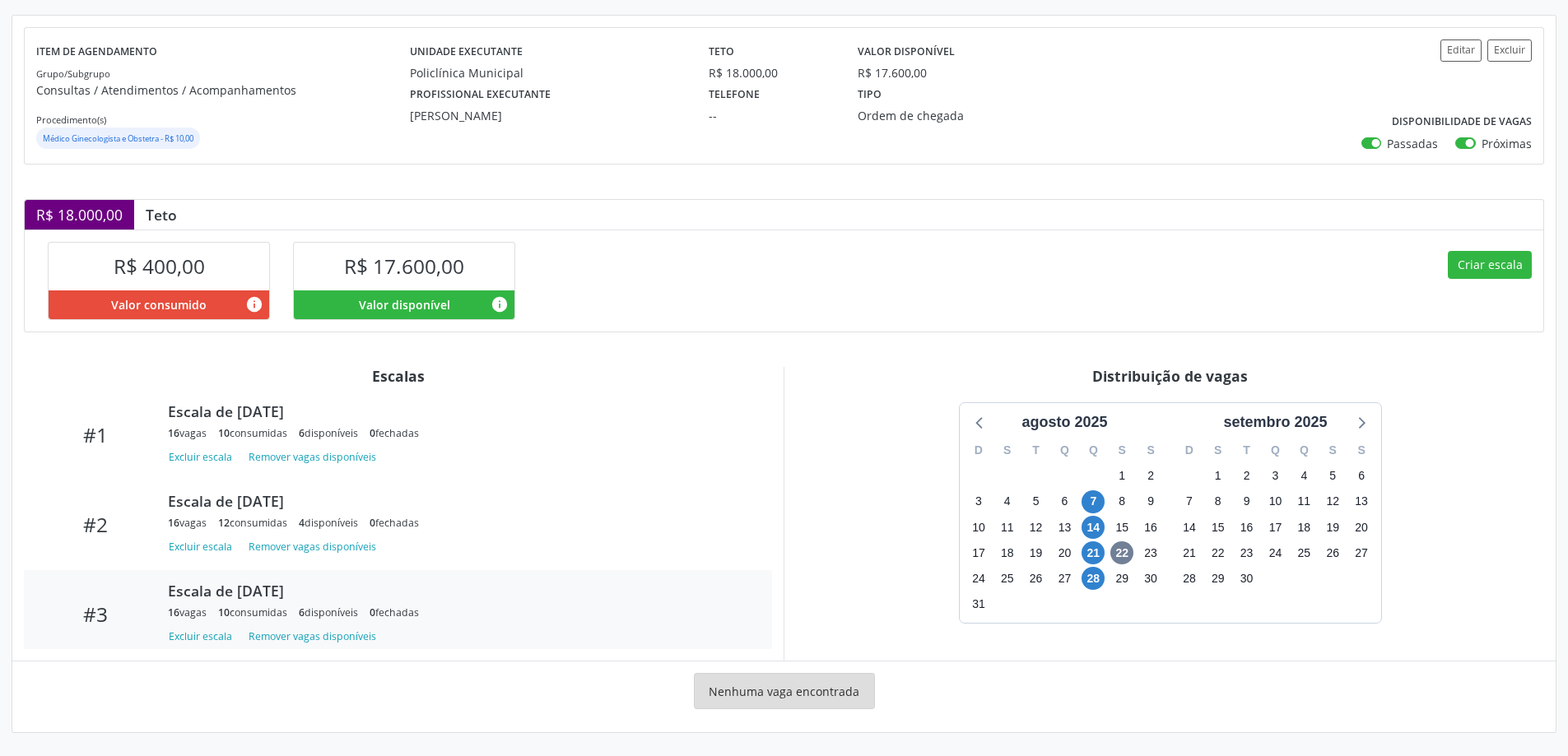
scroll to position [173, 0]
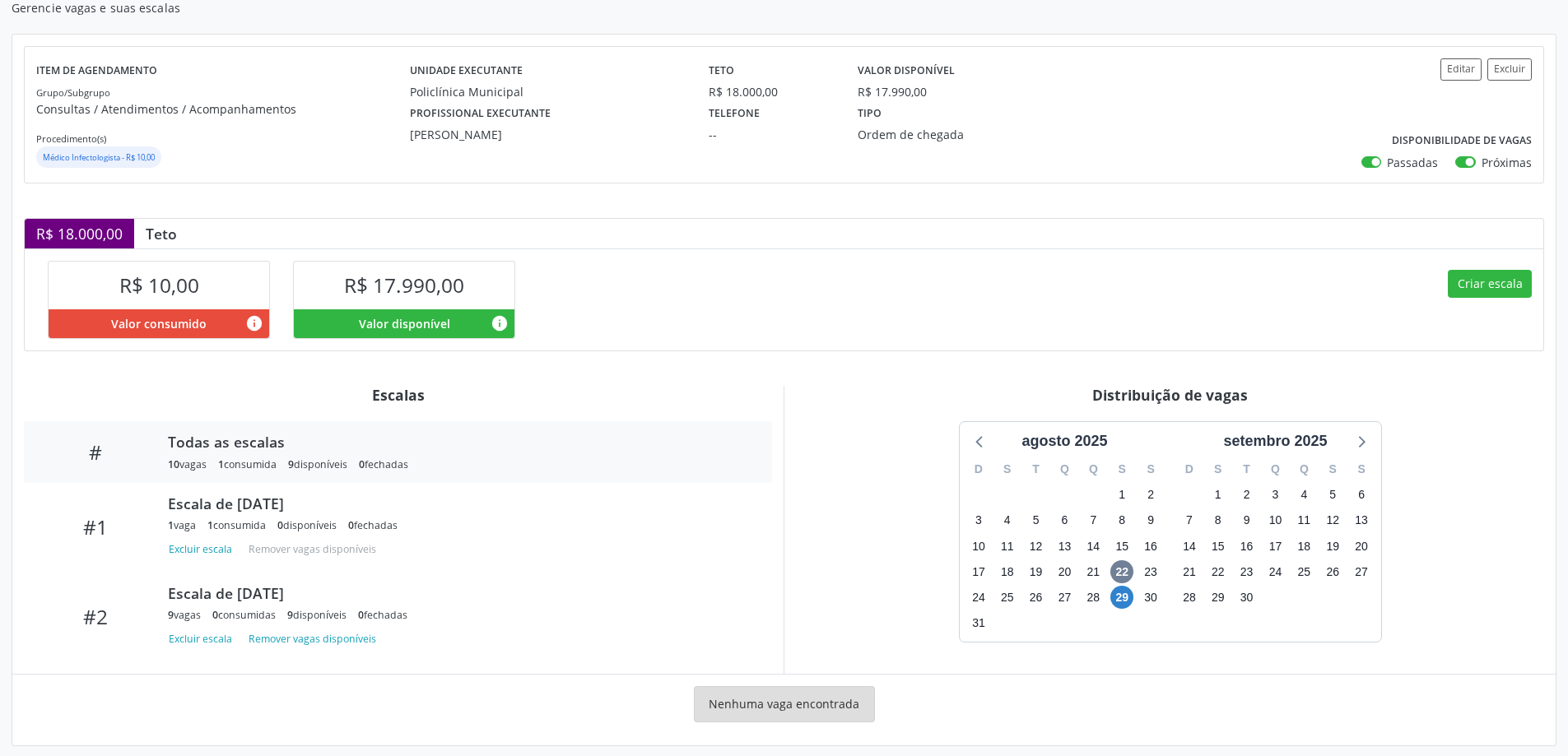
scroll to position [167, 0]
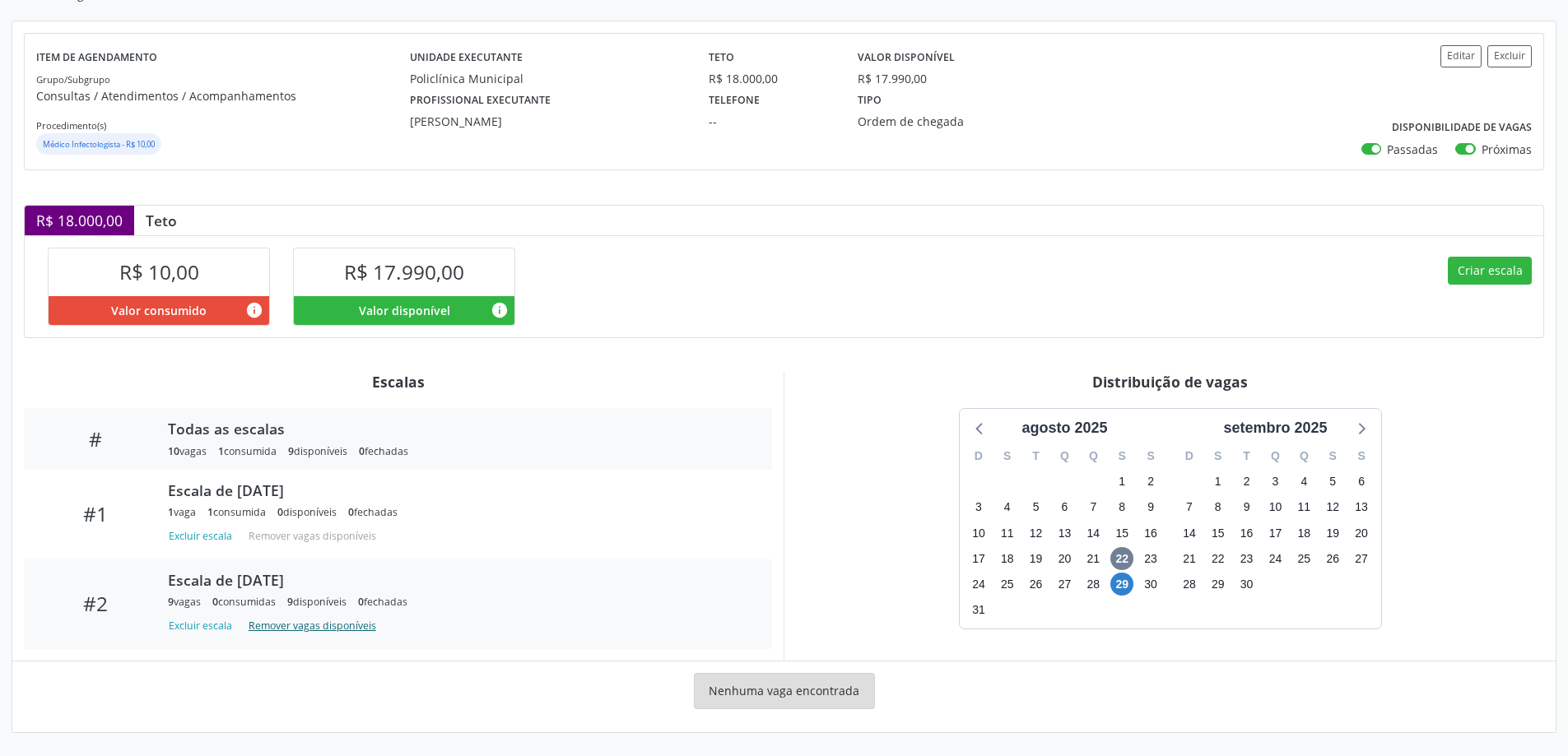
click at [273, 622] on button "Remover vagas disponíveis" at bounding box center [312, 625] width 141 height 22
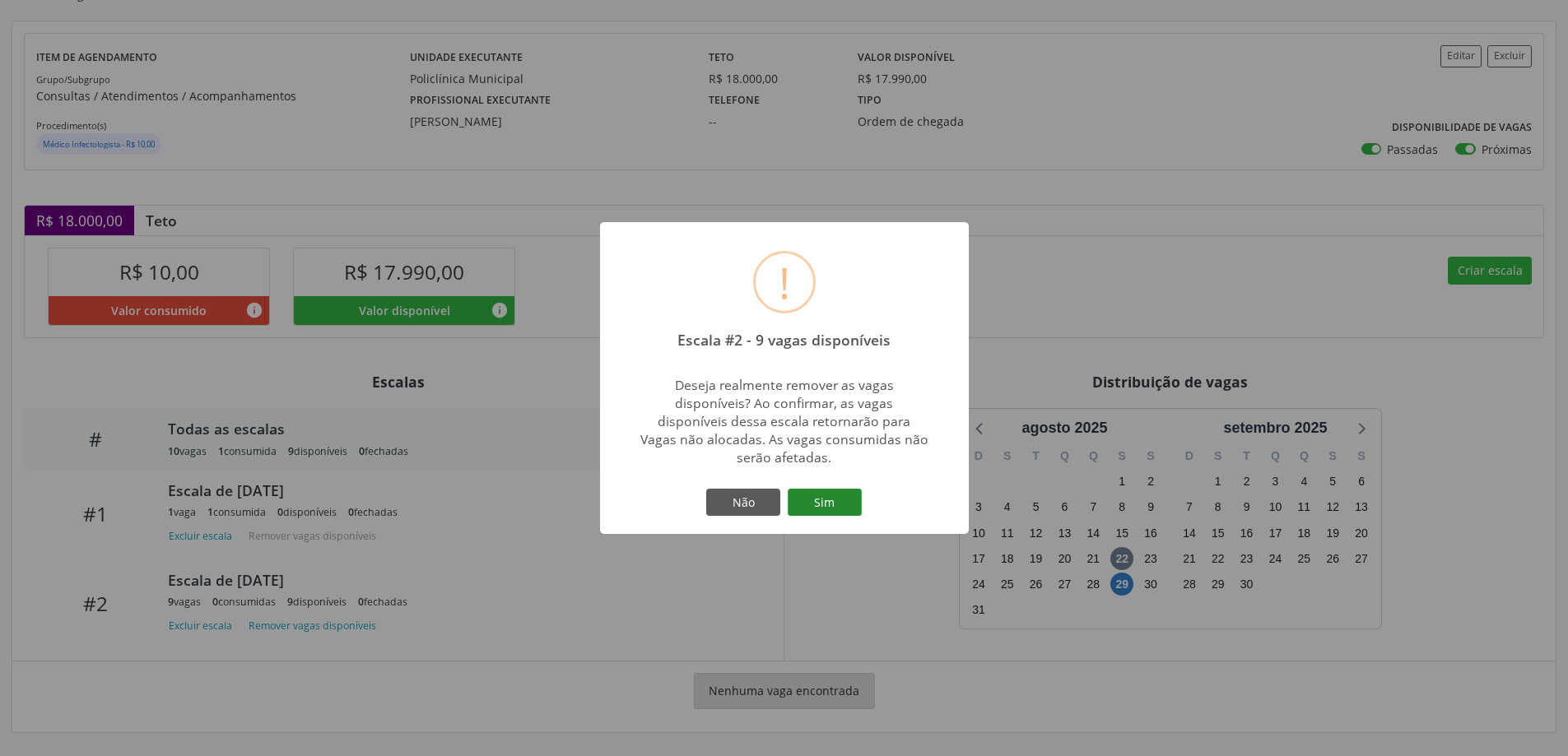
click at [817, 498] on button "Sim" at bounding box center [825, 502] width 74 height 28
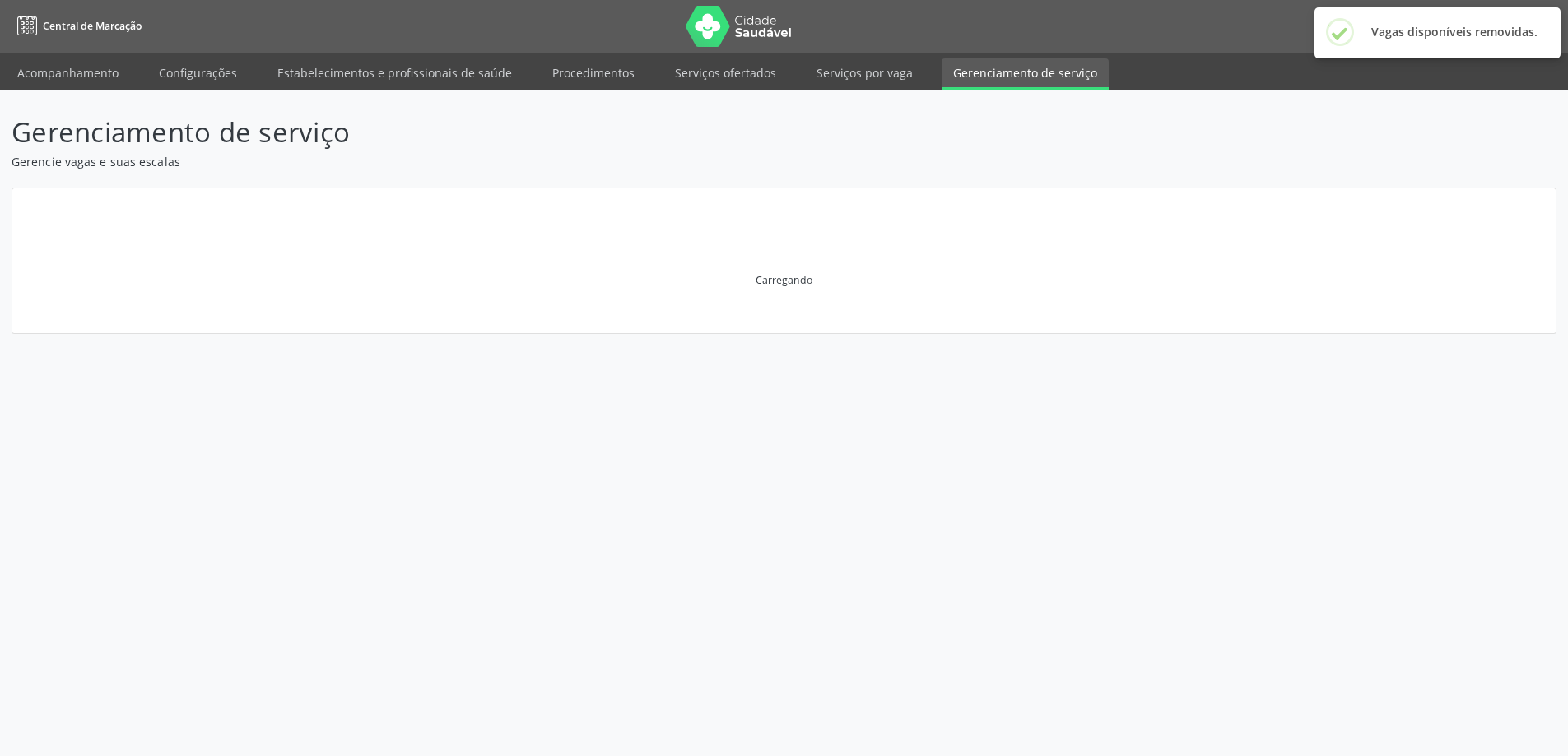
scroll to position [0, 0]
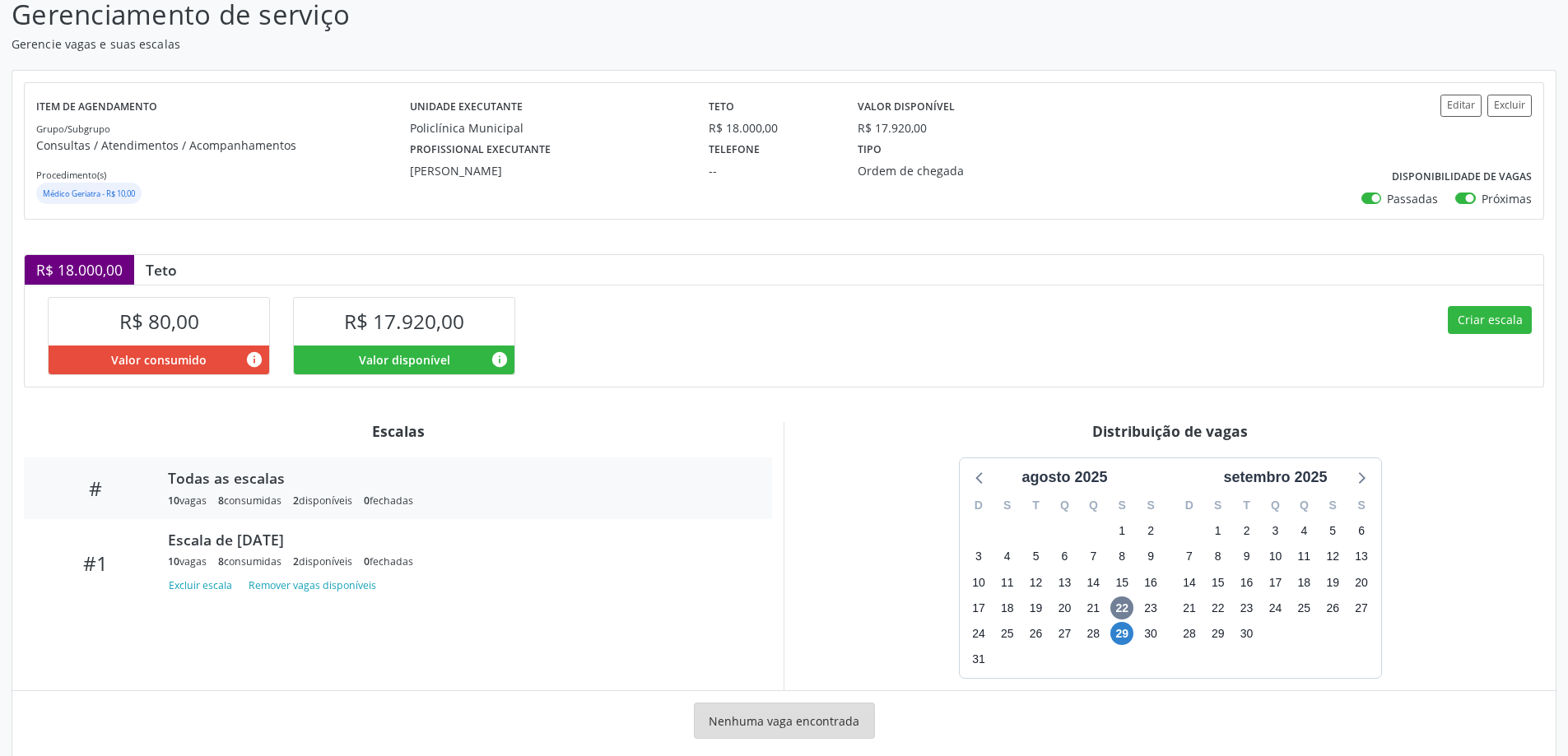
scroll to position [147, 0]
